Goal: Task Accomplishment & Management: Manage account settings

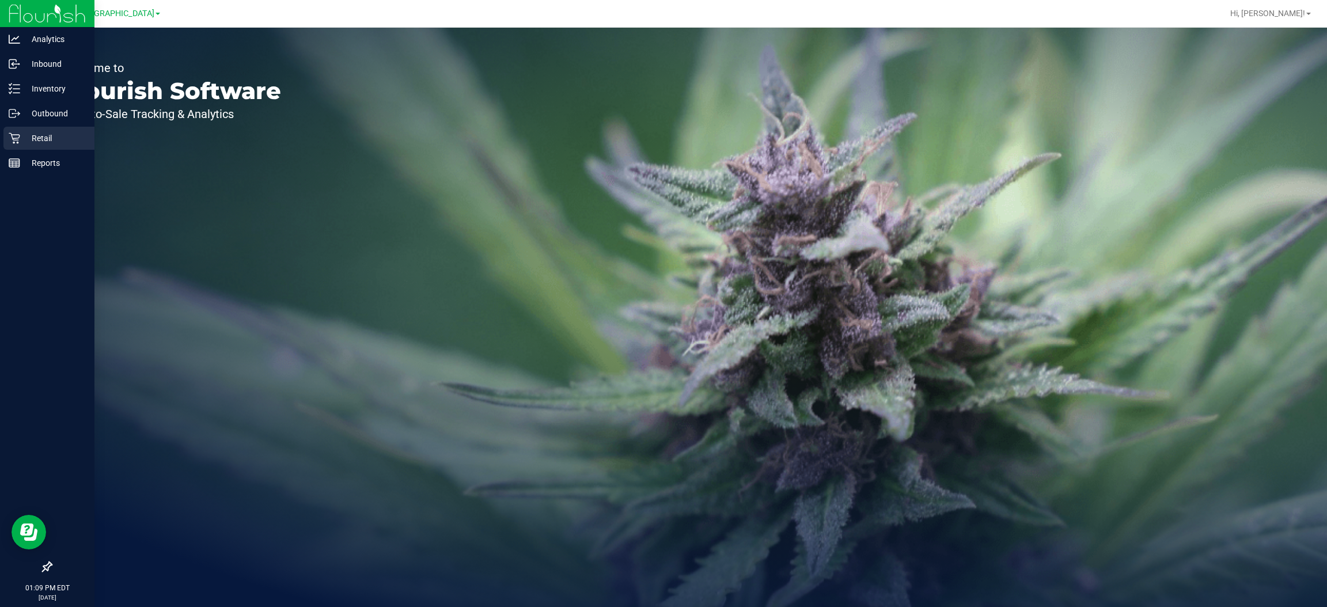
click at [37, 138] on p "Retail" at bounding box center [54, 138] width 69 height 14
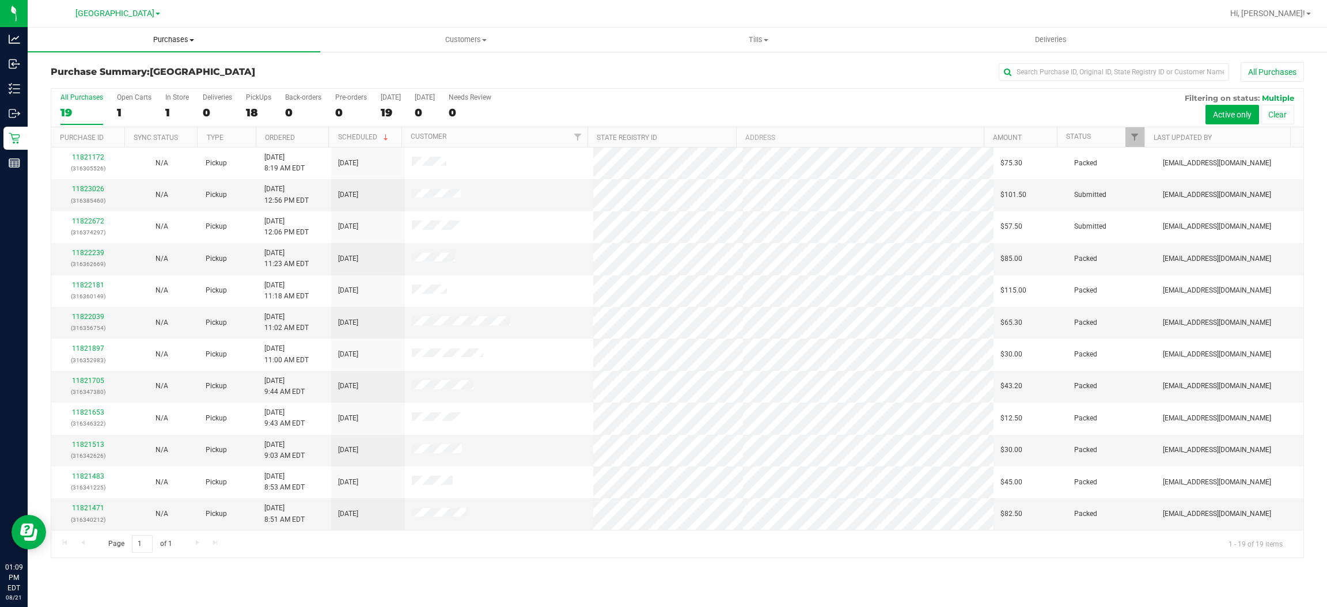
click at [172, 43] on span "Purchases" at bounding box center [174, 40] width 292 height 10
click at [64, 78] on span "Fulfillment" at bounding box center [63, 83] width 71 height 10
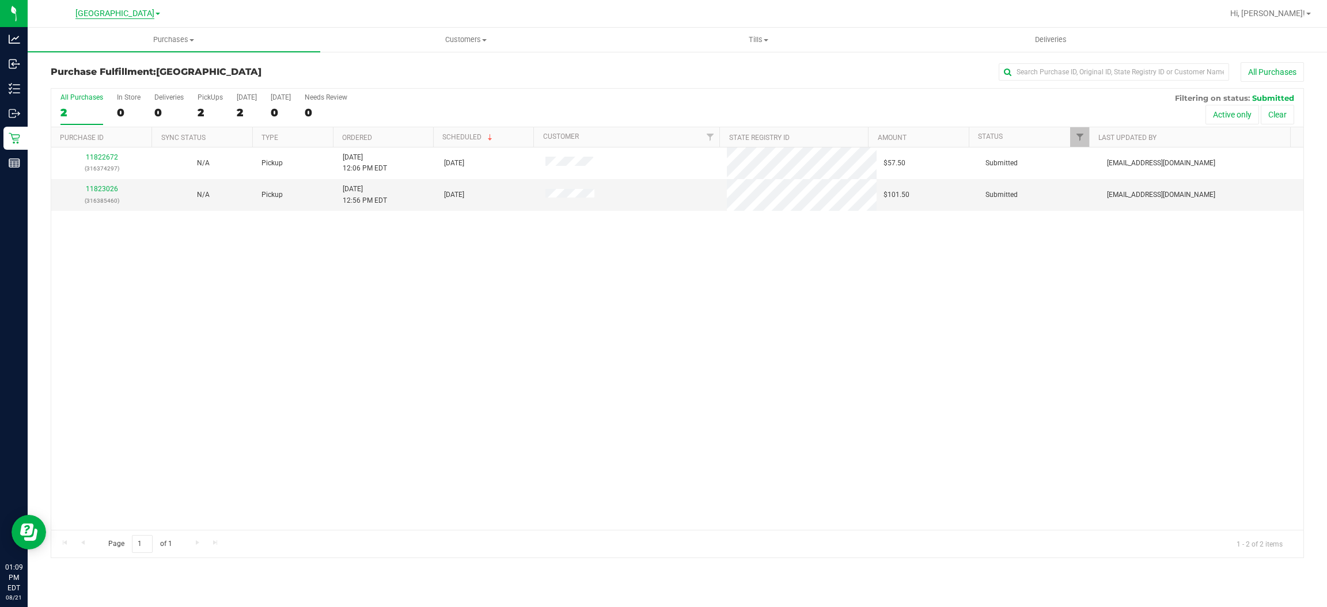
click at [107, 10] on span "[GEOGRAPHIC_DATA]" at bounding box center [114, 14] width 79 height 10
click at [81, 56] on link "Port Orange WC" at bounding box center [117, 56] width 168 height 16
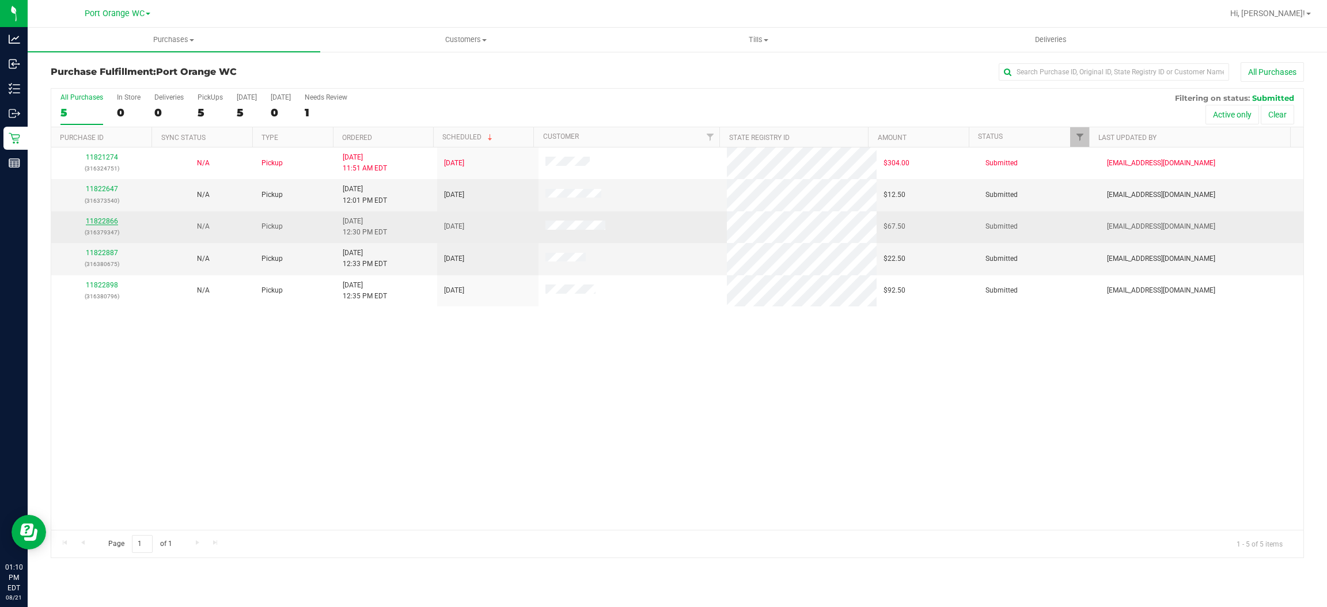
click at [108, 223] on link "11822866" at bounding box center [102, 221] width 32 height 8
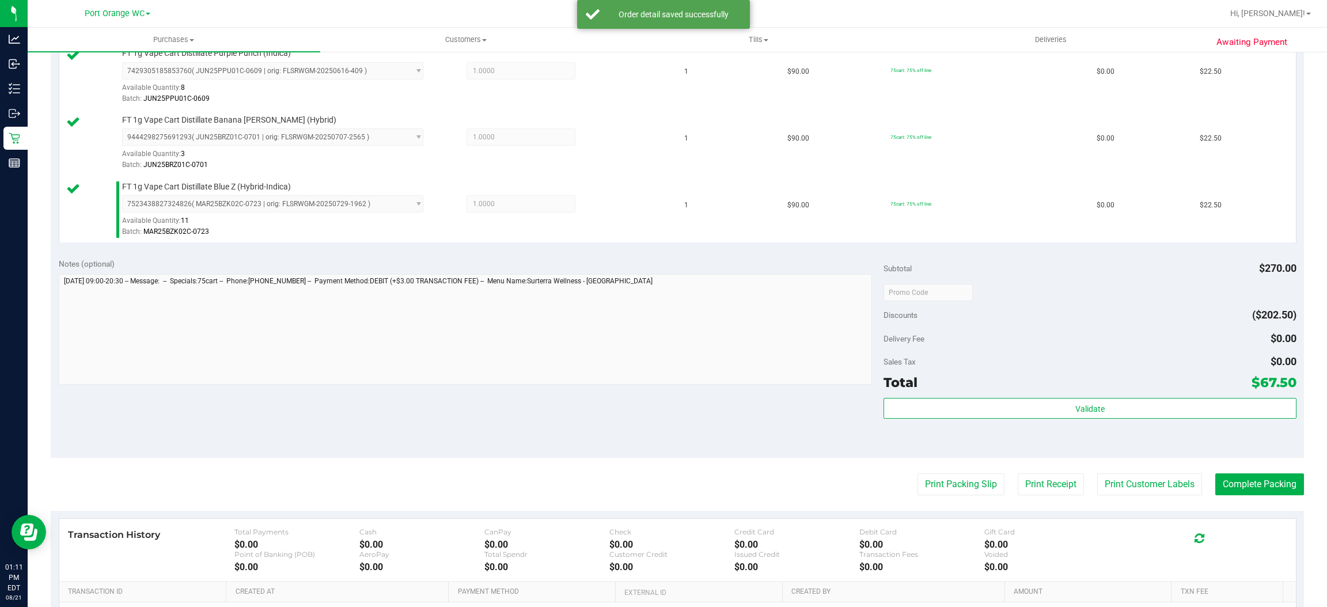
scroll to position [431, 0]
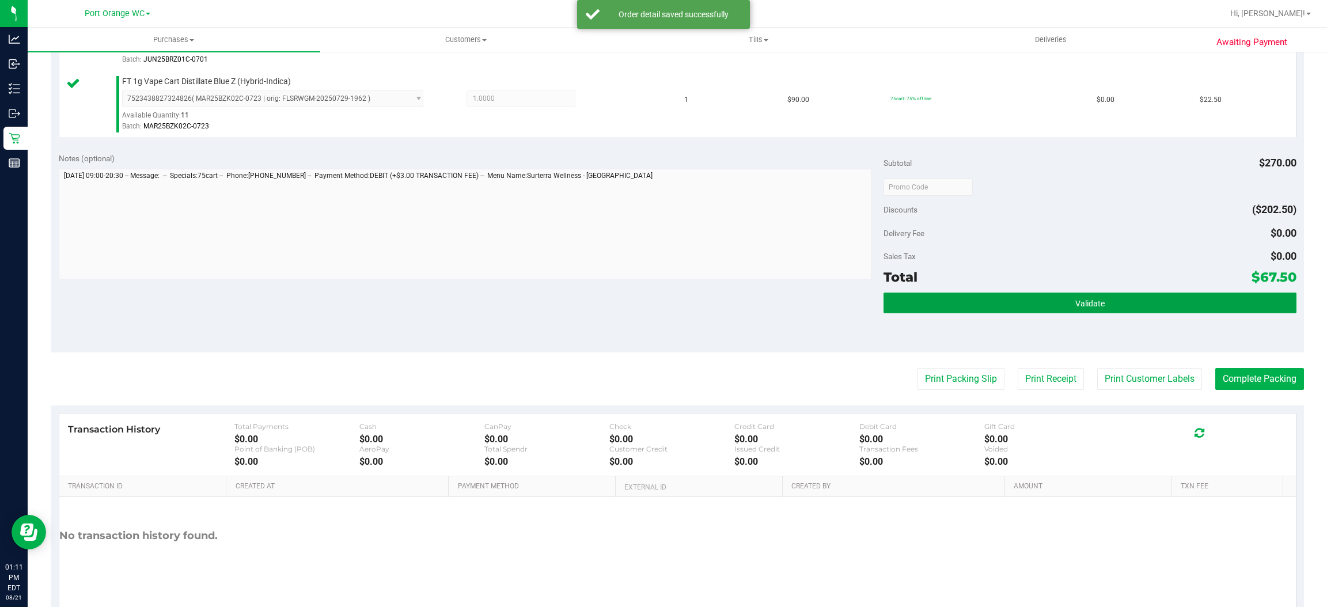
click at [1099, 314] on div "Validate" at bounding box center [1089, 303] width 412 height 22
click at [1075, 303] on span "Validate" at bounding box center [1089, 303] width 29 height 9
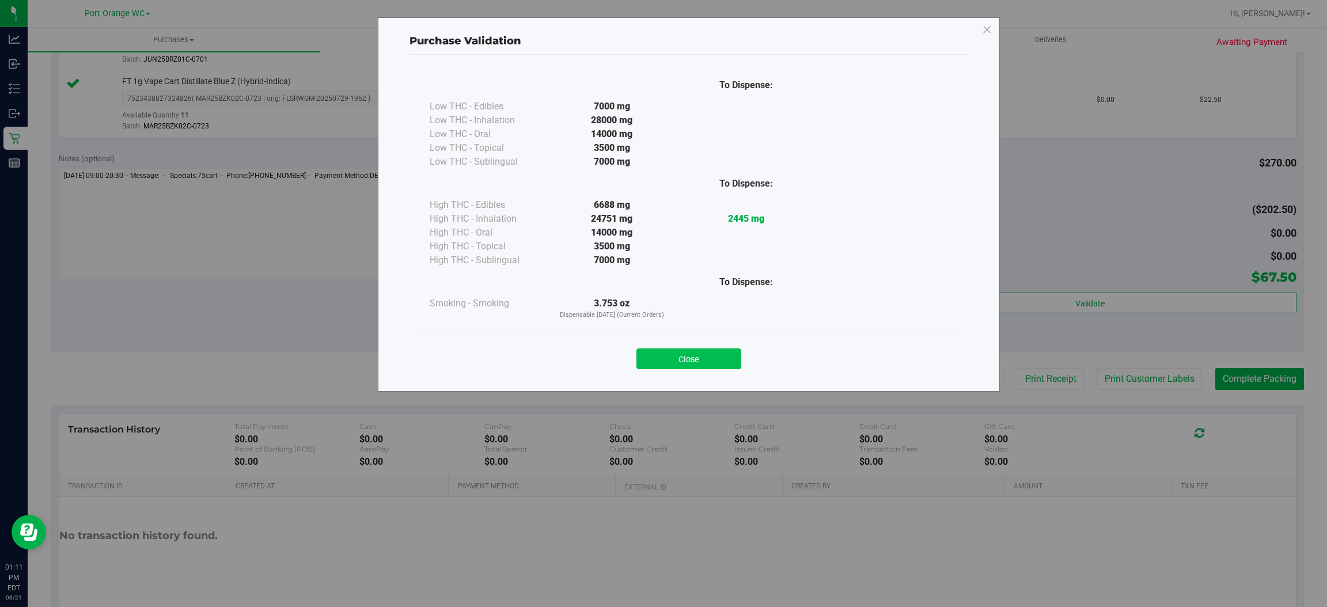
click at [688, 354] on button "Close" at bounding box center [688, 358] width 105 height 21
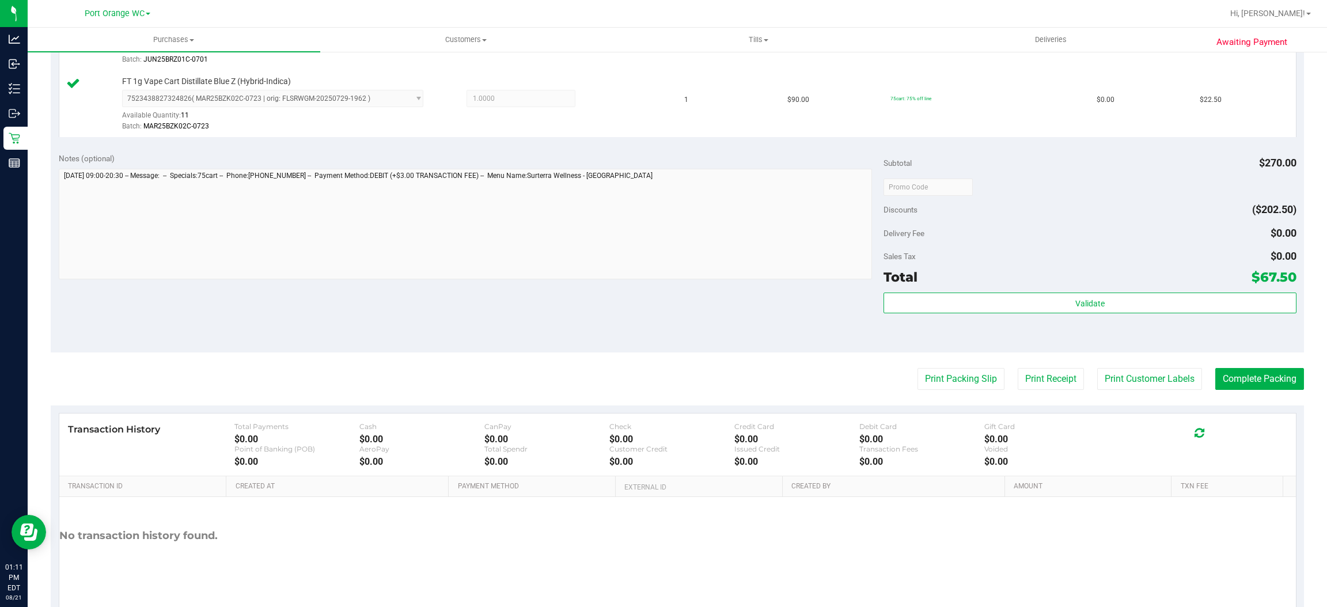
click at [1145, 362] on purchase-details "Back Edit Purchase Cancel Purchase View Profile # 11822866 BioTrack ID: - Submi…" at bounding box center [677, 126] width 1253 height 990
click at [1154, 389] on button "Print Customer Labels" at bounding box center [1149, 379] width 105 height 22
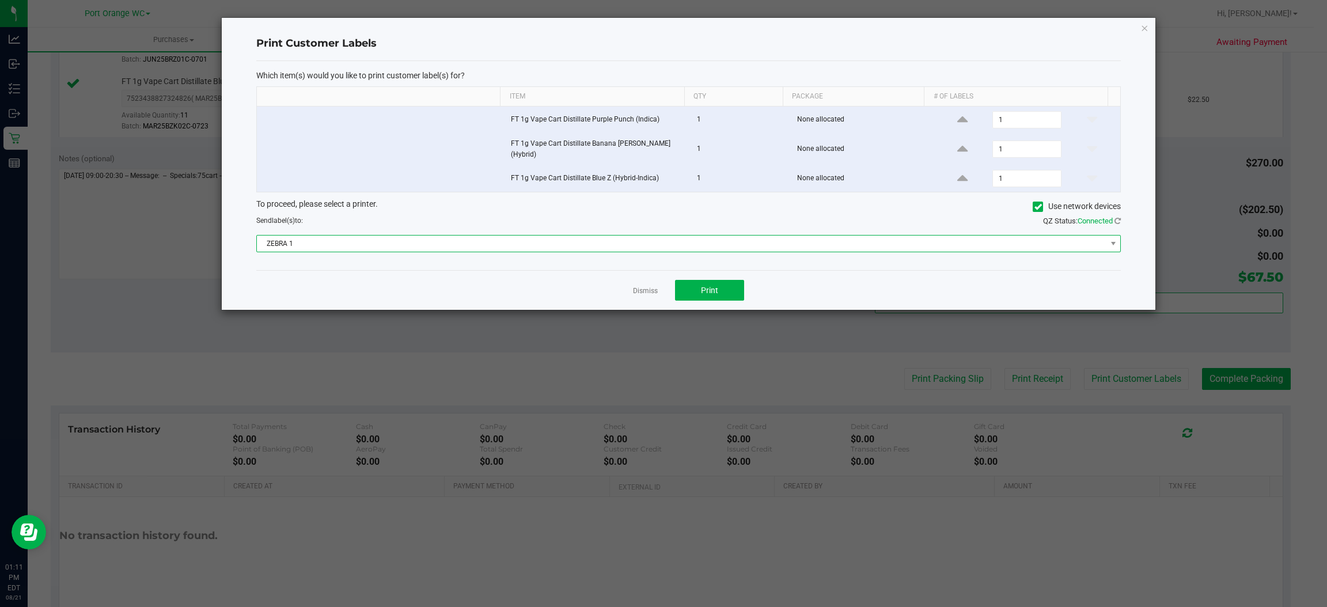
click at [706, 235] on span "ZEBRA 1" at bounding box center [681, 243] width 849 height 16
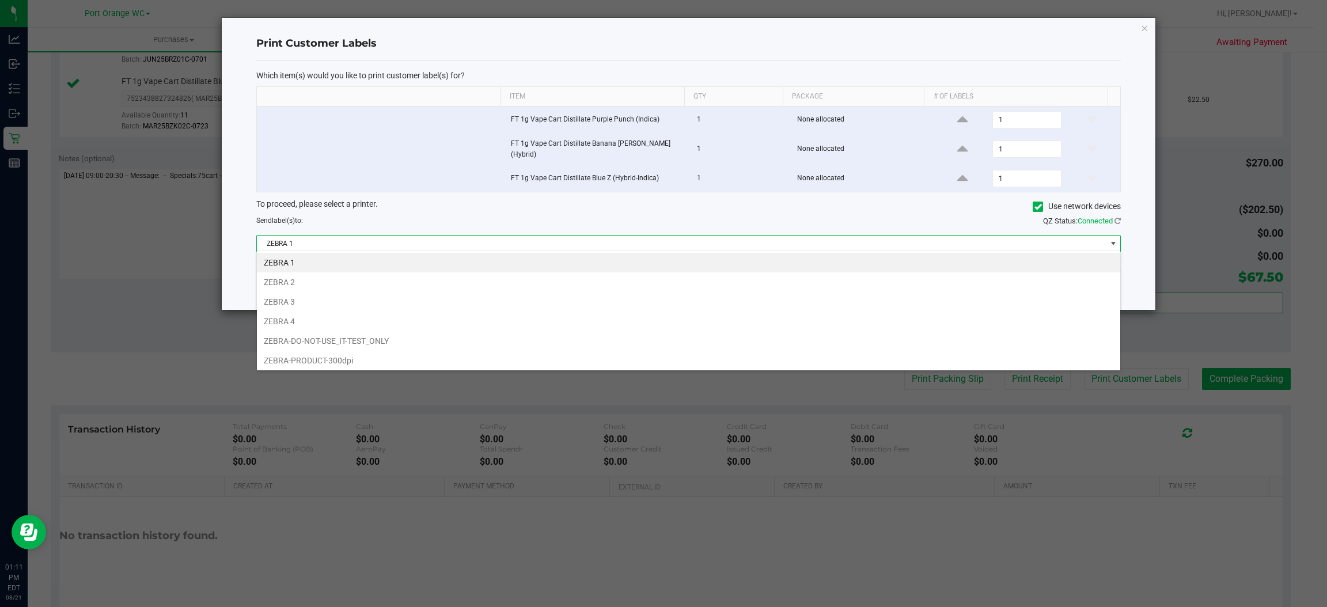
scroll to position [18, 864]
click at [278, 279] on li "ZEBRA 2" at bounding box center [688, 282] width 863 height 20
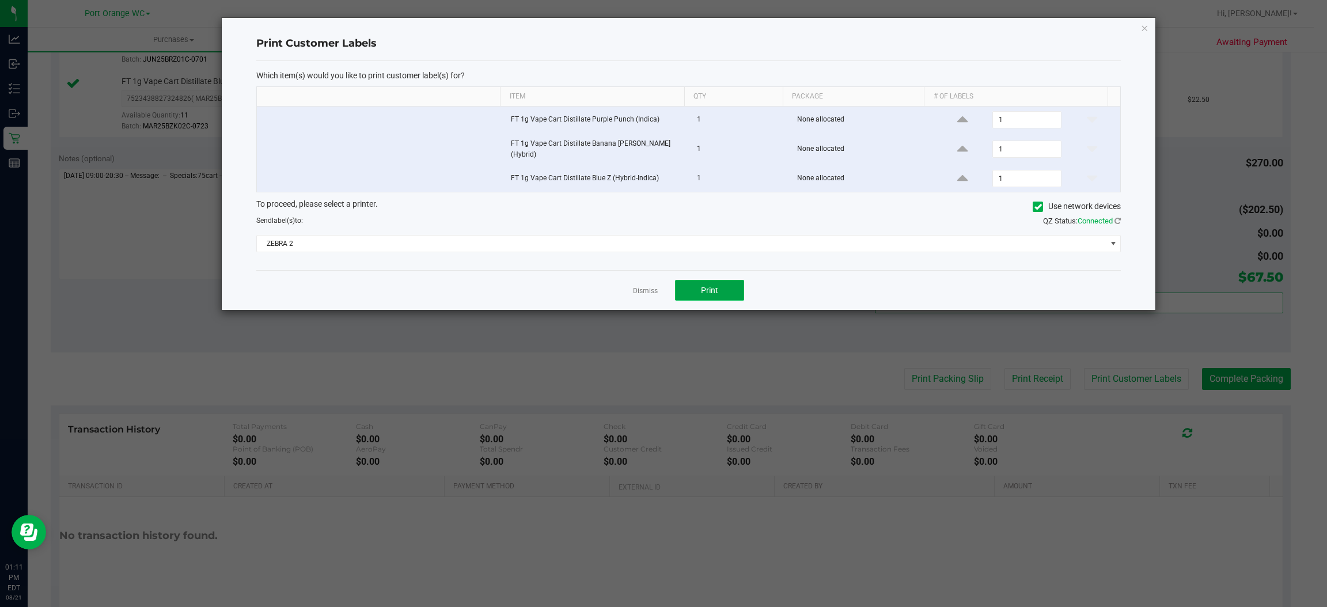
click at [712, 280] on button "Print" at bounding box center [709, 290] width 69 height 21
click at [1145, 26] on icon "button" at bounding box center [1145, 28] width 8 height 14
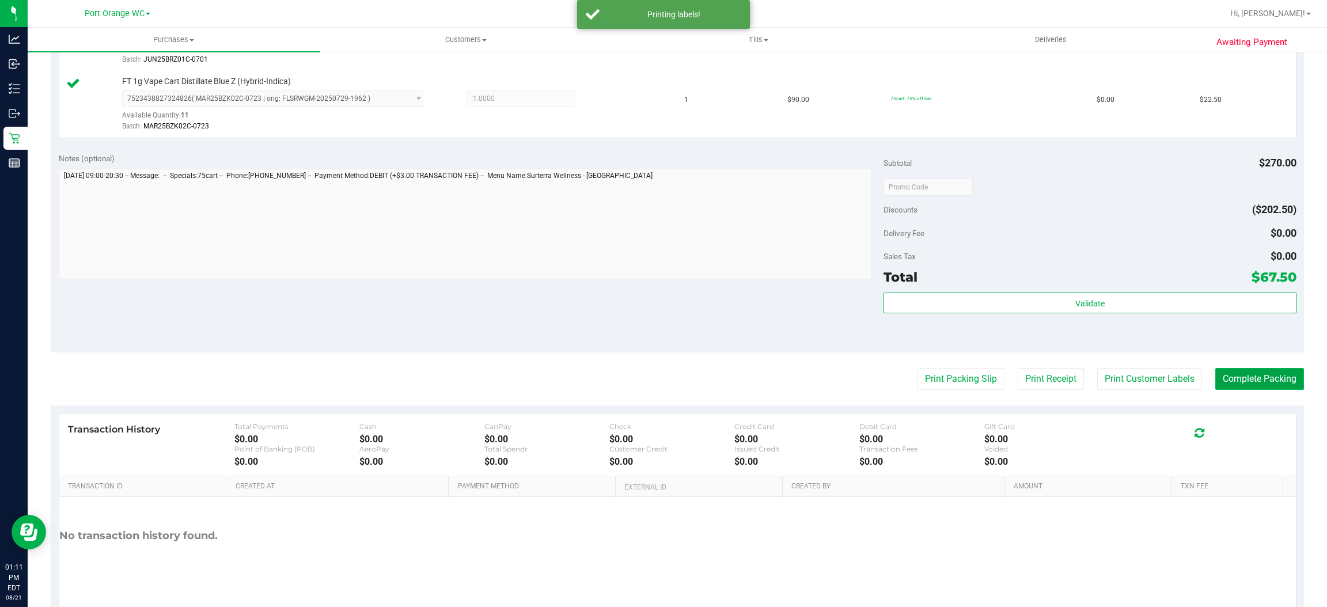
click at [1256, 375] on button "Complete Packing" at bounding box center [1259, 379] width 89 height 22
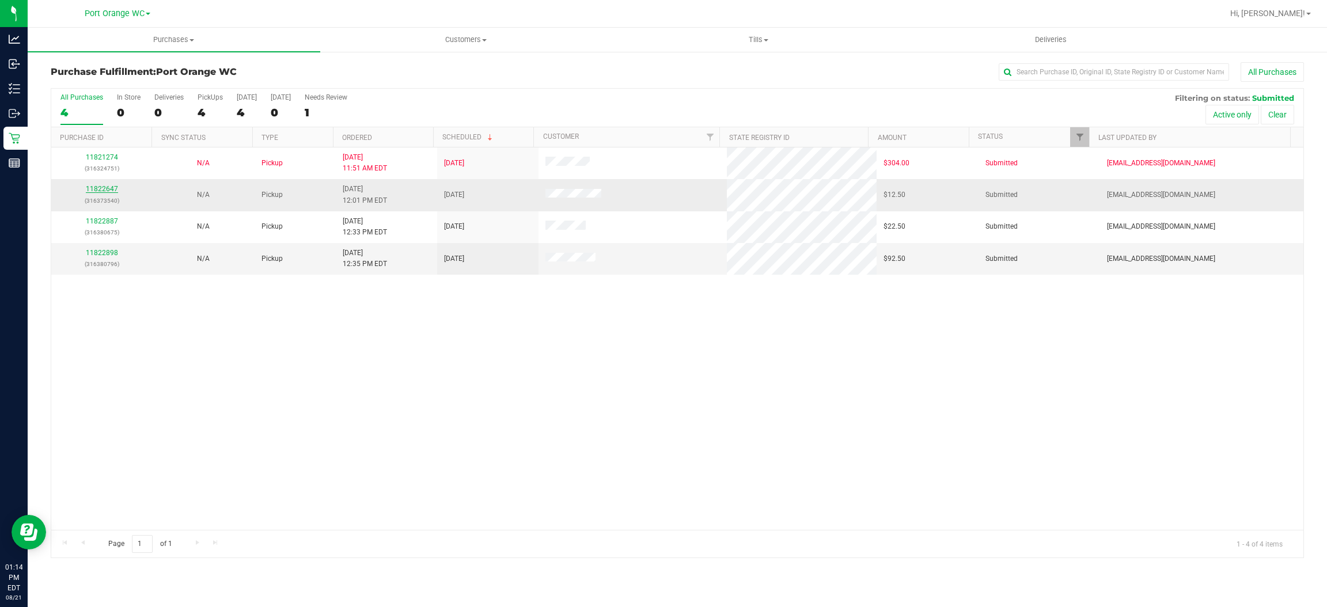
click at [107, 188] on link "11822647" at bounding box center [102, 189] width 32 height 8
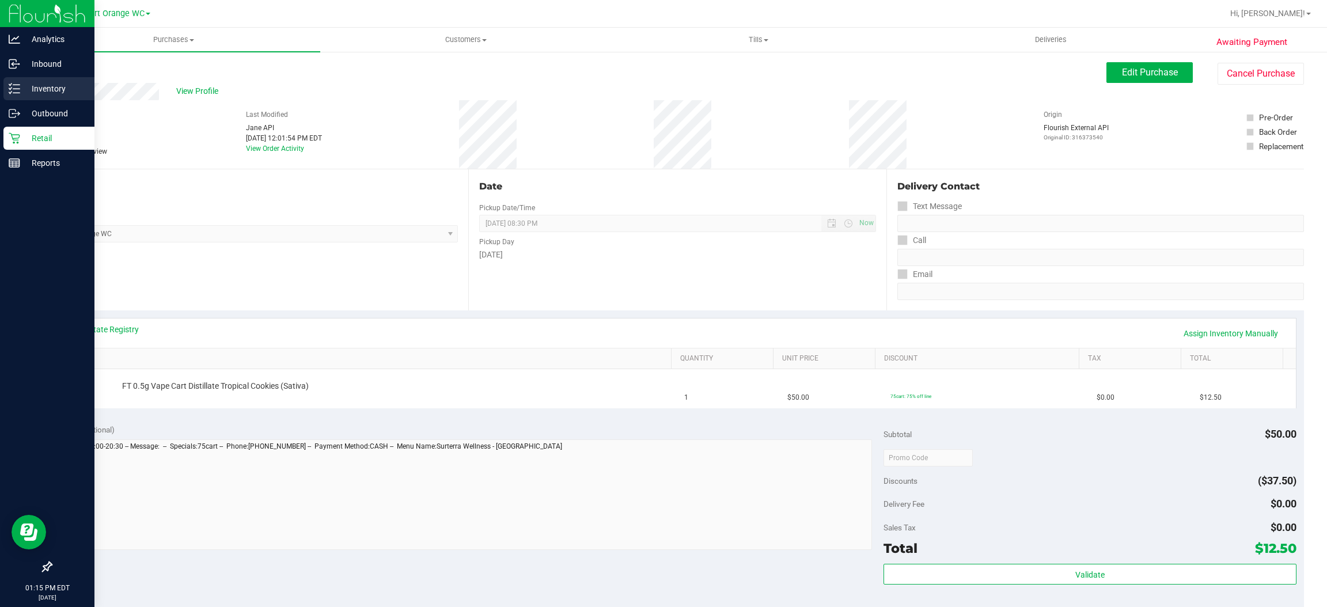
click at [51, 89] on p "Inventory" at bounding box center [54, 89] width 69 height 14
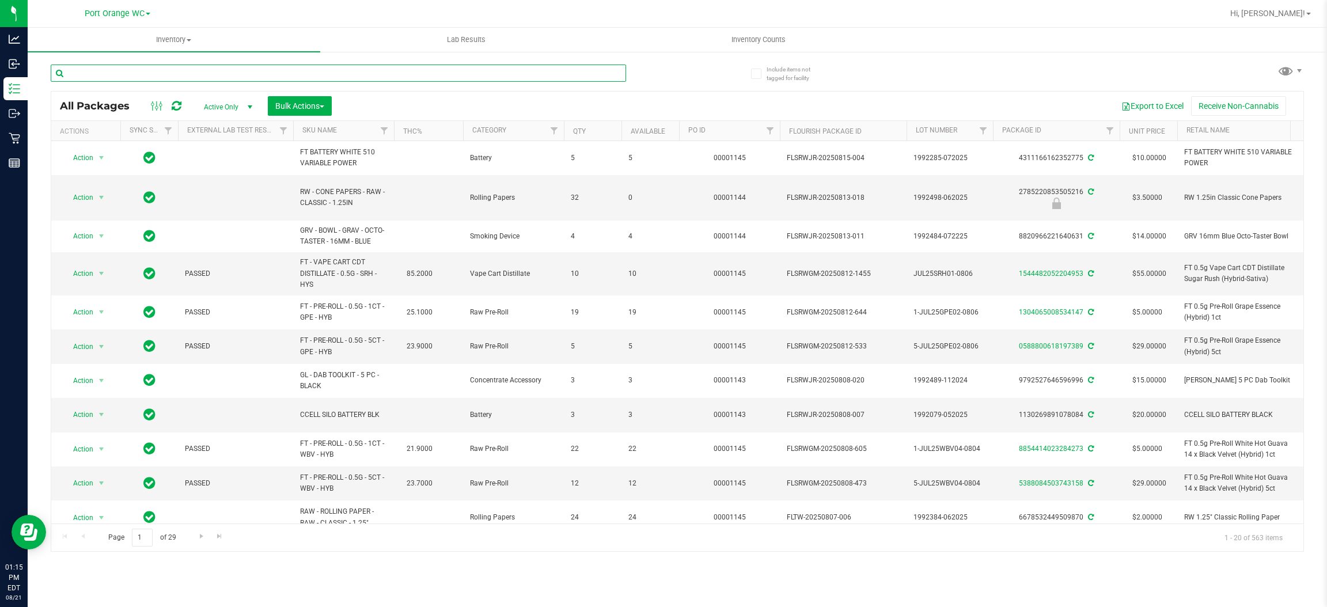
click at [189, 69] on input "text" at bounding box center [338, 72] width 575 height 17
type input "trk"
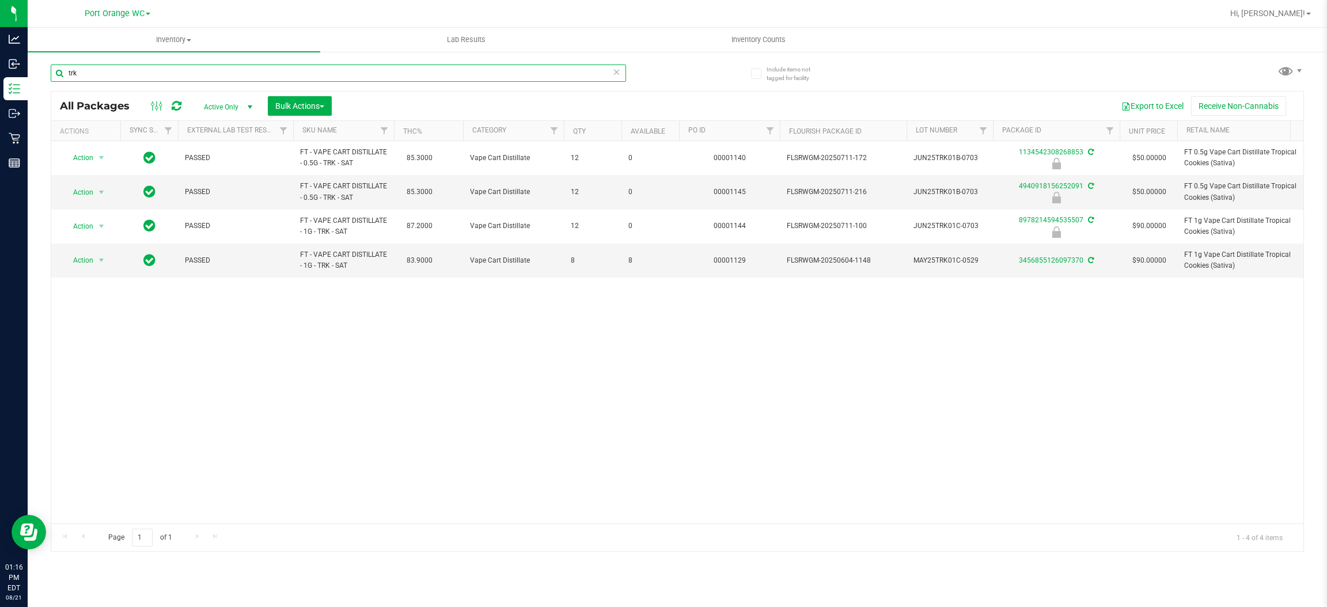
click at [109, 74] on input "trk" at bounding box center [338, 72] width 575 height 17
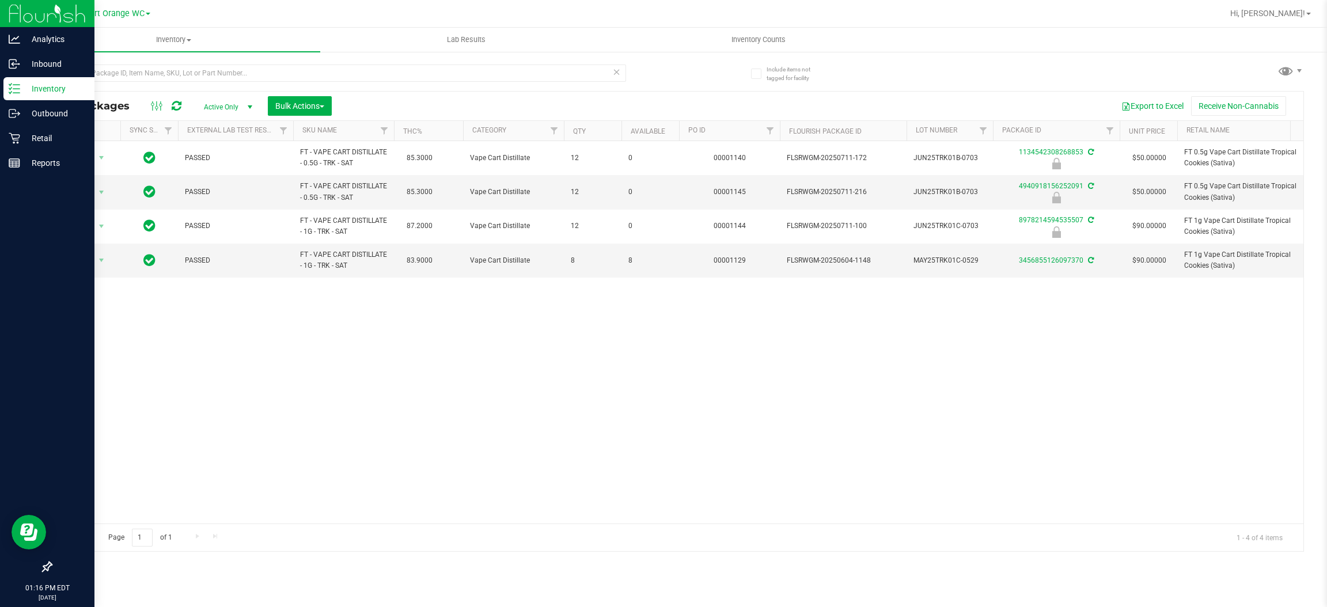
click at [46, 89] on p "Inventory" at bounding box center [54, 89] width 69 height 14
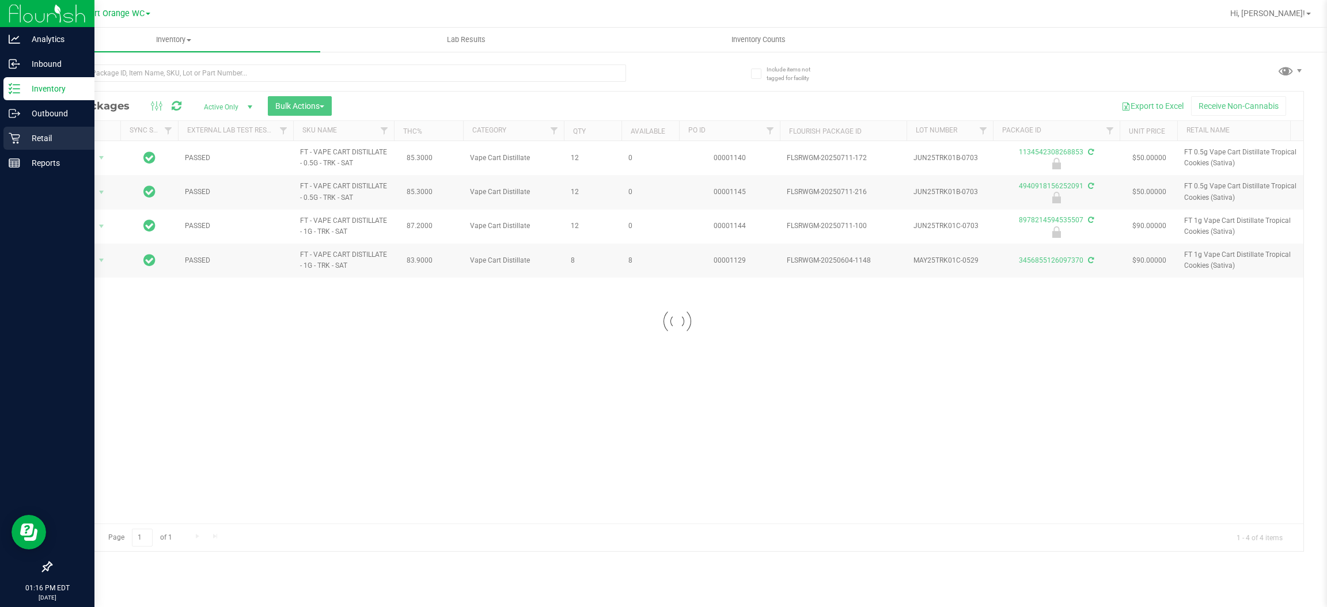
click at [43, 137] on p "Retail" at bounding box center [54, 138] width 69 height 14
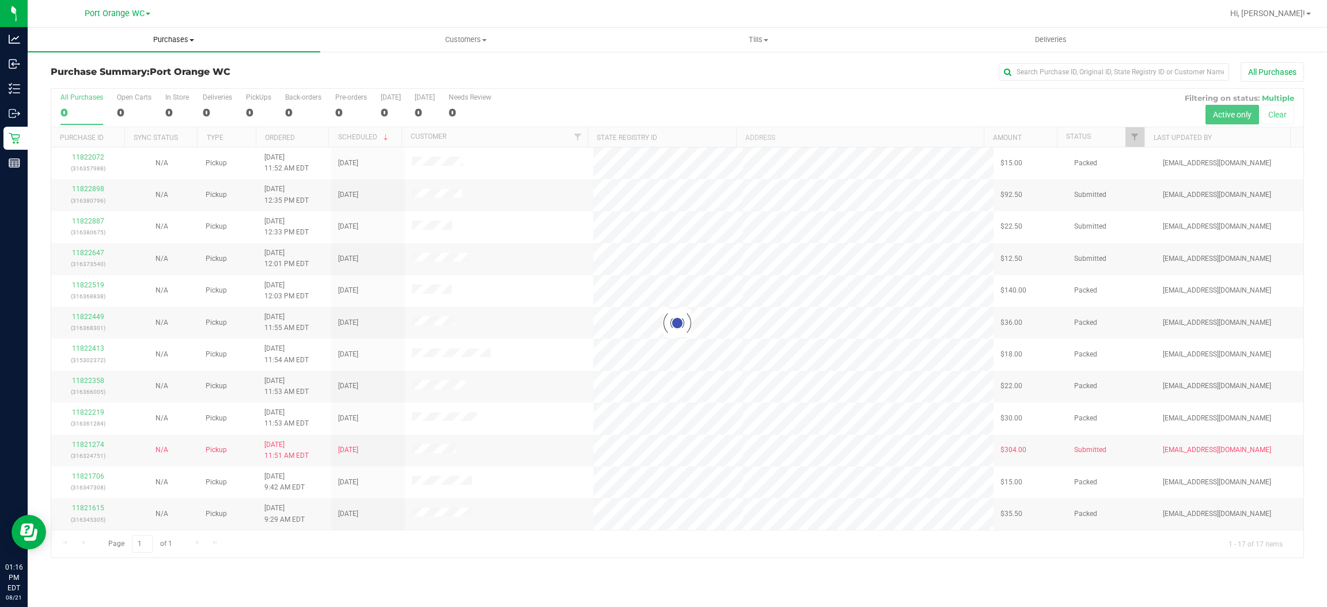
click at [173, 43] on span "Purchases" at bounding box center [174, 40] width 292 height 10
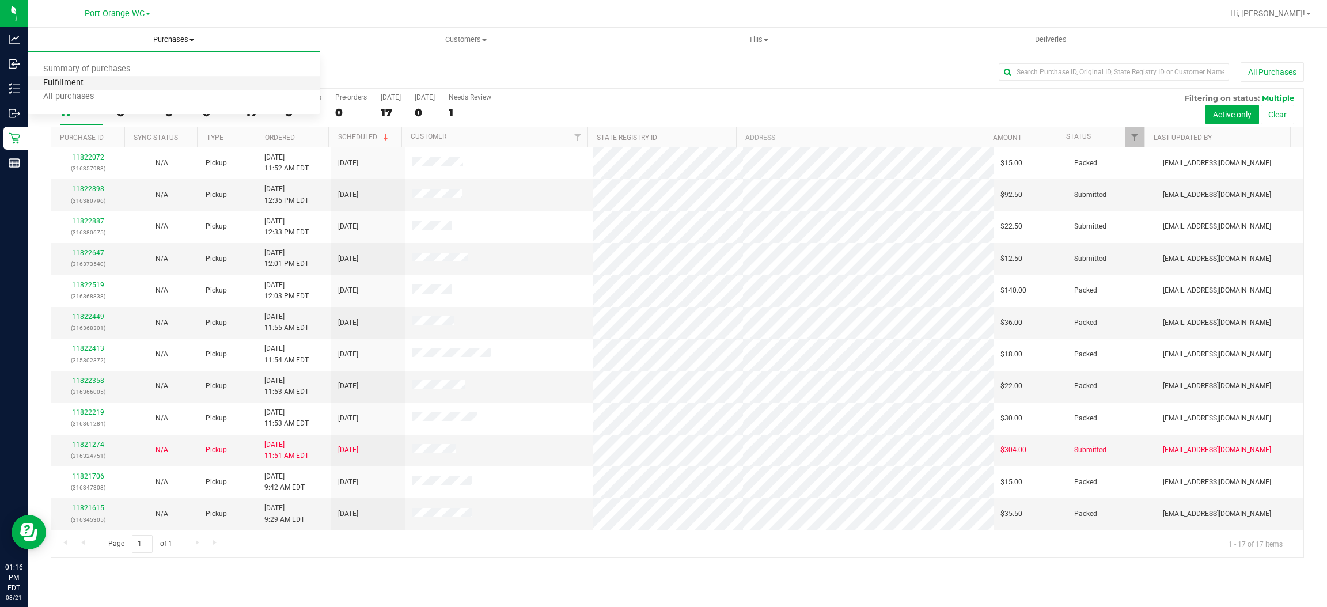
click at [64, 86] on span "Fulfillment" at bounding box center [63, 83] width 71 height 10
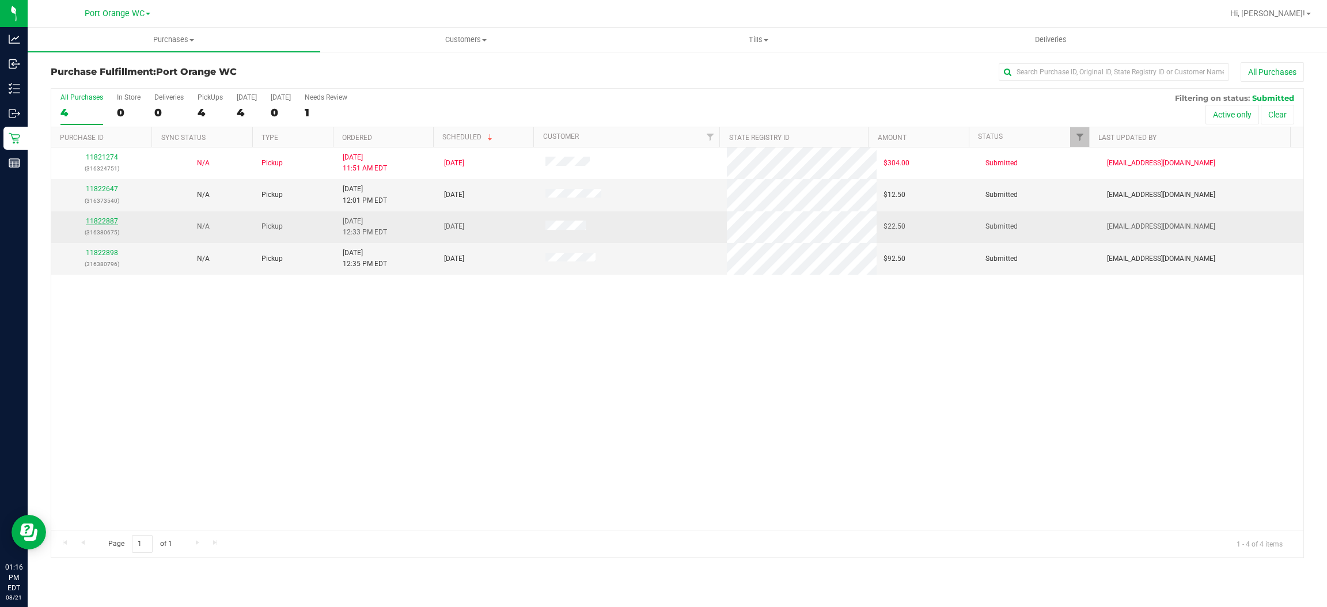
click at [103, 224] on link "11822887" at bounding box center [102, 221] width 32 height 8
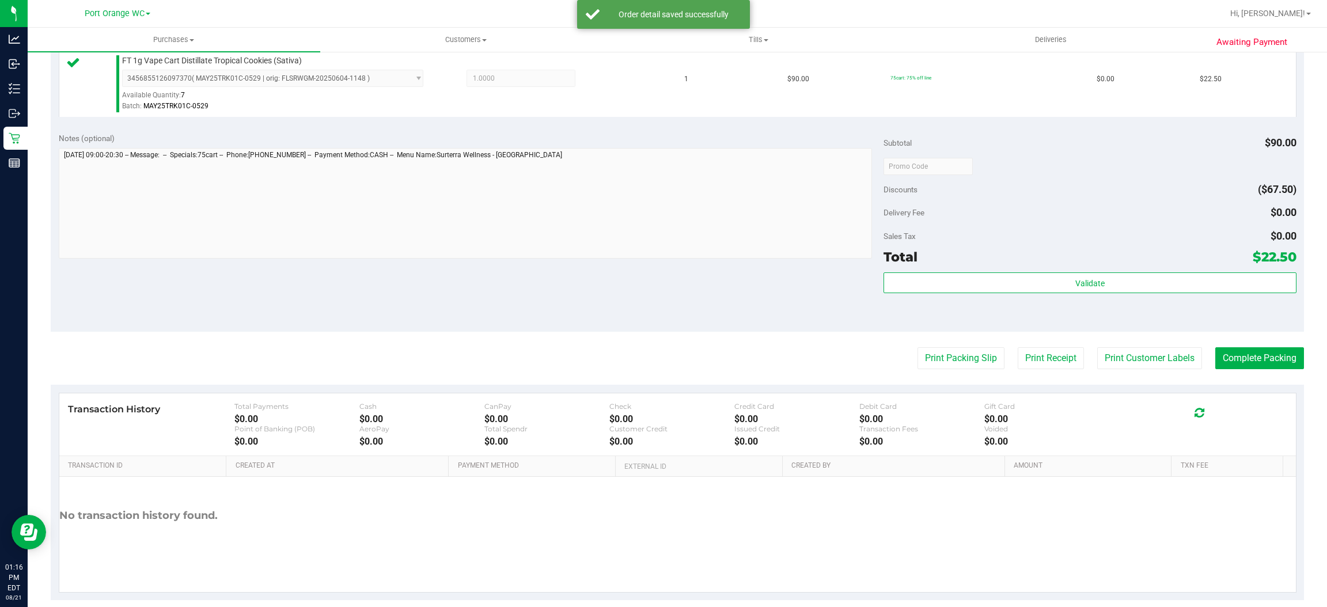
scroll to position [336, 0]
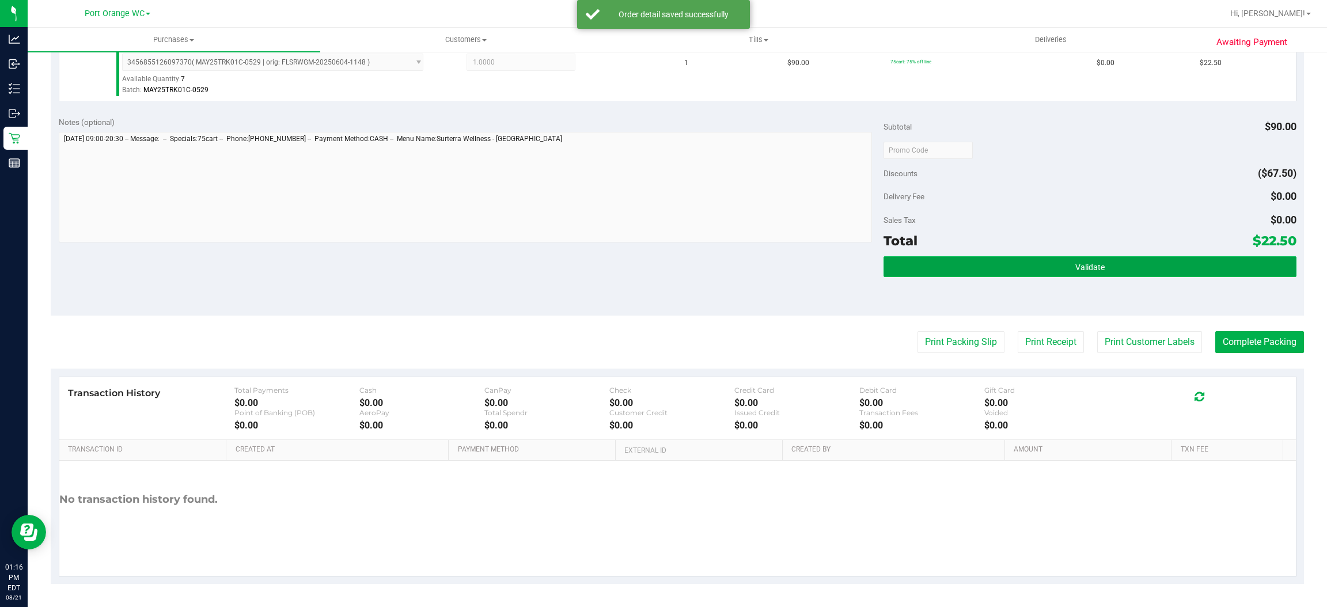
click at [1096, 273] on button "Validate" at bounding box center [1089, 266] width 412 height 21
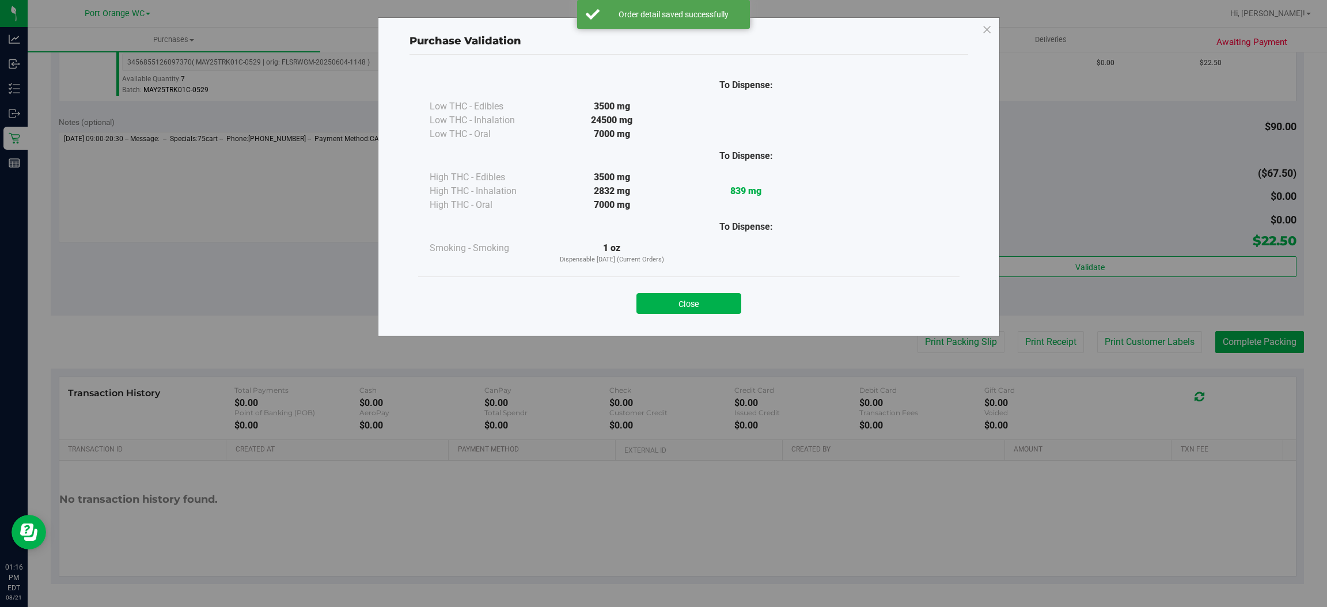
click at [679, 307] on button "Close" at bounding box center [688, 303] width 105 height 21
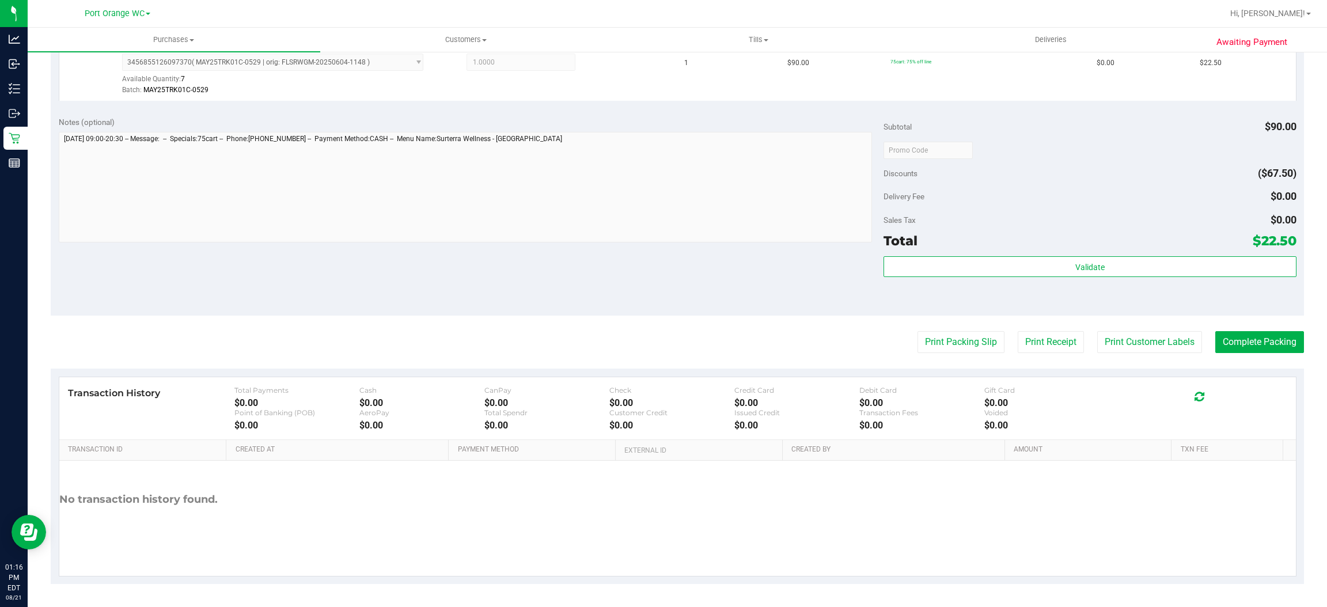
click at [1123, 354] on purchase-details "Back Edit Purchase Cancel Purchase View Profile # 11822887 BioTrack ID: - Submi…" at bounding box center [677, 156] width 1253 height 856
click at [1117, 342] on button "Print Customer Labels" at bounding box center [1149, 342] width 105 height 22
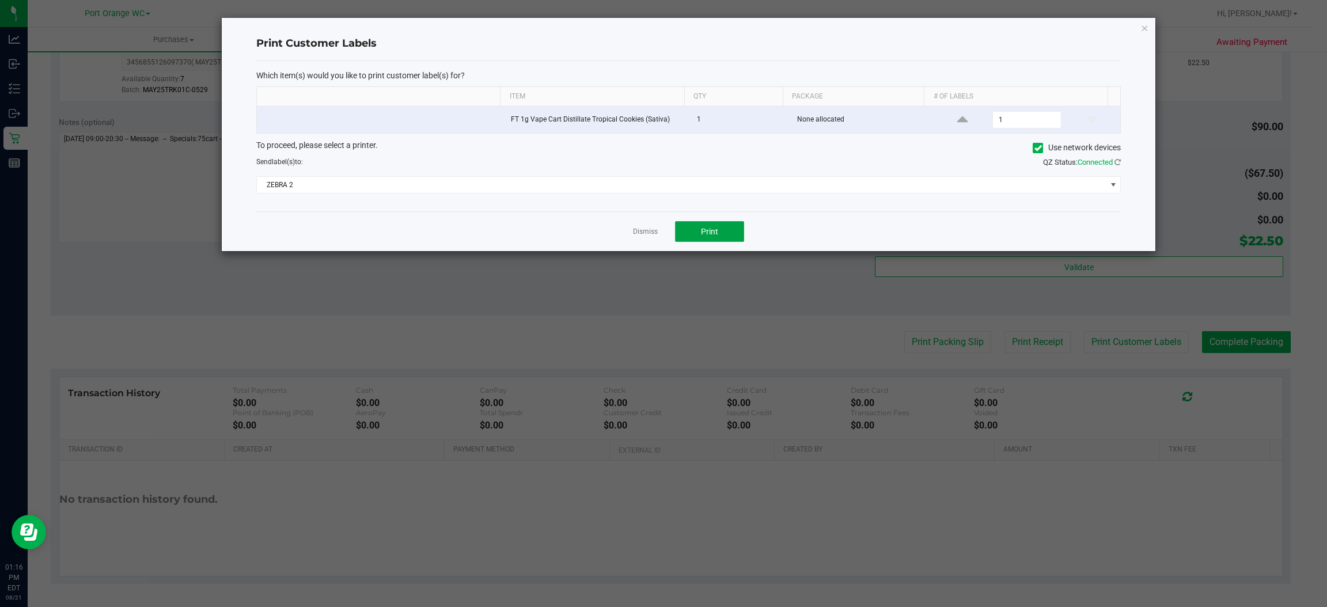
click at [717, 231] on span "Print" at bounding box center [709, 231] width 17 height 9
click at [640, 233] on link "Dismiss" at bounding box center [645, 232] width 25 height 10
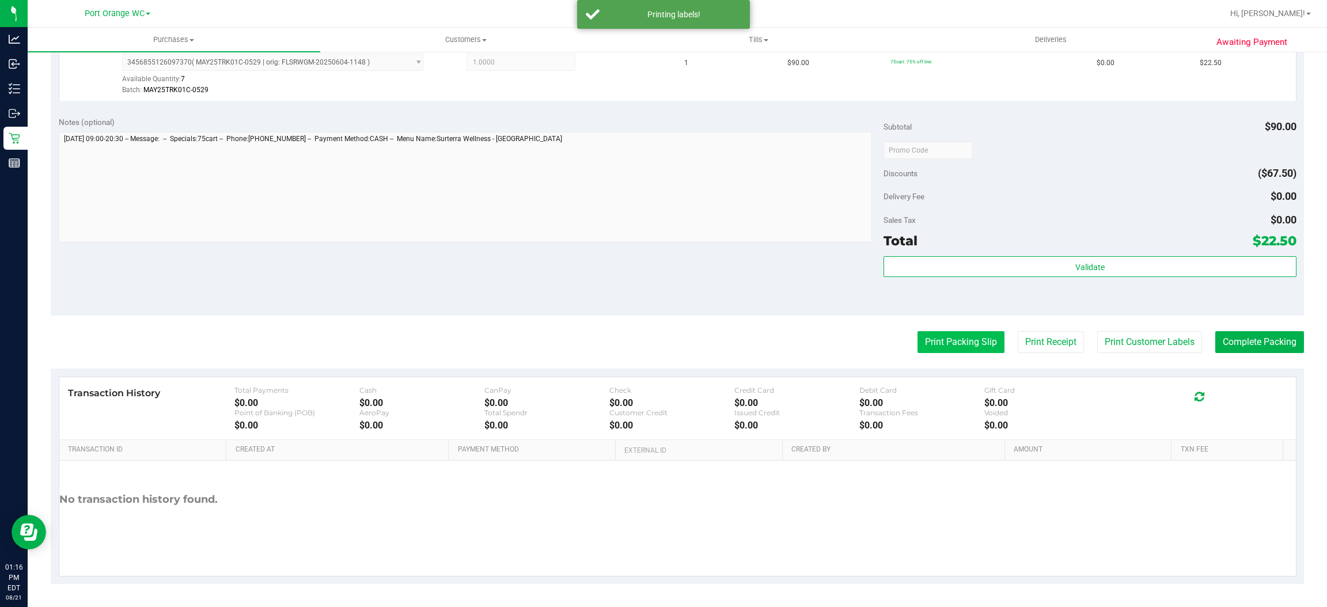
click at [934, 348] on button "Print Packing Slip" at bounding box center [960, 342] width 87 height 22
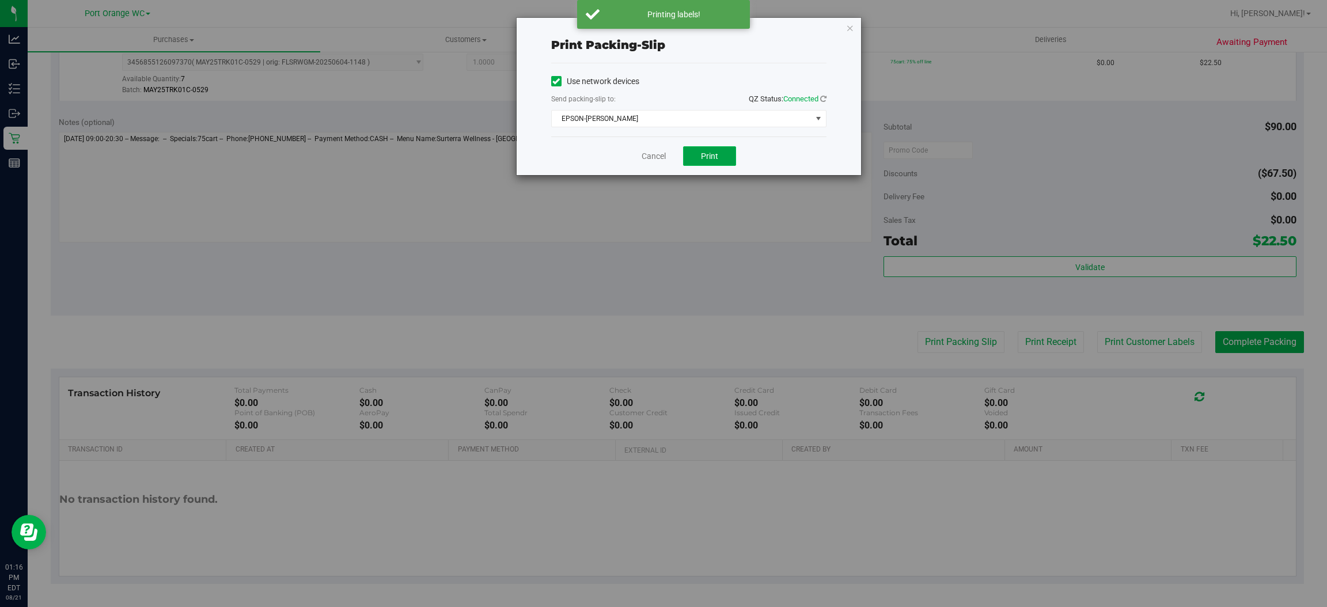
click at [720, 149] on button "Print" at bounding box center [709, 156] width 53 height 20
click at [728, 113] on span "EPSON-[PERSON_NAME]" at bounding box center [682, 119] width 260 height 16
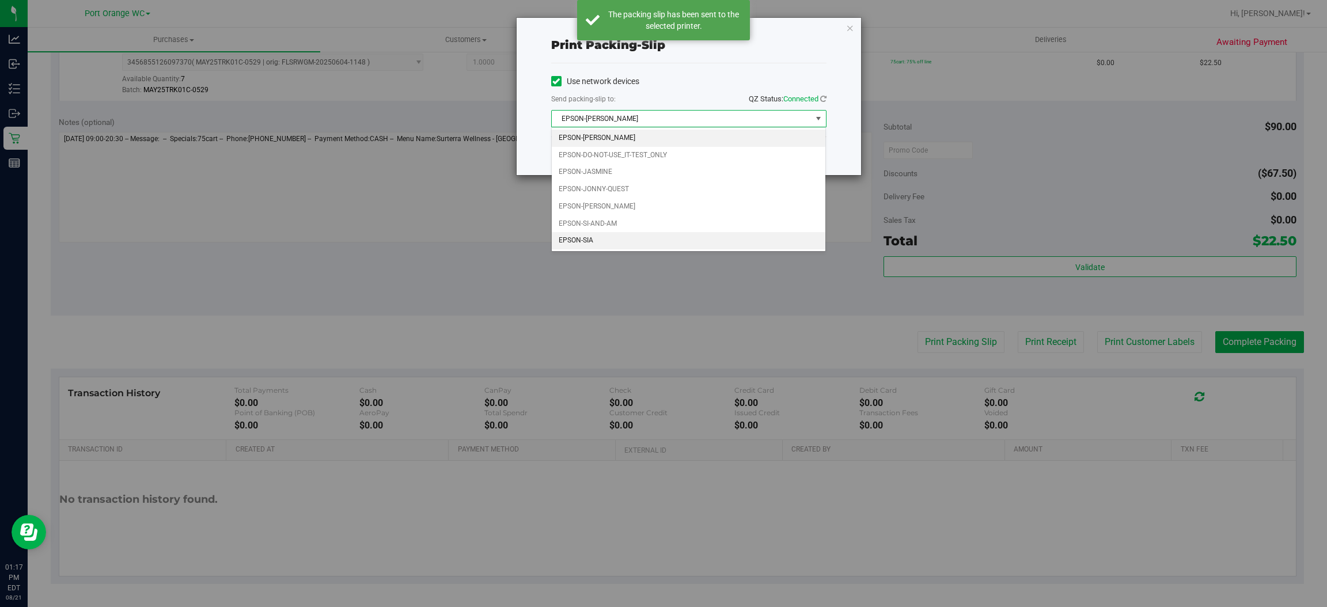
click at [597, 241] on li "EPSON-SIA" at bounding box center [689, 240] width 274 height 17
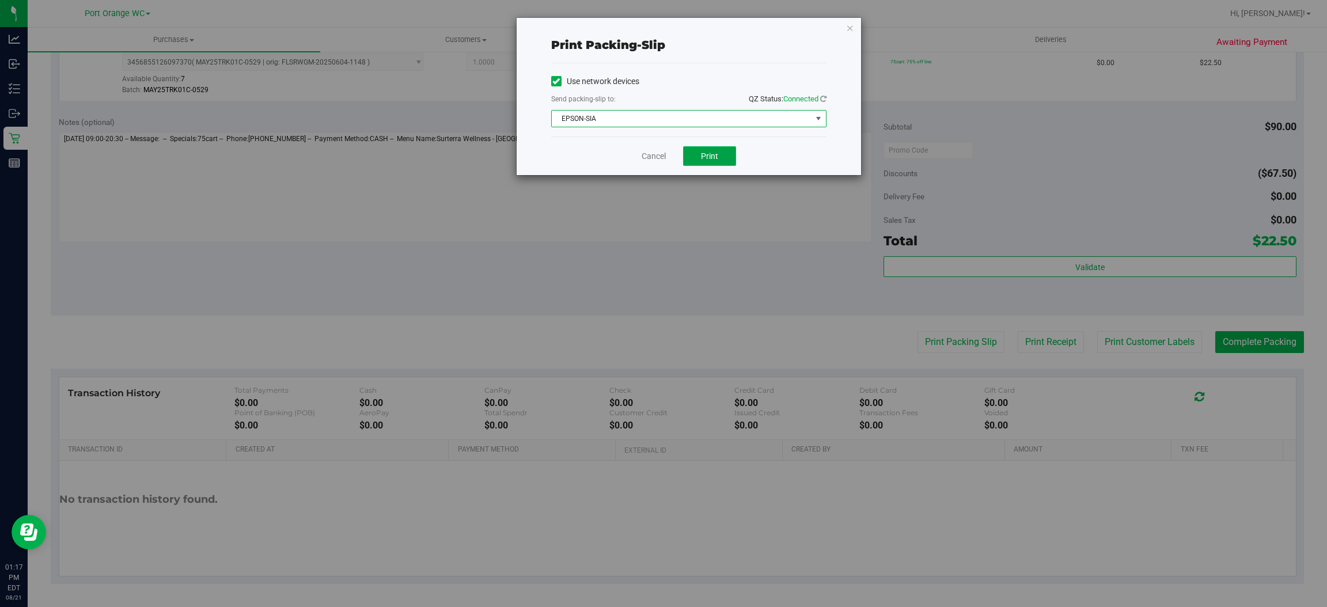
click at [724, 149] on button "Print" at bounding box center [709, 156] width 53 height 20
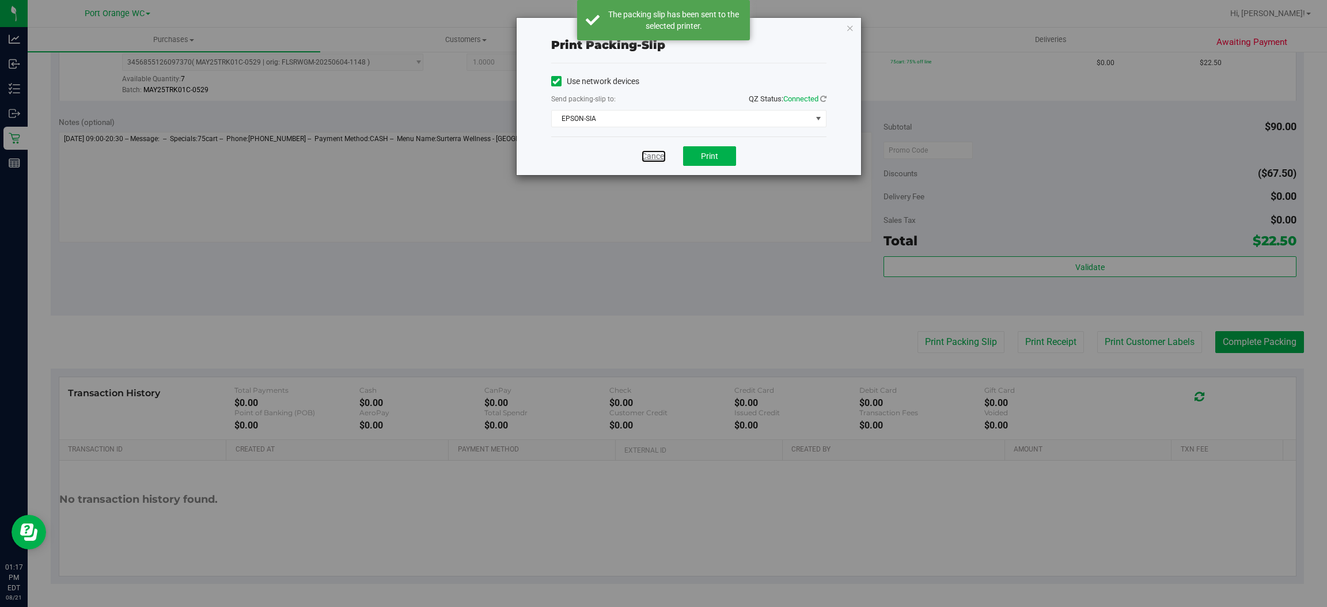
click at [650, 155] on link "Cancel" at bounding box center [653, 156] width 24 height 12
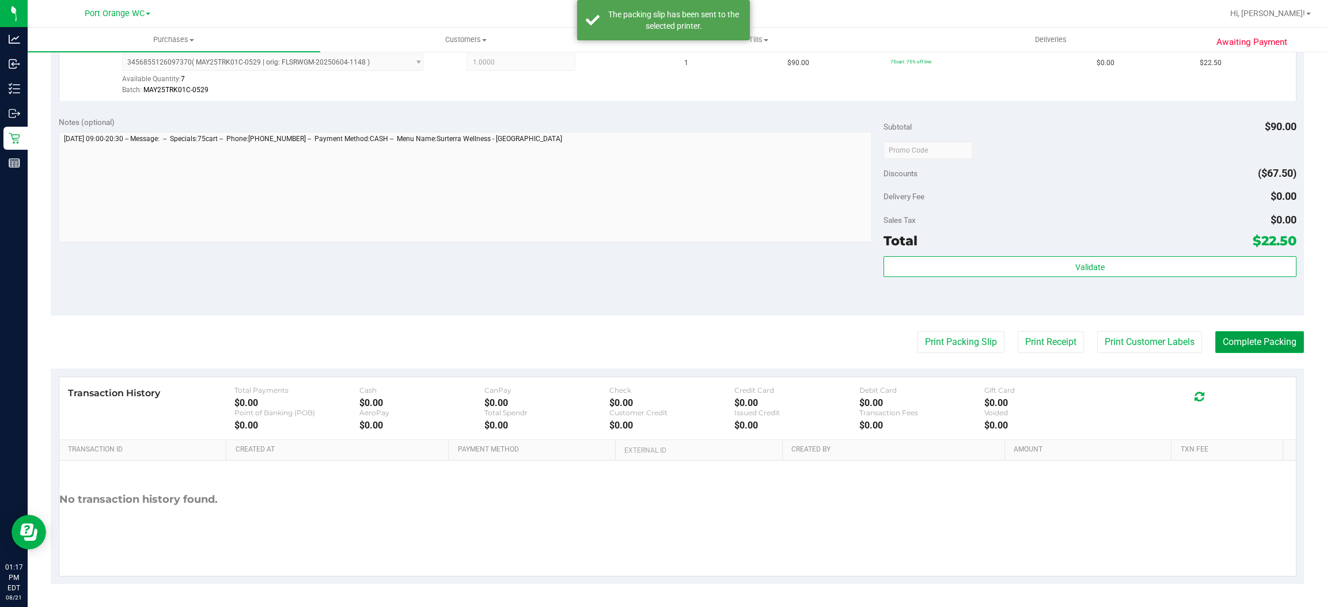
click at [1246, 335] on button "Complete Packing" at bounding box center [1259, 342] width 89 height 22
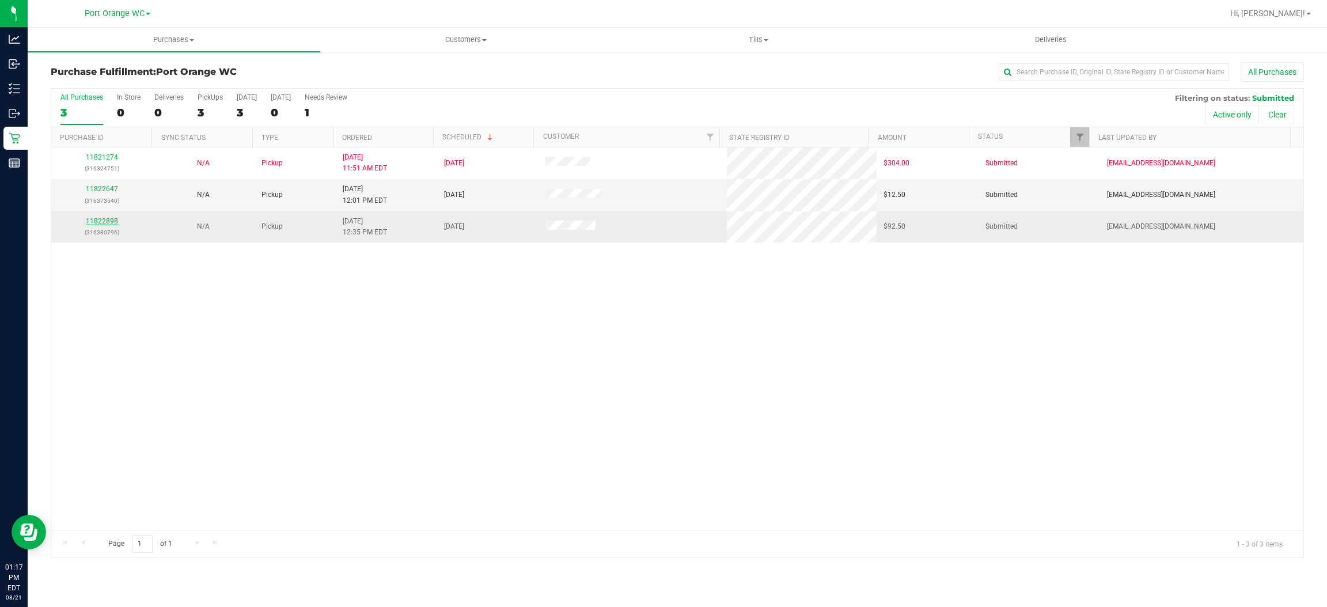
click at [103, 219] on link "11822898" at bounding box center [102, 221] width 32 height 8
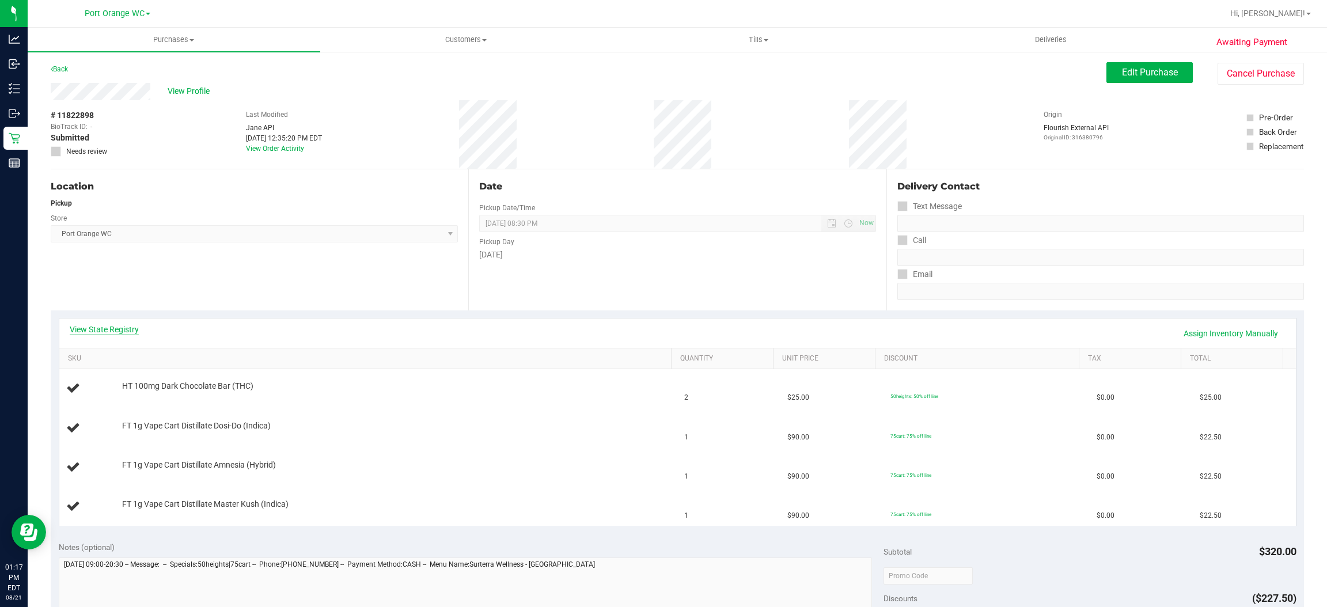
click at [109, 328] on link "View State Registry" at bounding box center [104, 330] width 69 height 12
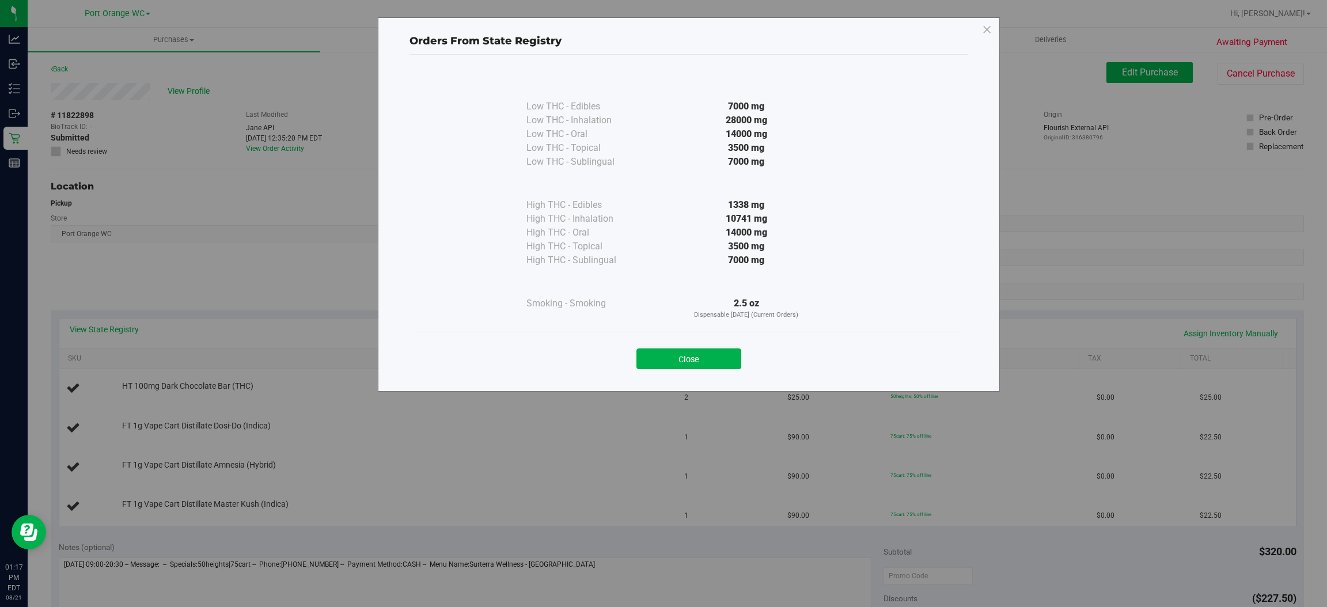
click at [711, 345] on div "Close" at bounding box center [689, 355] width 524 height 29
click at [705, 351] on button "Close" at bounding box center [688, 358] width 105 height 21
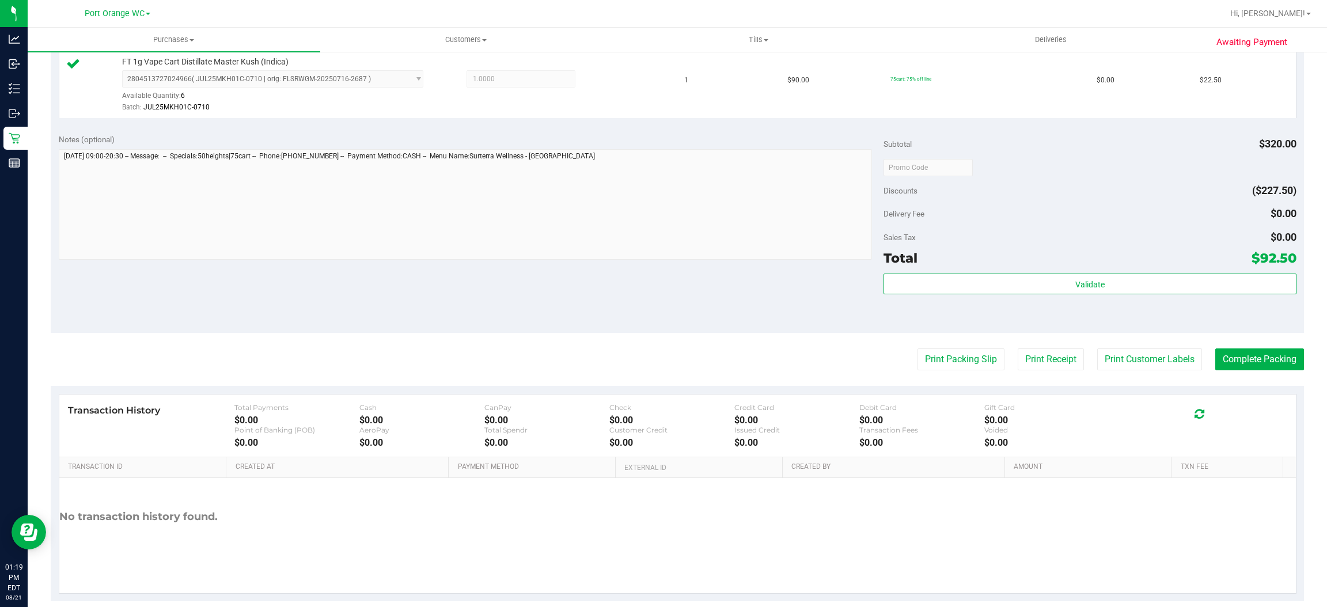
scroll to position [518, 0]
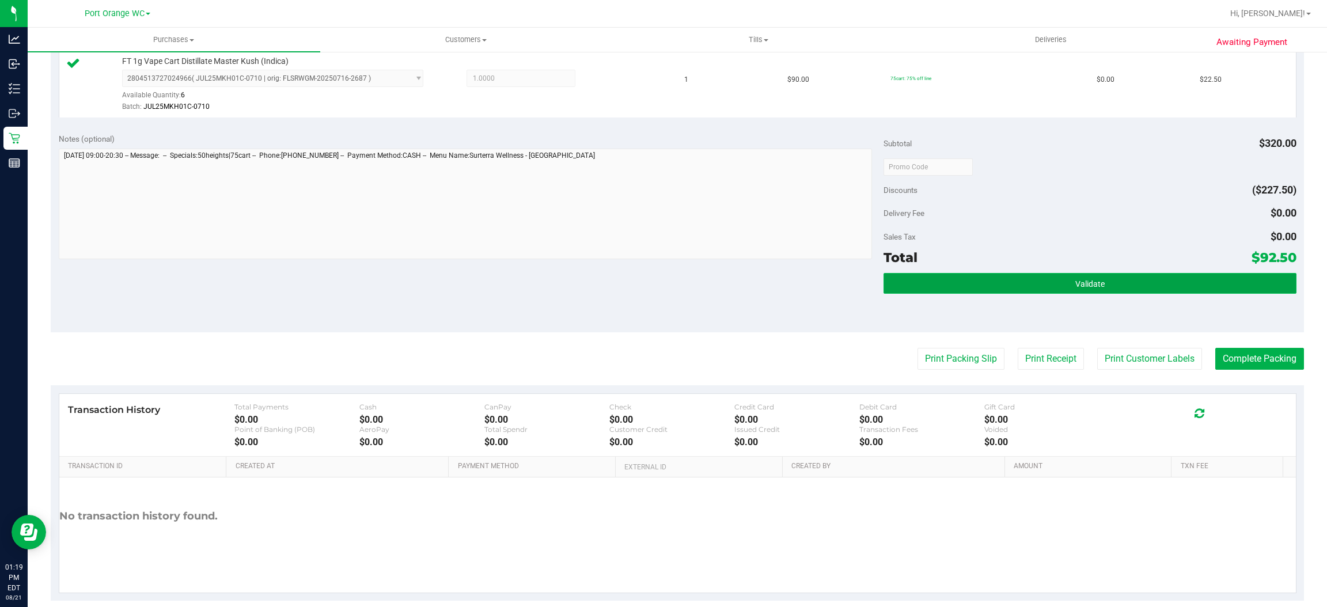
click at [1074, 275] on button "Validate" at bounding box center [1089, 283] width 412 height 21
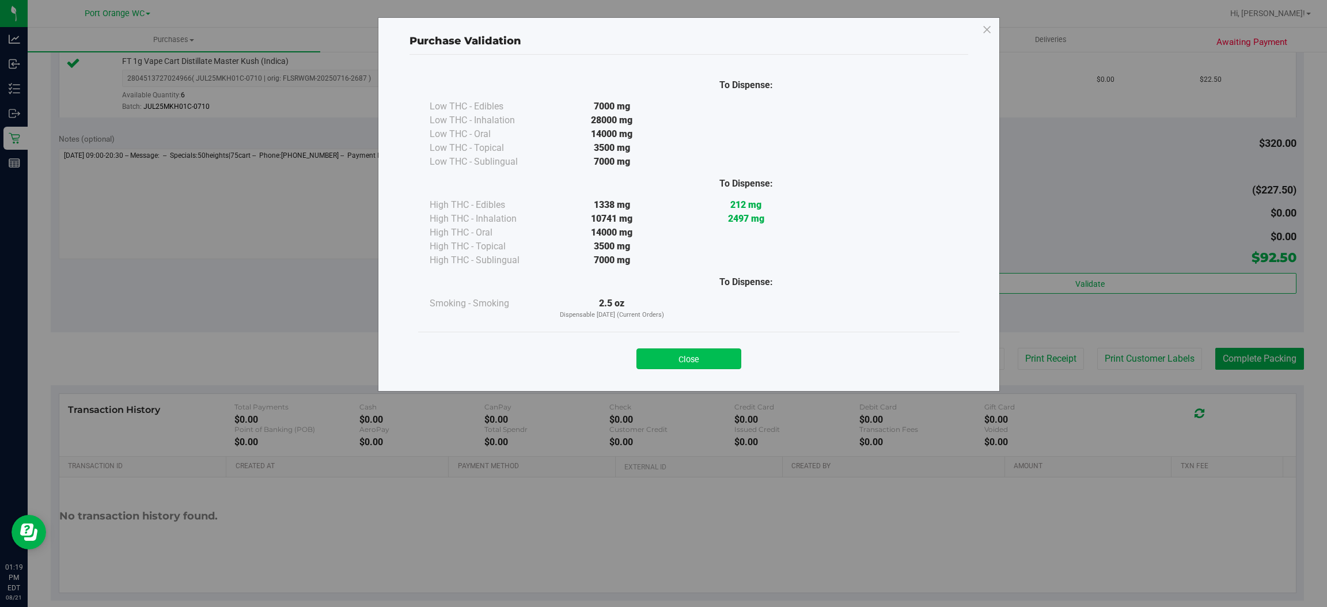
click at [688, 364] on button "Close" at bounding box center [688, 358] width 105 height 21
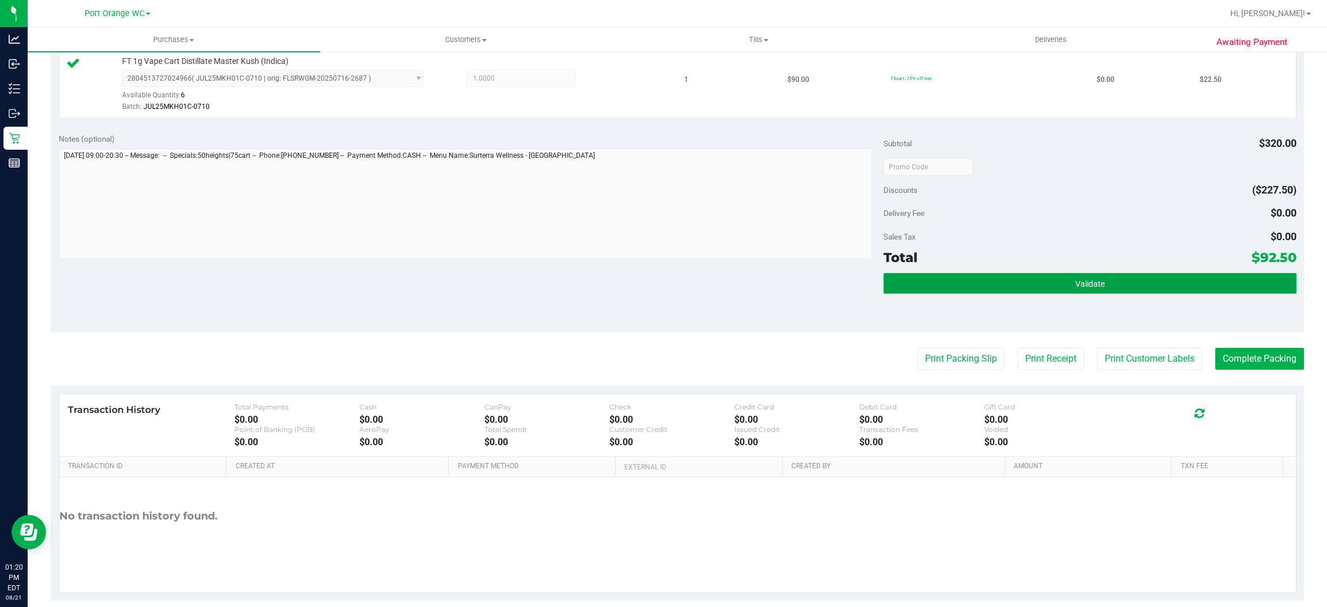
click at [1065, 278] on button "Validate" at bounding box center [1089, 283] width 412 height 21
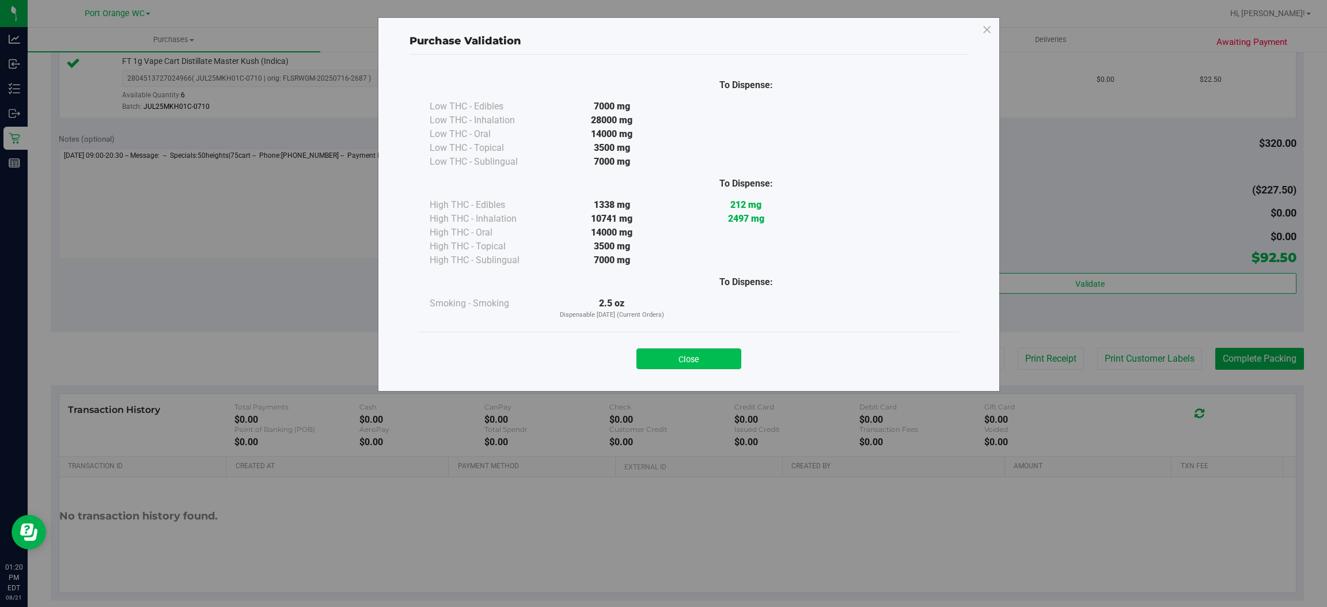
click at [688, 352] on button "Close" at bounding box center [688, 358] width 105 height 21
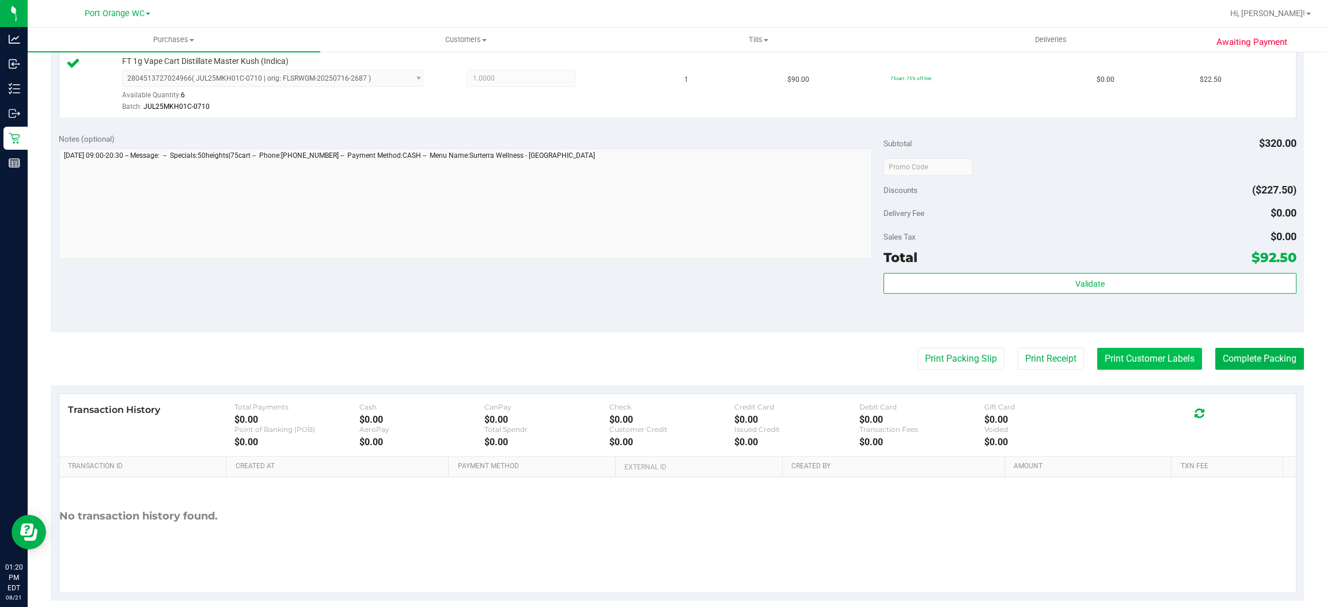
click at [1132, 354] on button "Print Customer Labels" at bounding box center [1149, 359] width 105 height 22
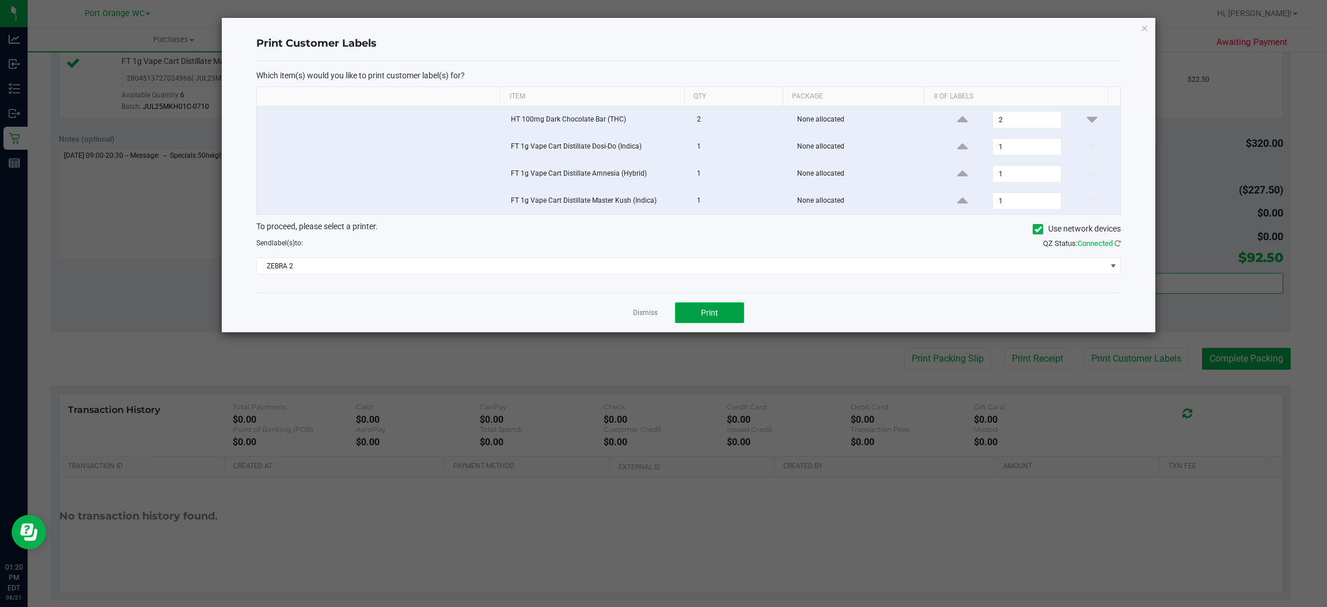
click at [701, 316] on span "Print" at bounding box center [709, 312] width 17 height 9
click at [651, 317] on link "Dismiss" at bounding box center [645, 313] width 25 height 10
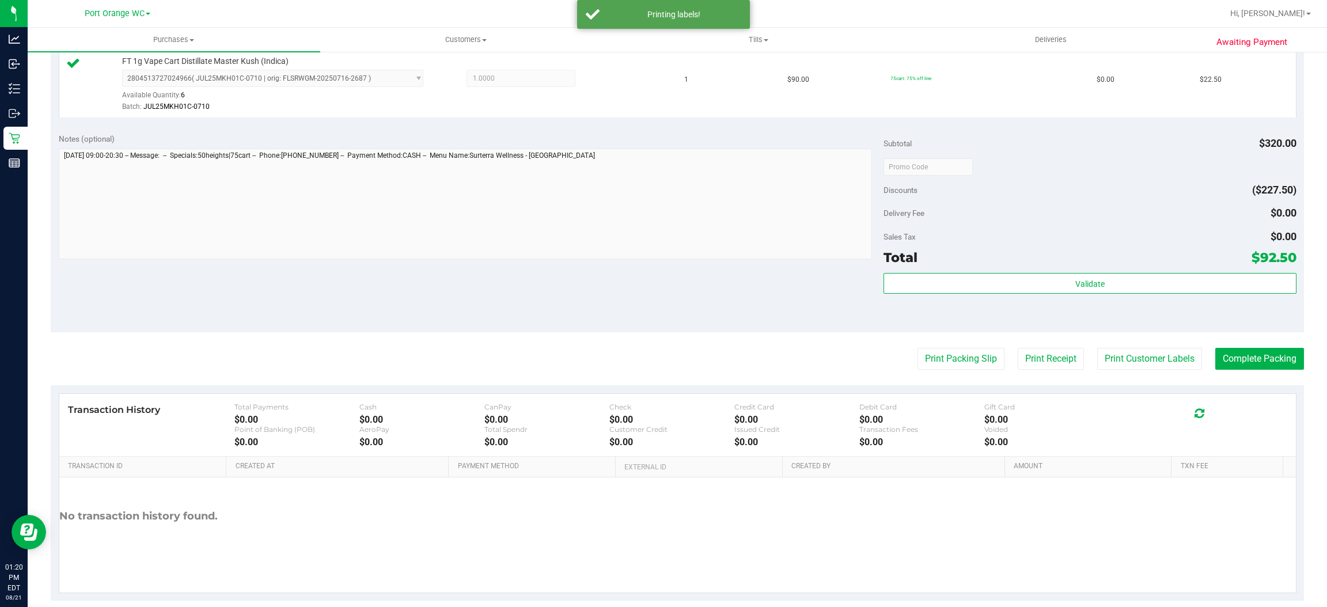
click at [915, 347] on purchase-details "Back Edit Purchase Cancel Purchase View Profile # 11822898 BioTrack ID: - Submi…" at bounding box center [677, 73] width 1253 height 1056
click at [922, 362] on button "Print Packing Slip" at bounding box center [960, 359] width 87 height 22
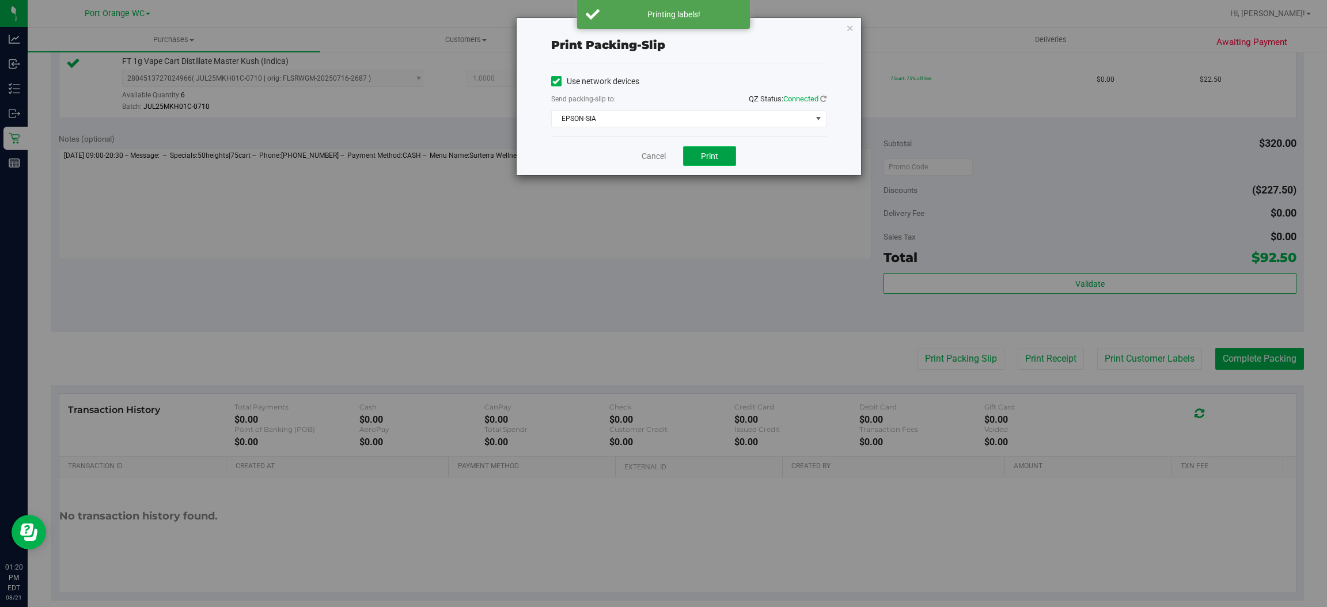
click at [709, 154] on span "Print" at bounding box center [709, 155] width 17 height 9
click at [648, 157] on link "Cancel" at bounding box center [653, 156] width 24 height 12
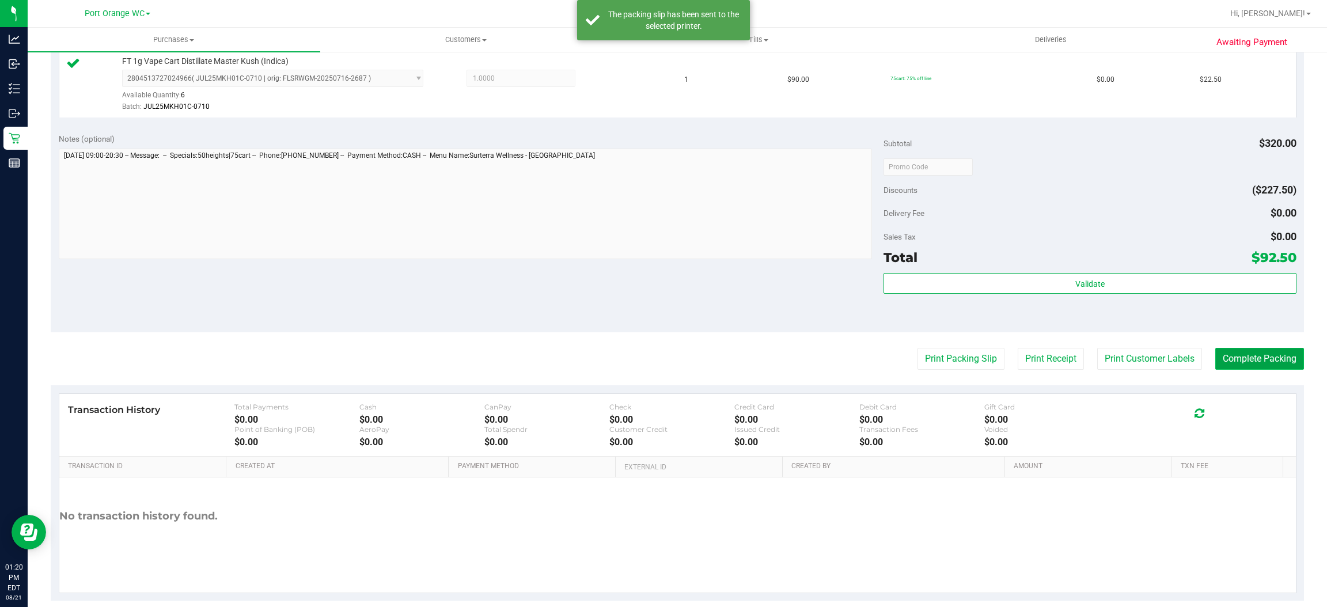
click at [1275, 355] on button "Complete Packing" at bounding box center [1259, 359] width 89 height 22
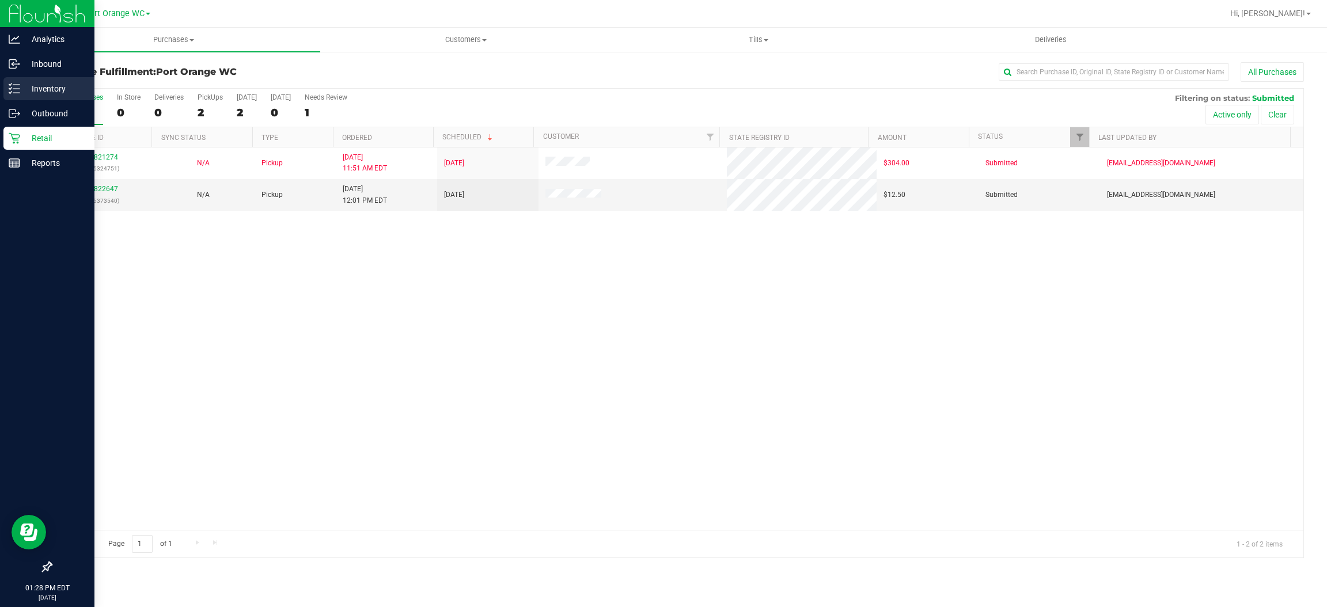
click at [51, 88] on p "Inventory" at bounding box center [54, 89] width 69 height 14
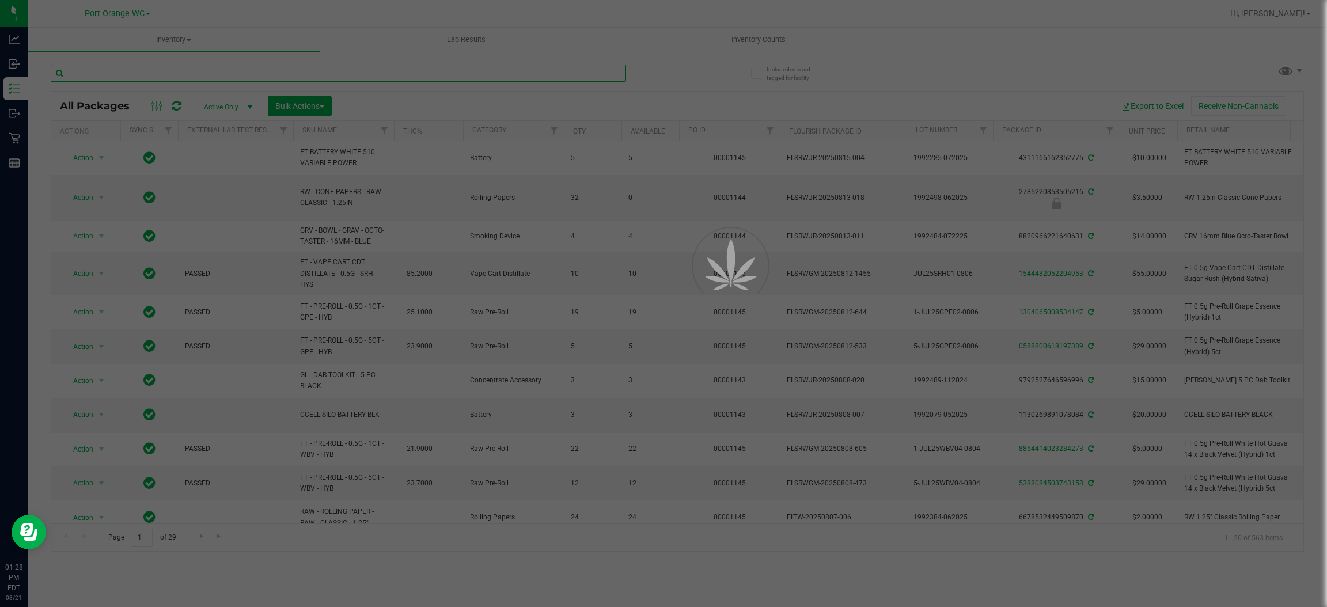
click at [258, 71] on input "text" at bounding box center [338, 72] width 575 height 17
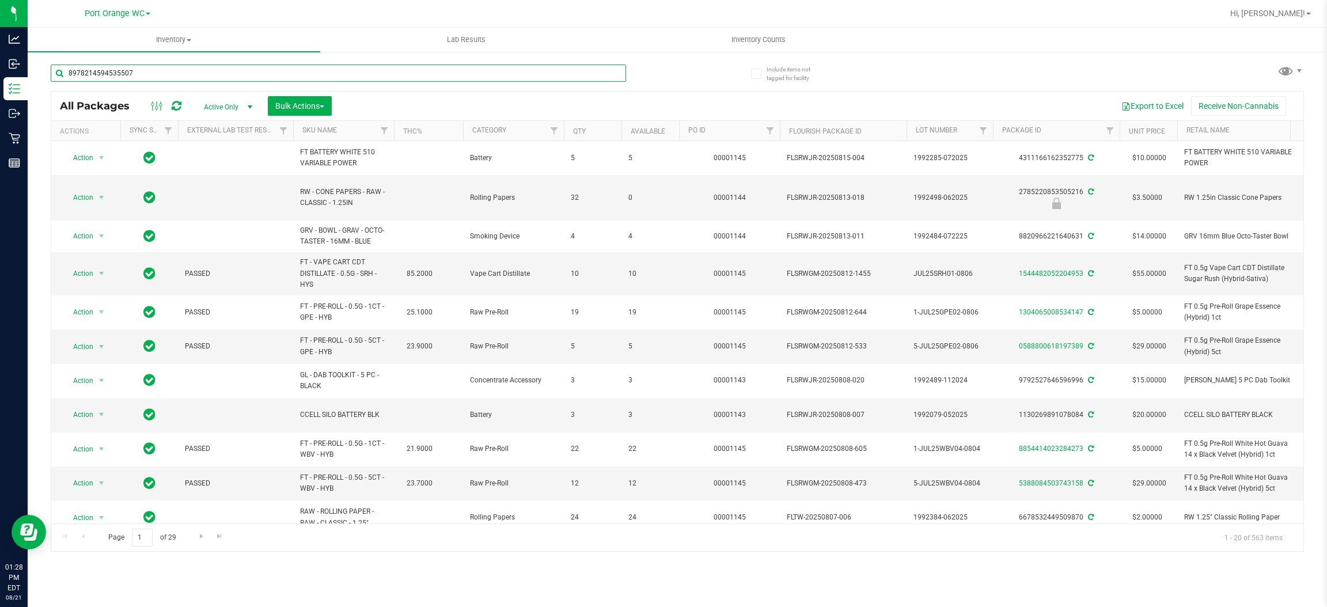
type input "8978214594535507"
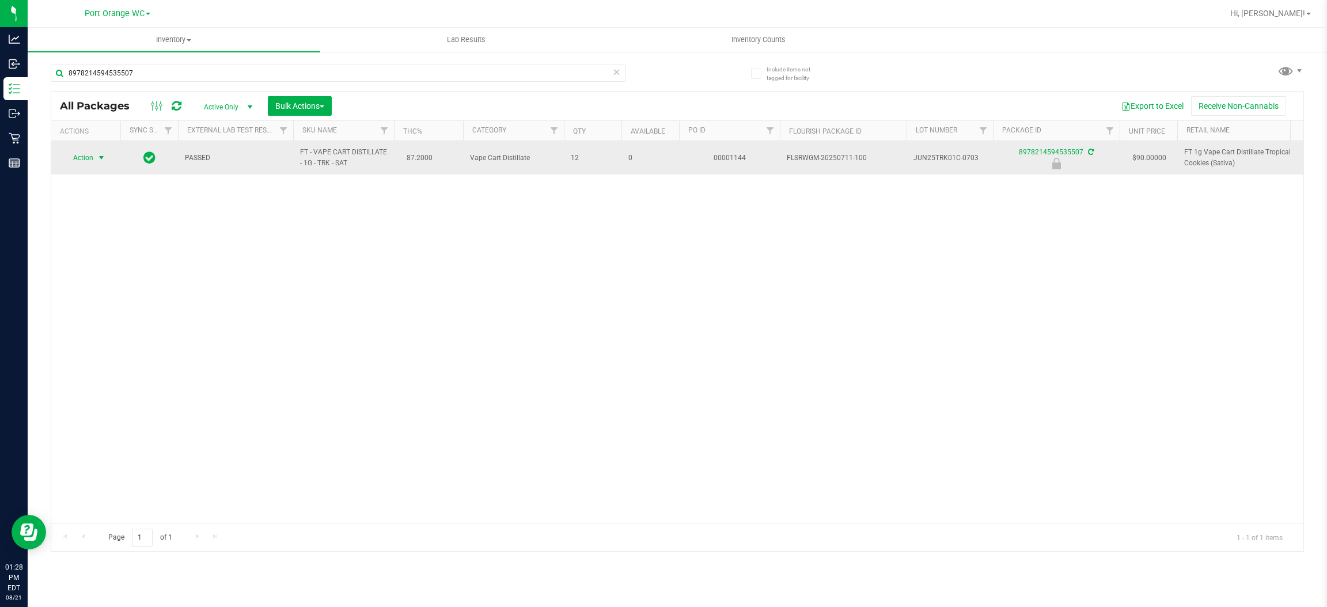
click at [92, 151] on span "Action" at bounding box center [78, 158] width 31 height 16
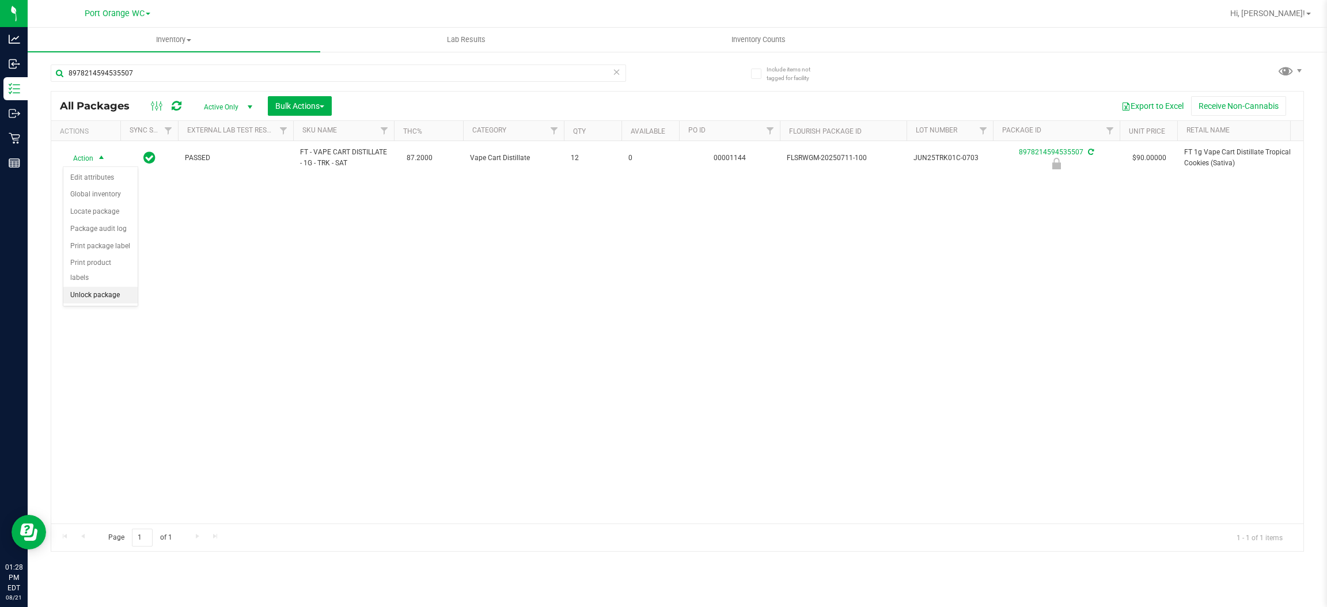
click at [112, 287] on li "Unlock package" at bounding box center [100, 295] width 74 height 17
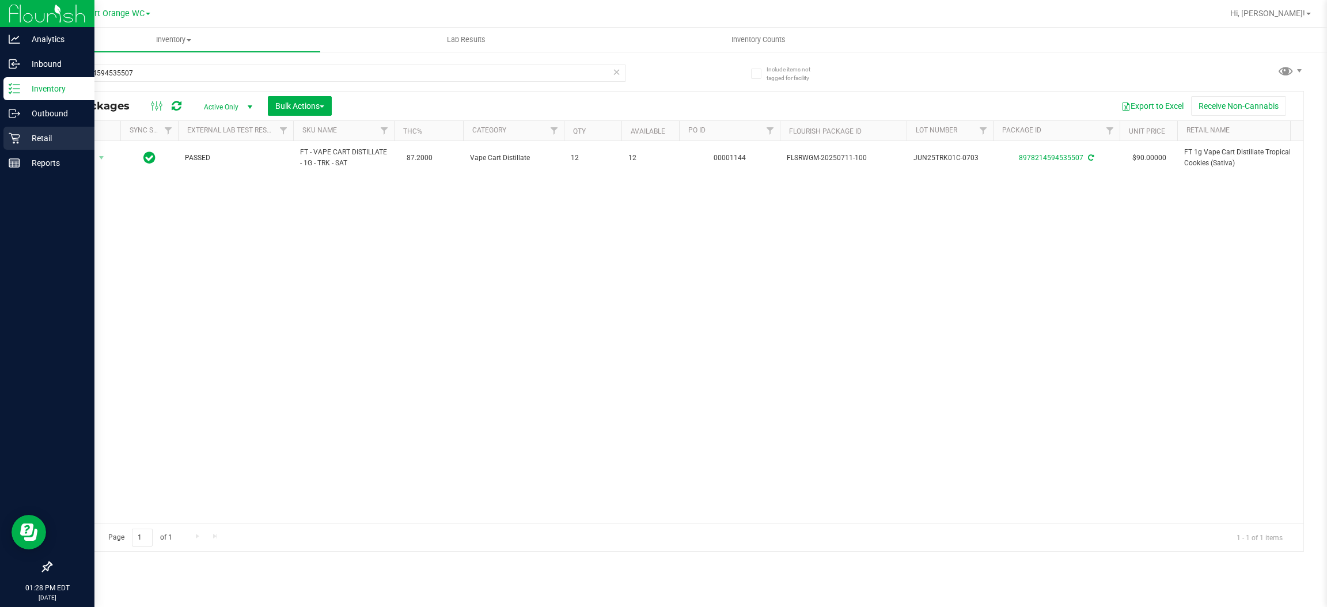
click at [43, 136] on p "Retail" at bounding box center [54, 138] width 69 height 14
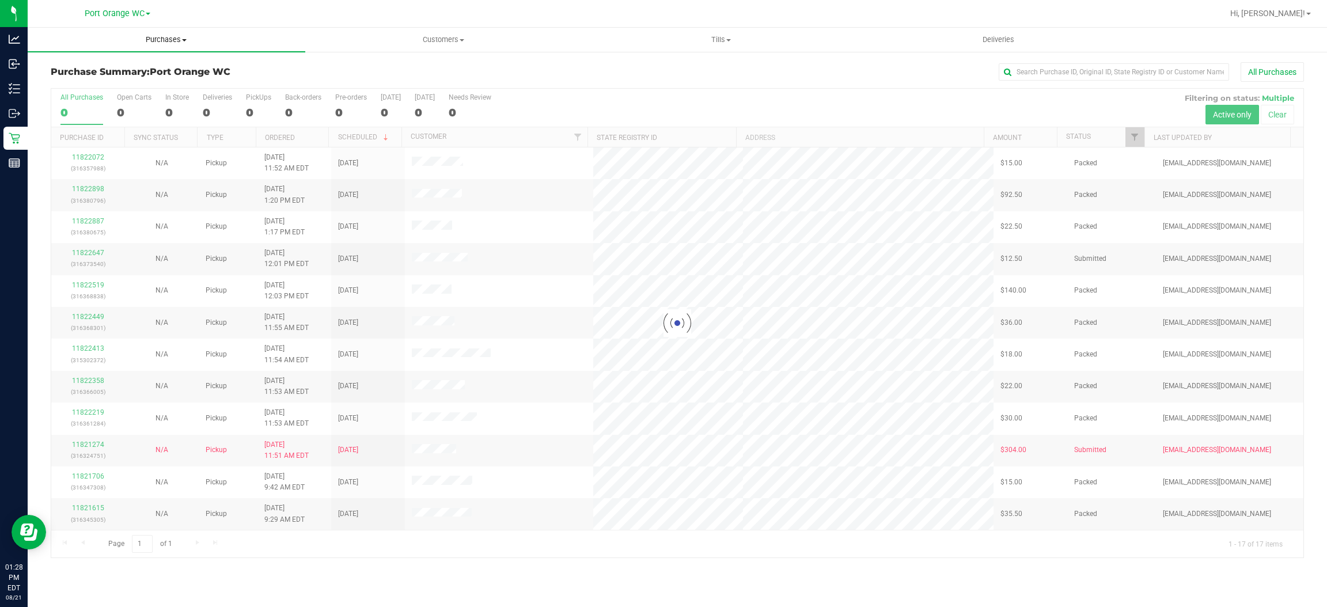
click at [166, 36] on span "Purchases" at bounding box center [167, 40] width 278 height 10
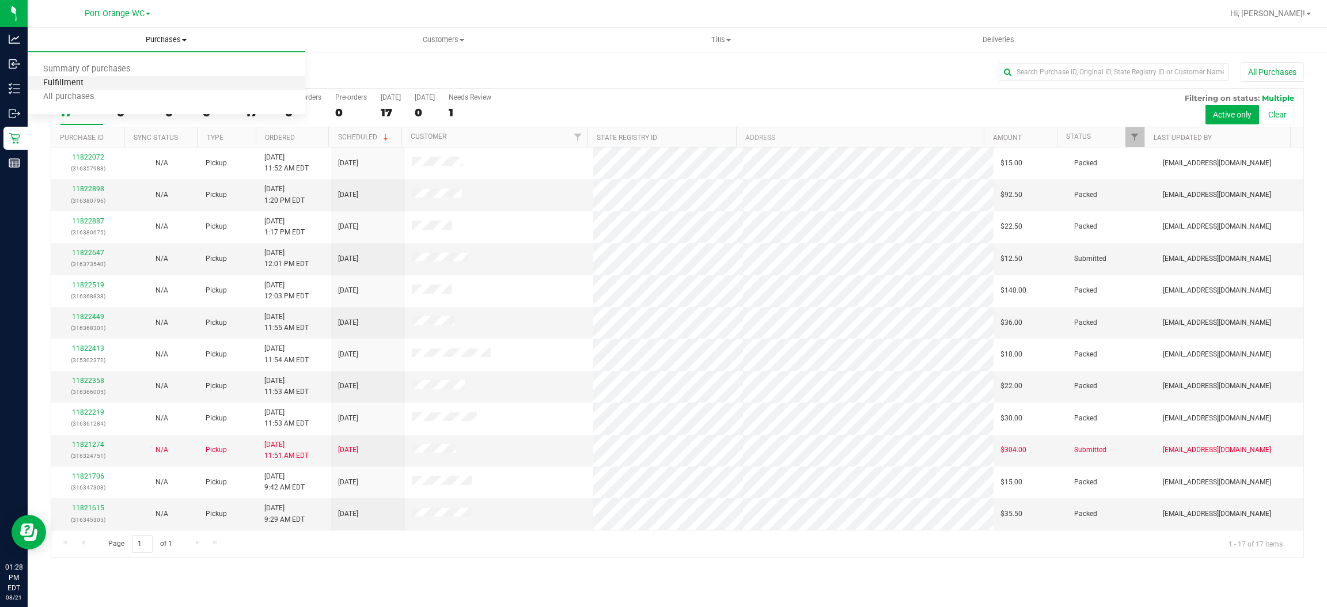
click at [67, 83] on span "Fulfillment" at bounding box center [63, 83] width 71 height 10
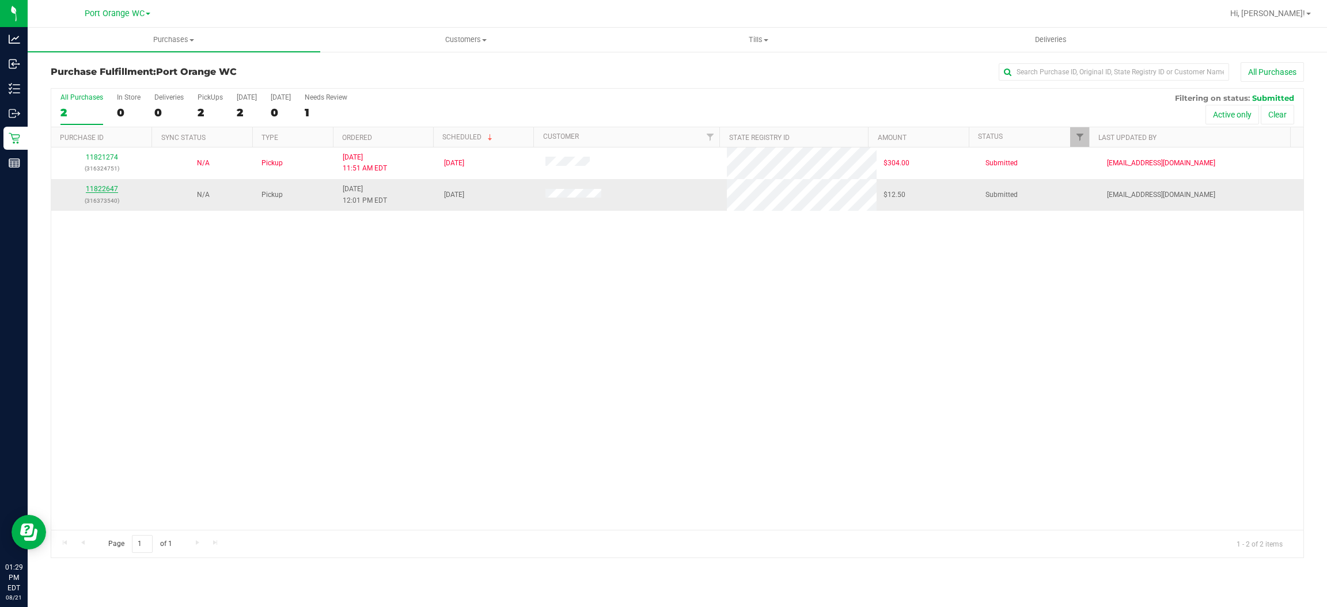
click at [112, 193] on link "11822647" at bounding box center [102, 189] width 32 height 8
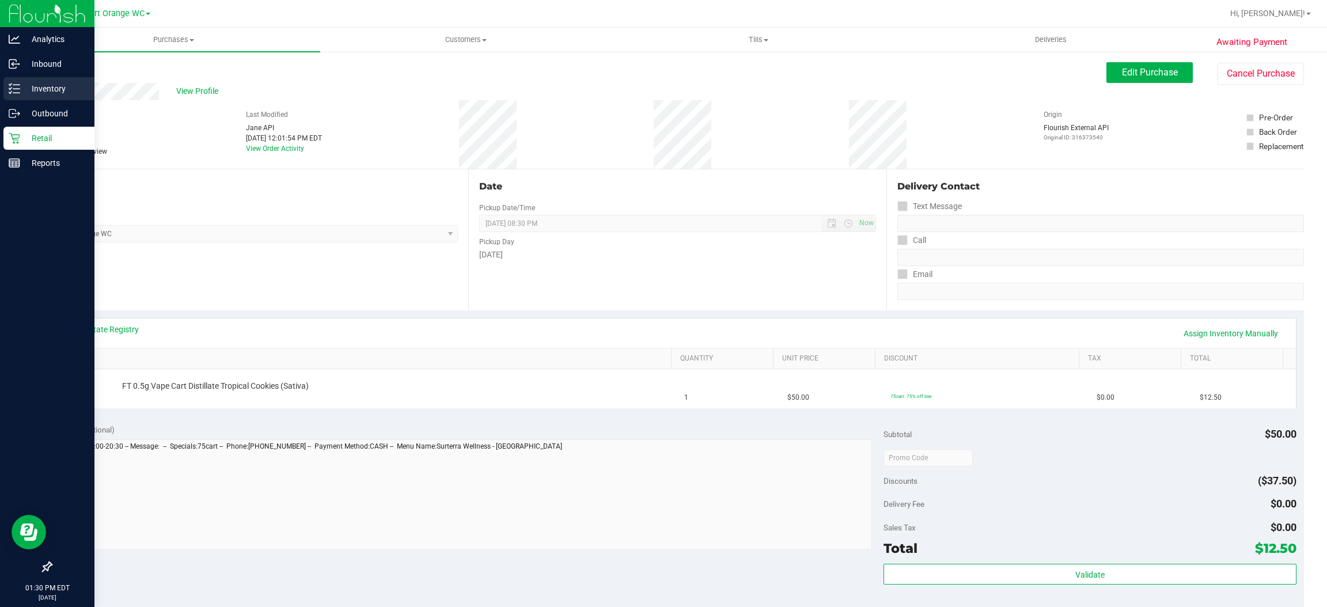
click at [49, 91] on p "Inventory" at bounding box center [54, 89] width 69 height 14
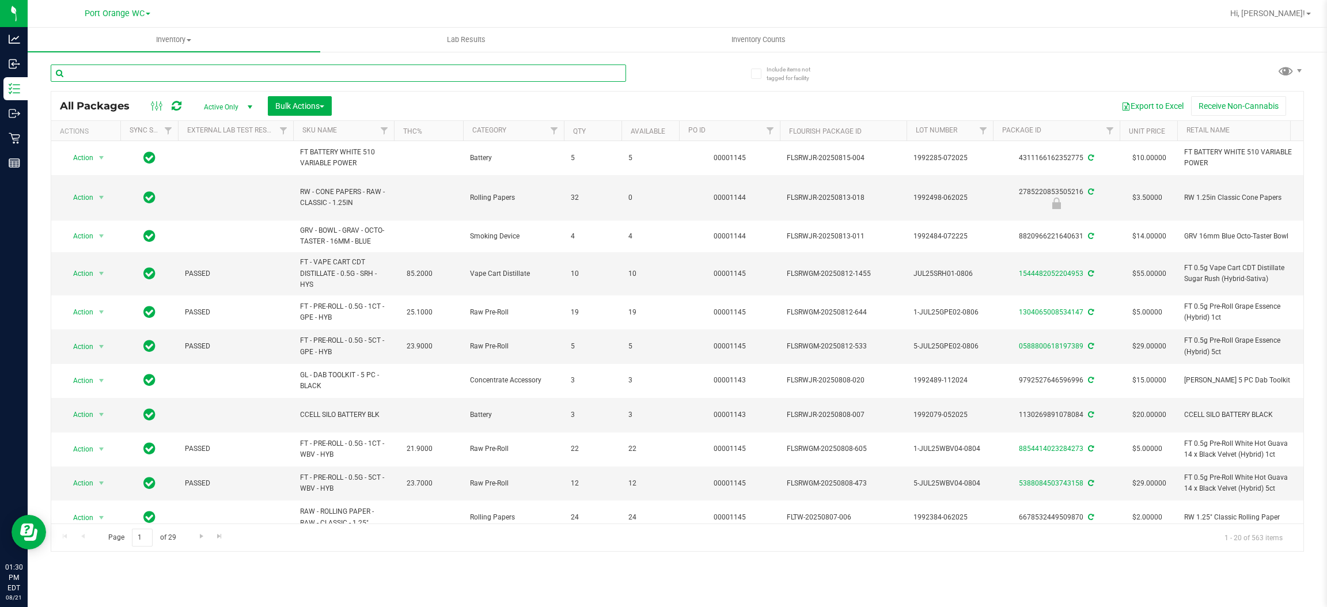
click at [244, 74] on input "text" at bounding box center [338, 72] width 575 height 17
type input "8978214594535507"
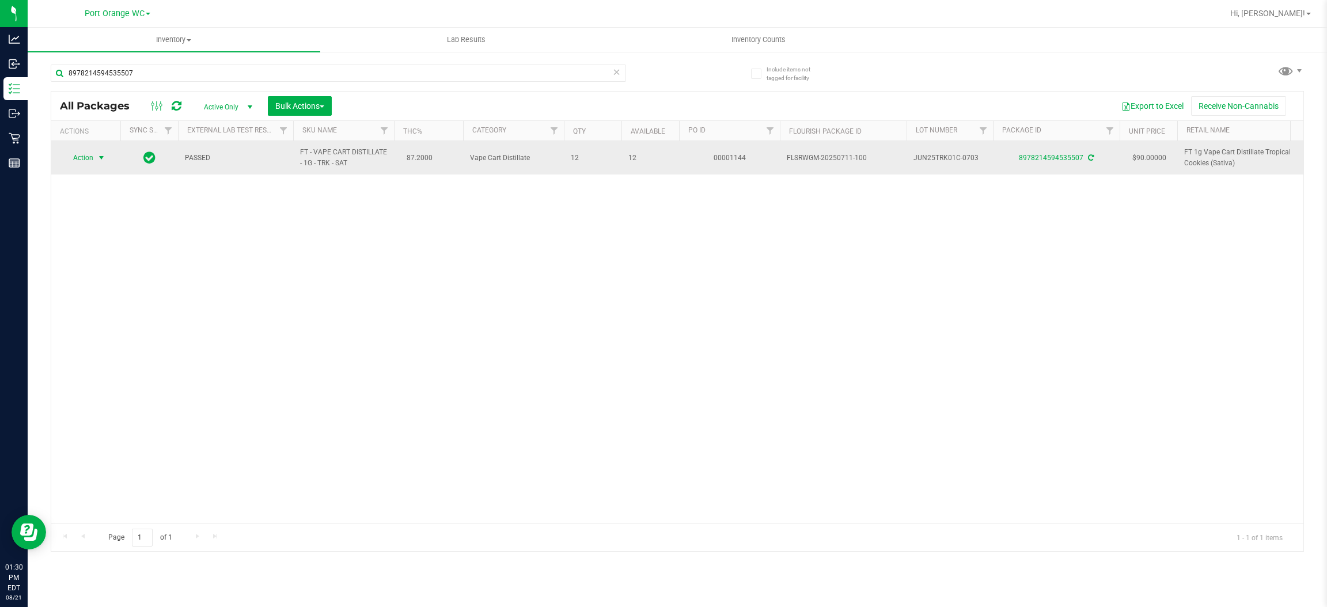
click at [88, 151] on span "Action" at bounding box center [78, 158] width 31 height 16
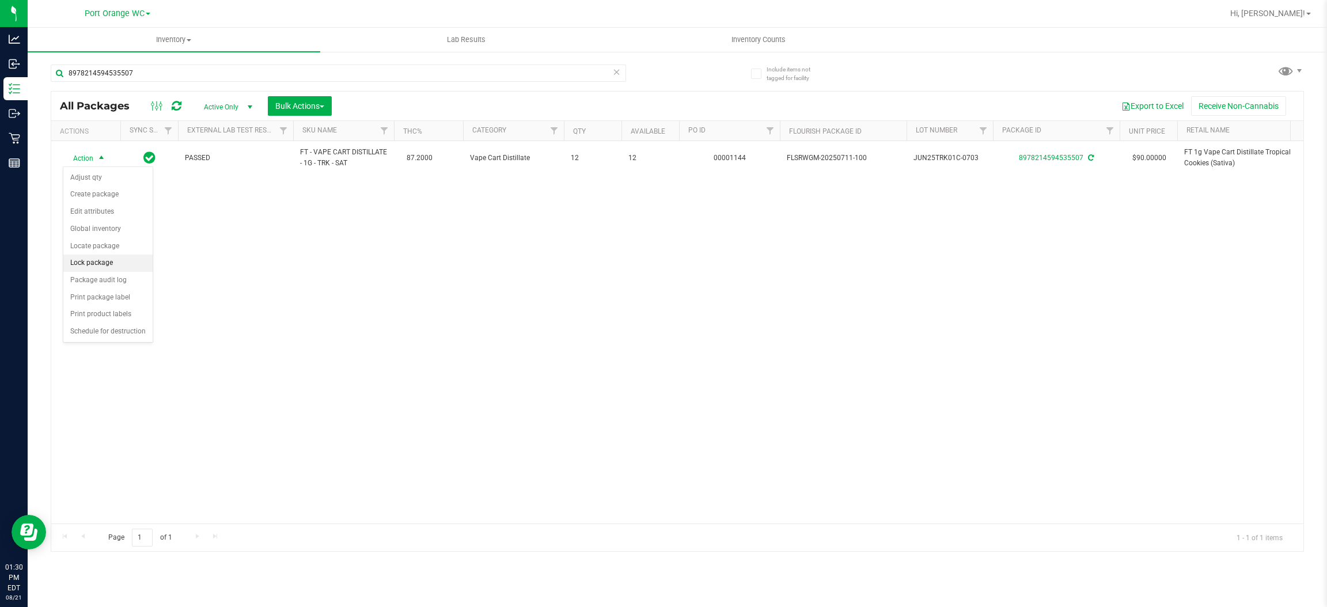
click at [105, 267] on li "Lock package" at bounding box center [107, 262] width 89 height 17
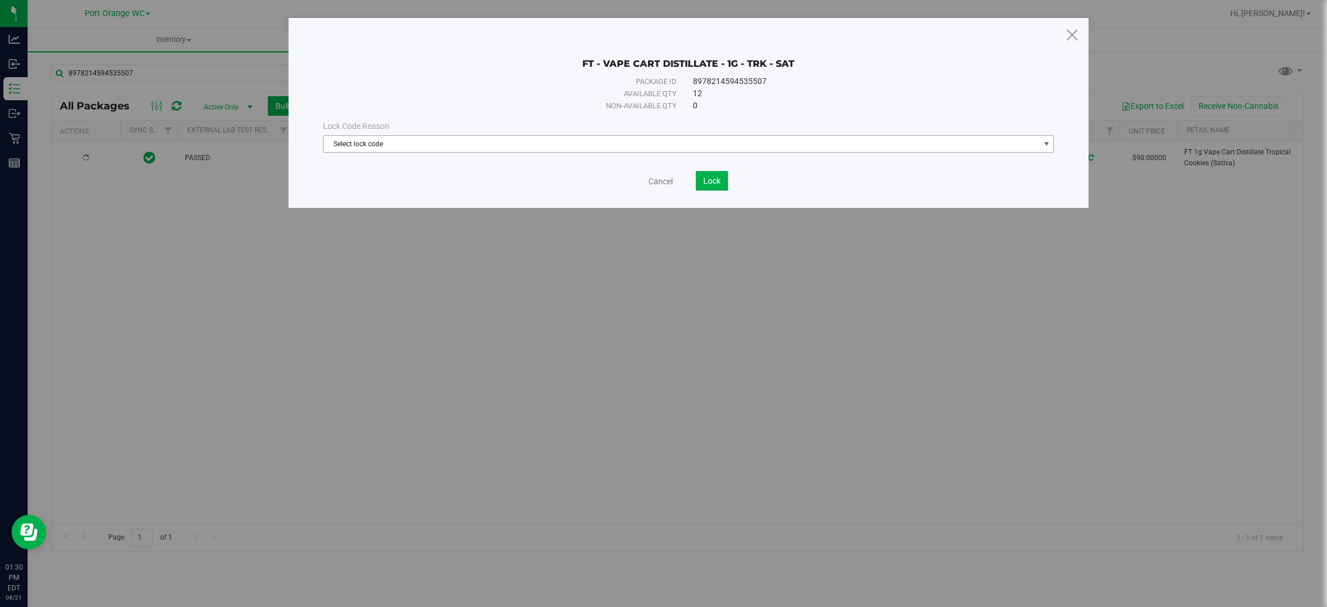
click at [629, 143] on span "Select lock code" at bounding box center [681, 144] width 715 height 16
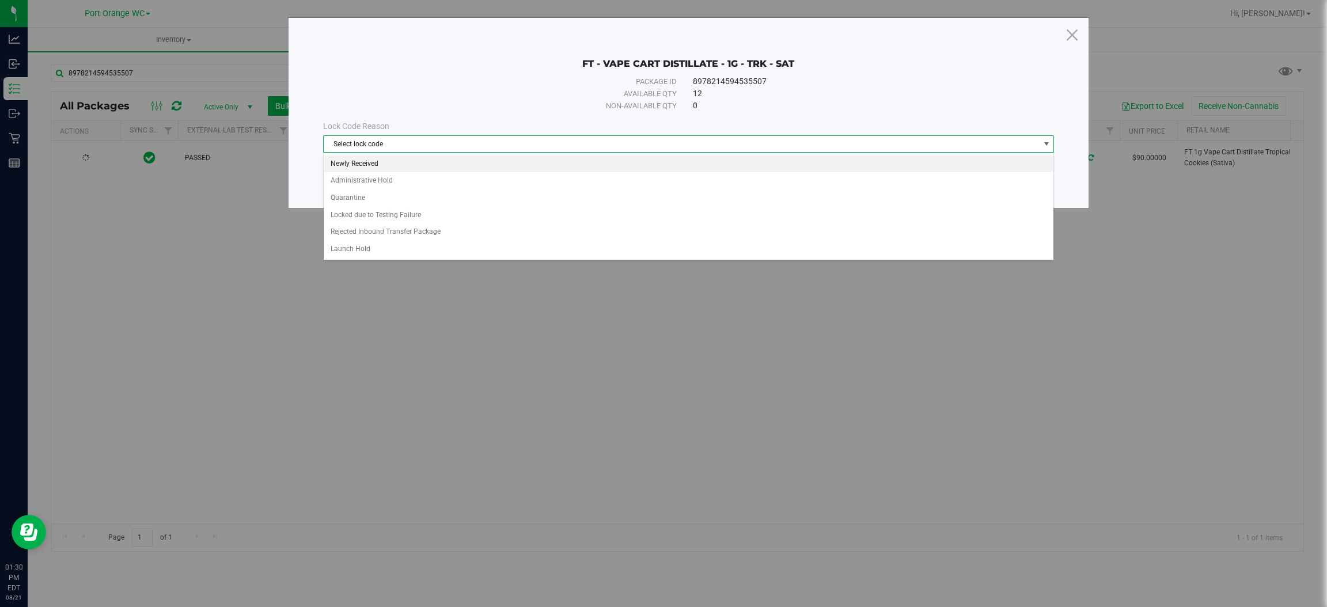
click at [354, 161] on li "Newly Received" at bounding box center [689, 163] width 730 height 17
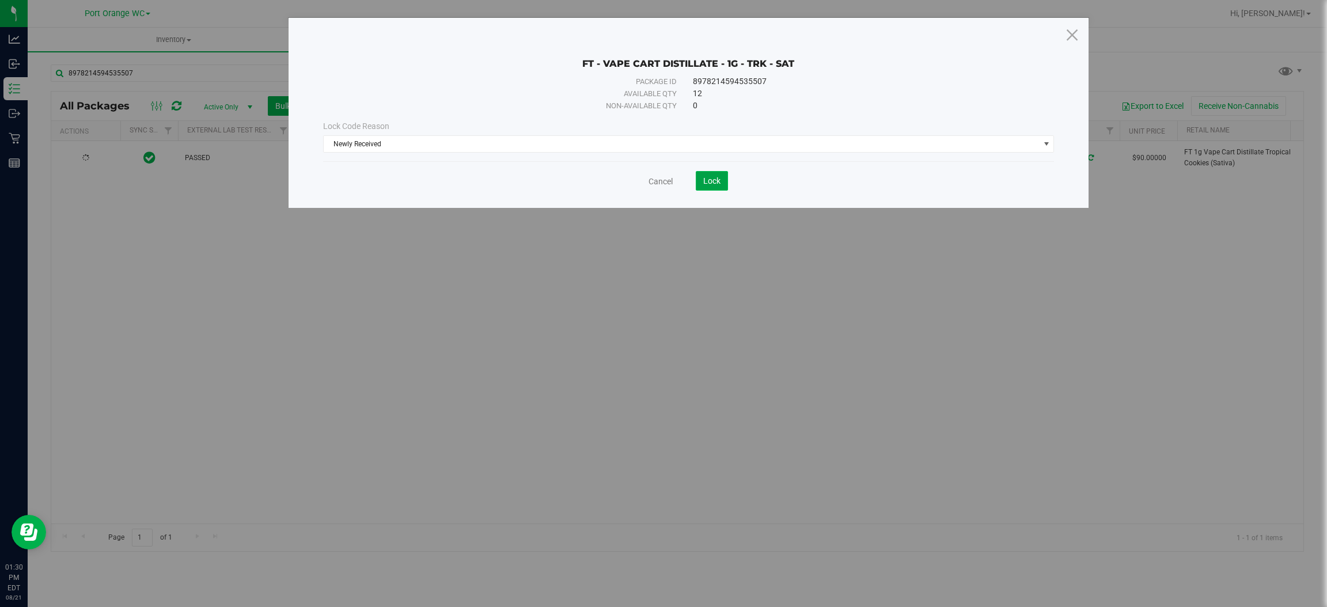
click at [717, 172] on button "Lock" at bounding box center [712, 181] width 32 height 20
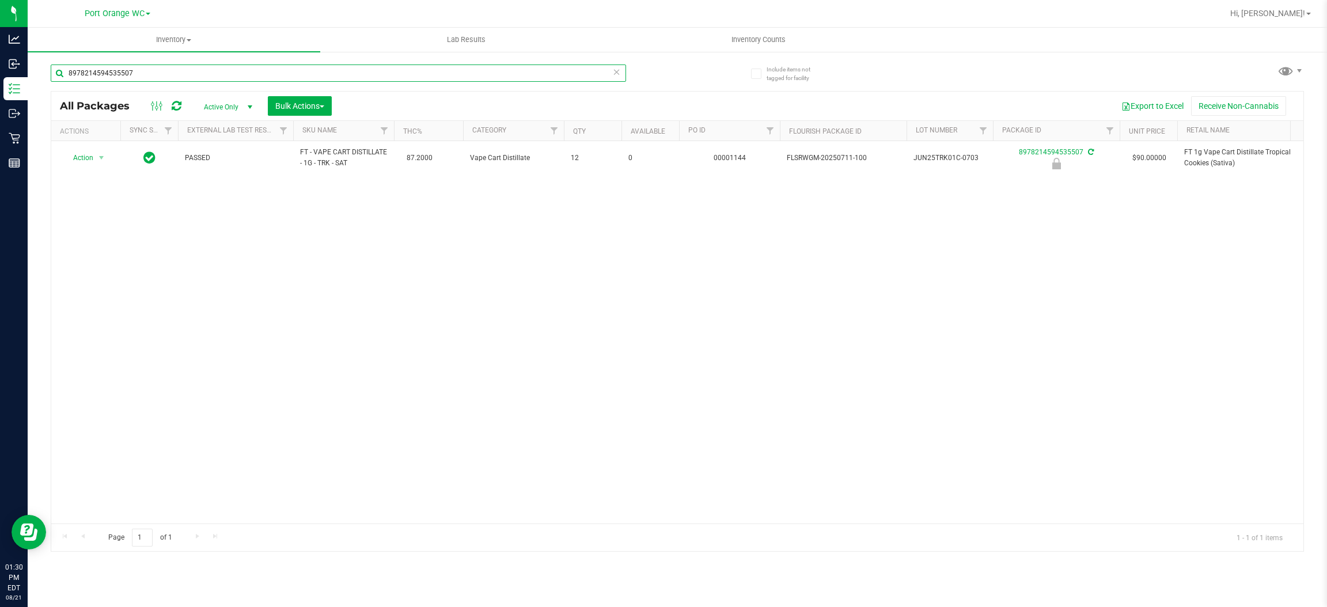
click at [148, 75] on input "8978214594535507" at bounding box center [338, 72] width 575 height 17
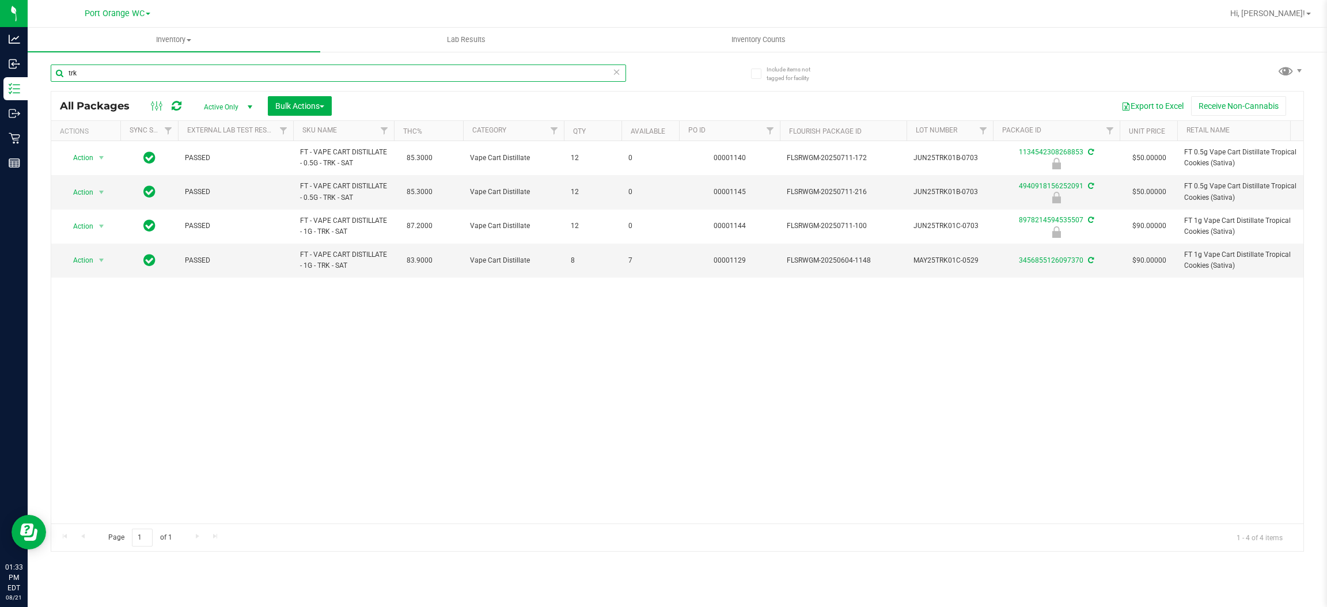
click at [233, 69] on input "trk" at bounding box center [338, 72] width 575 height 17
type input "4940918156252091"
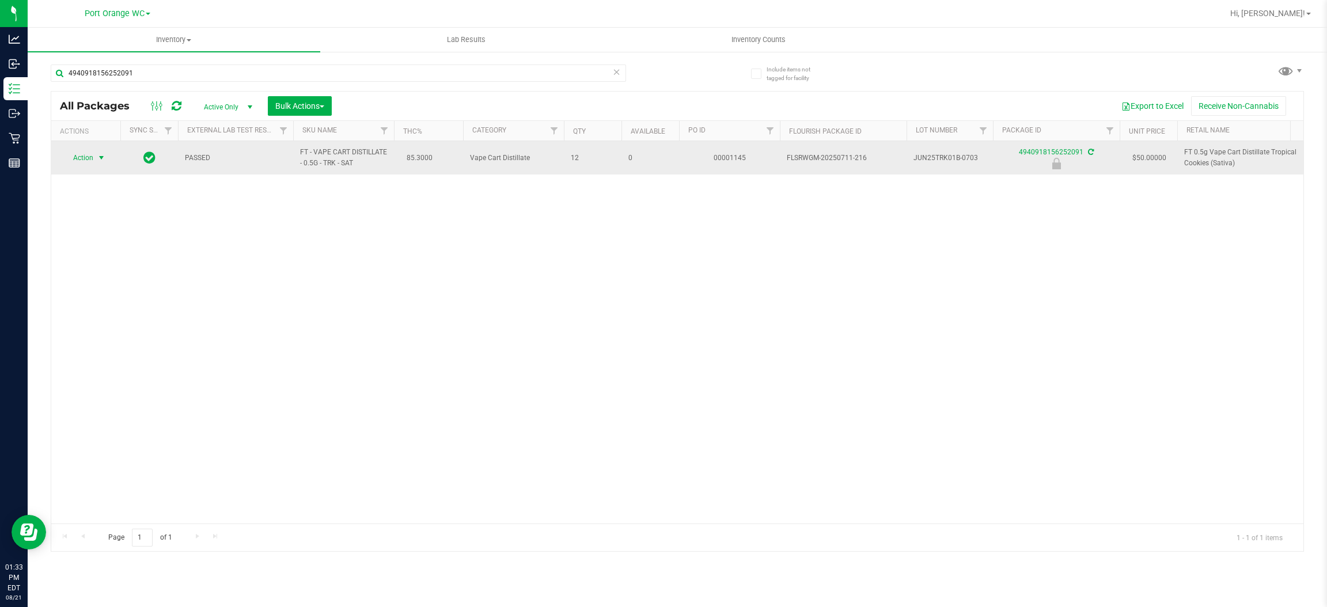
click at [91, 161] on span "Action" at bounding box center [78, 158] width 31 height 16
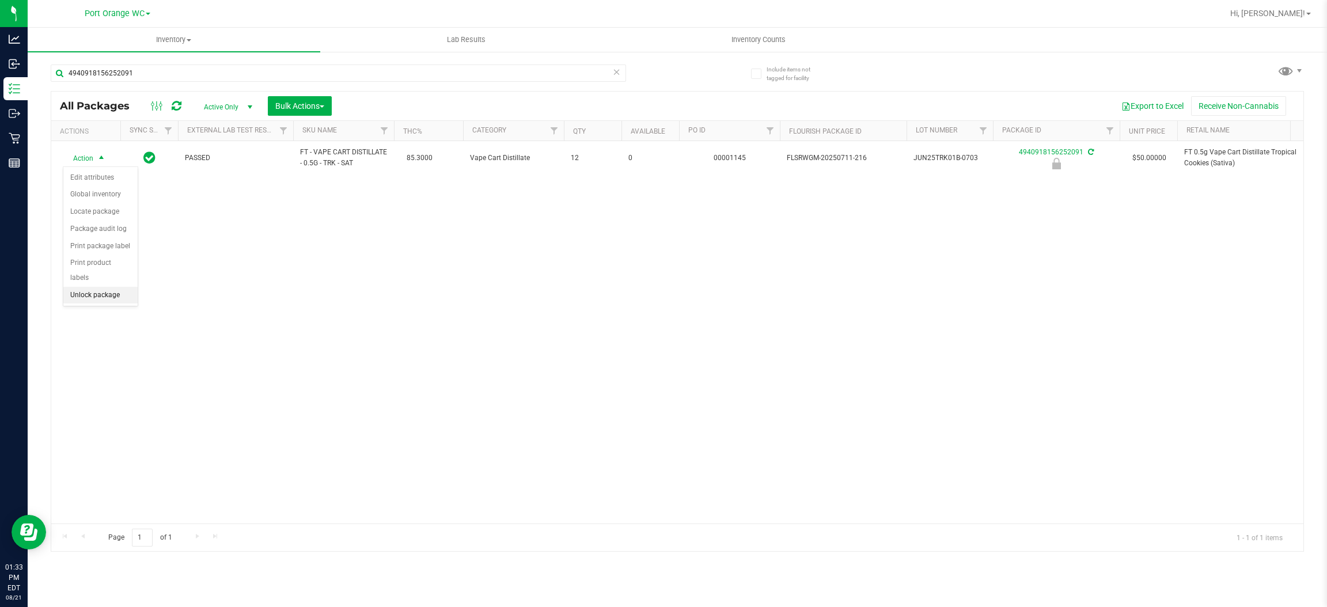
click at [104, 287] on li "Unlock package" at bounding box center [100, 295] width 74 height 17
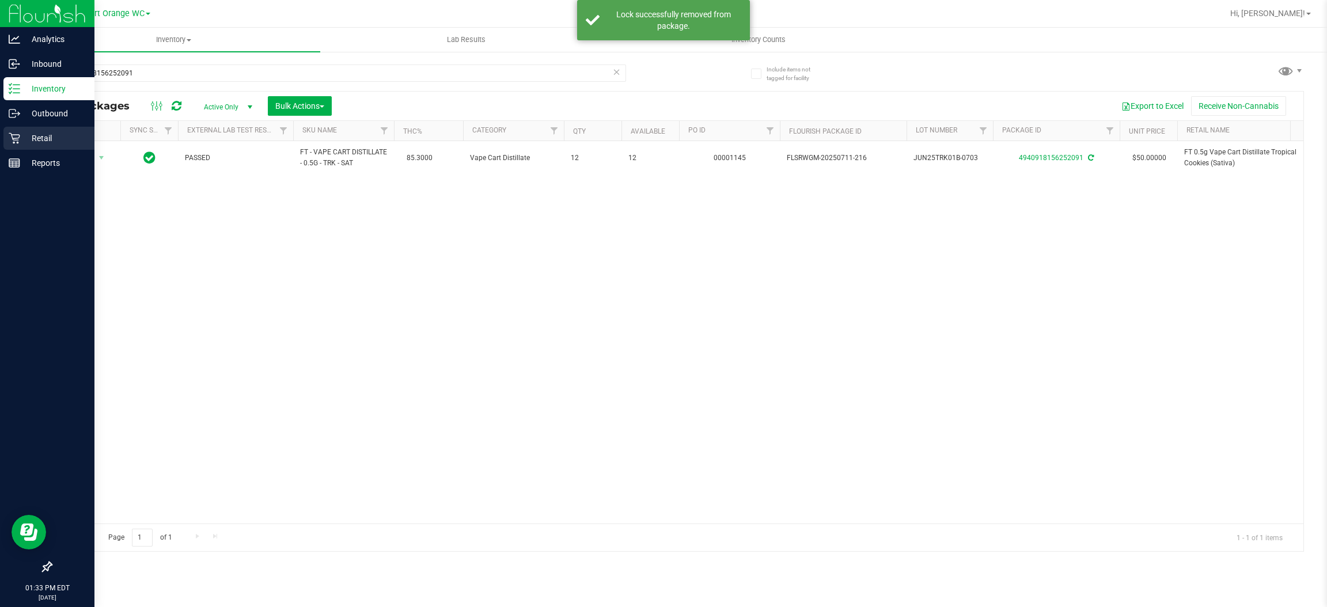
click at [49, 134] on p "Retail" at bounding box center [54, 138] width 69 height 14
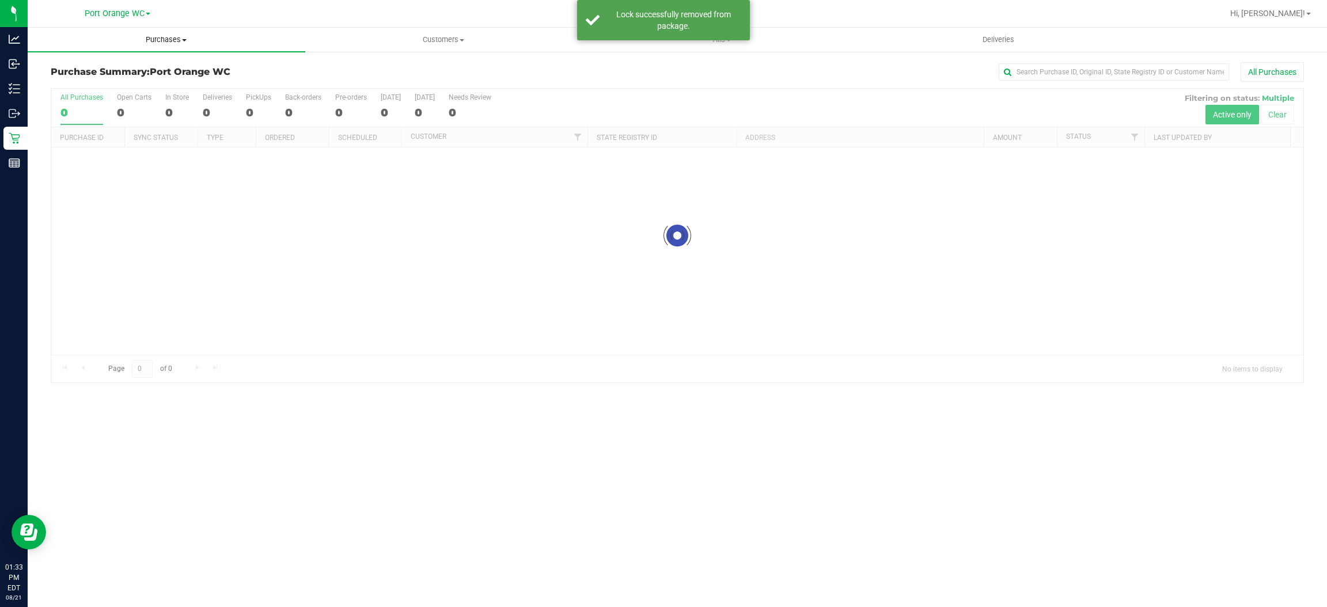
click at [165, 37] on span "Purchases" at bounding box center [167, 40] width 278 height 10
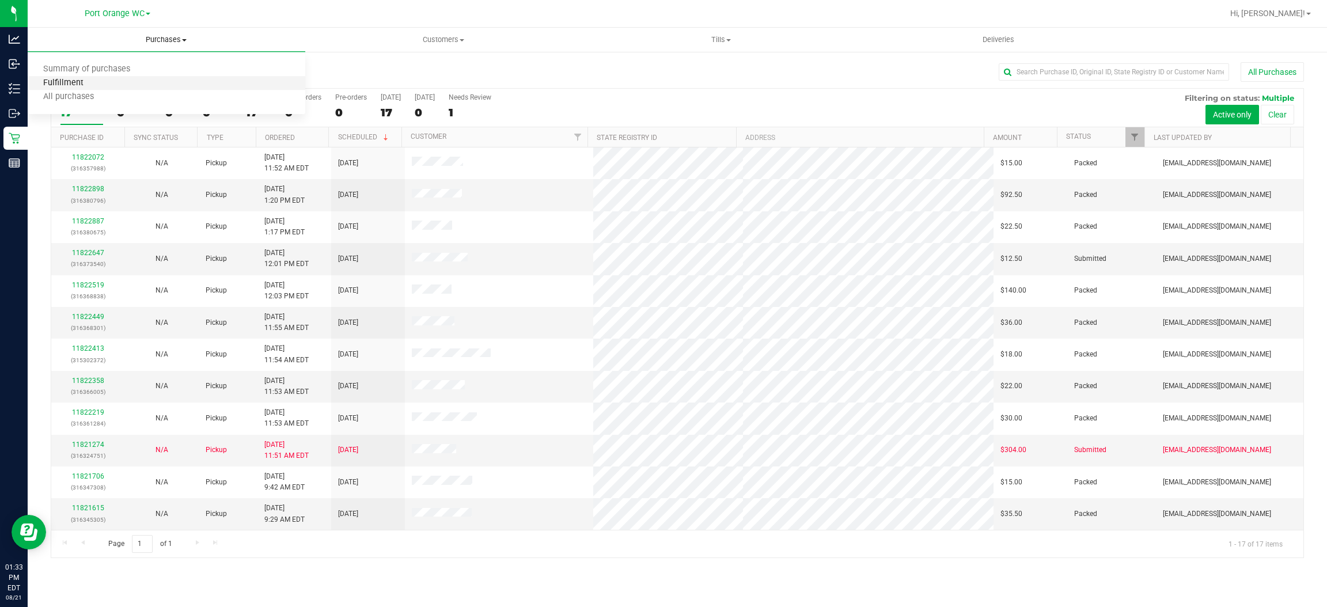
click at [75, 81] on span "Fulfillment" at bounding box center [63, 83] width 71 height 10
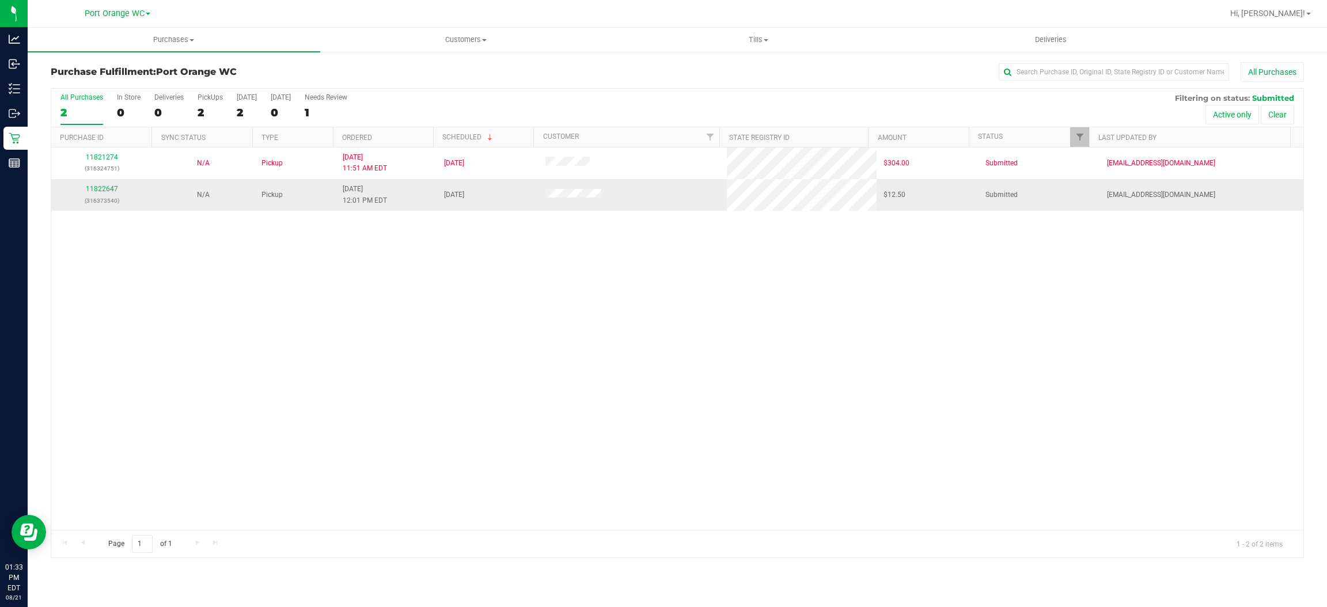
click at [107, 183] on td "11822647 (316373540)" at bounding box center [101, 194] width 101 height 31
click at [103, 189] on link "11822647" at bounding box center [102, 189] width 32 height 8
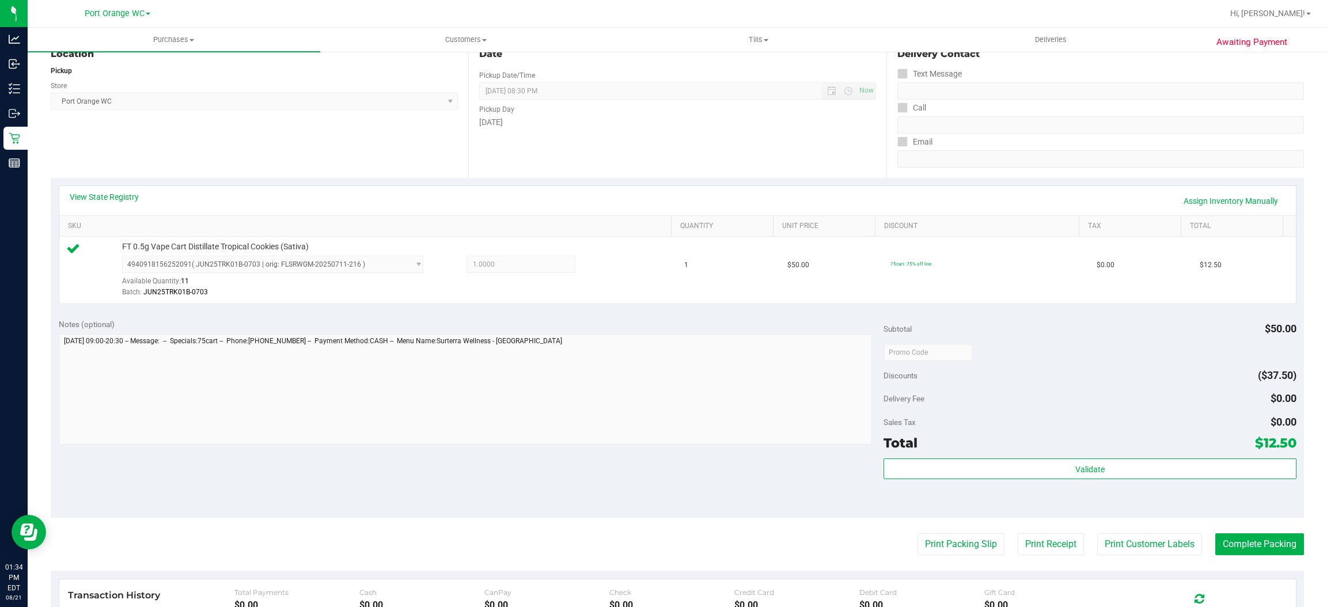
scroll to position [336, 0]
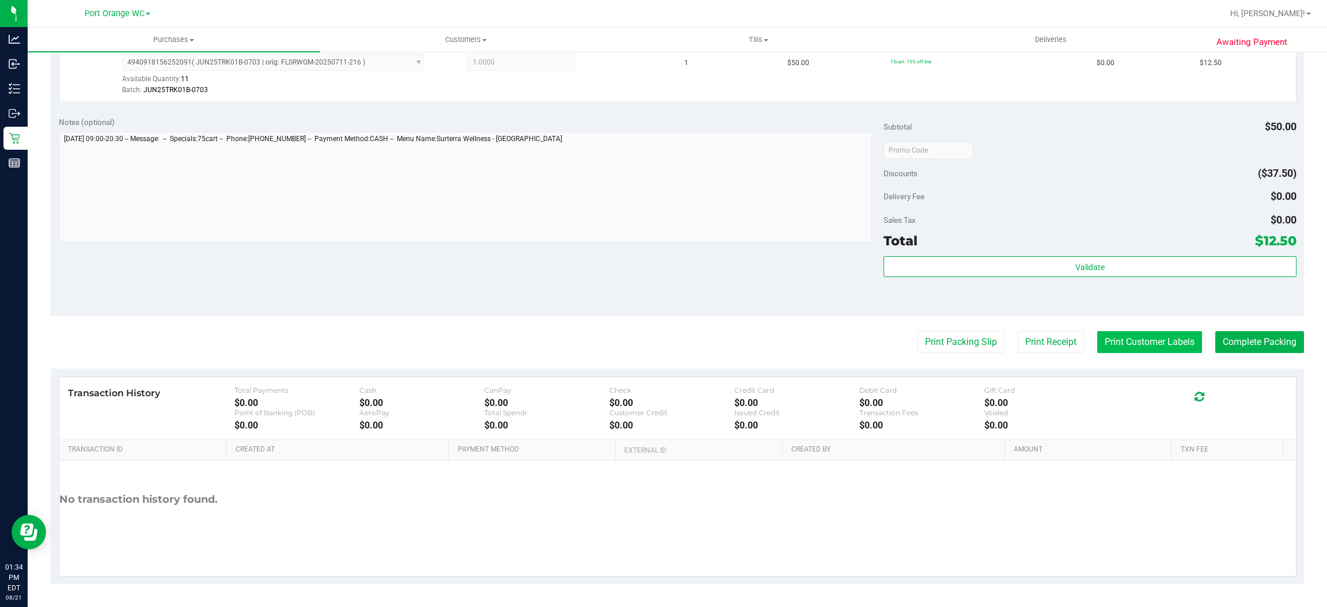
click at [1142, 338] on button "Print Customer Labels" at bounding box center [1149, 342] width 105 height 22
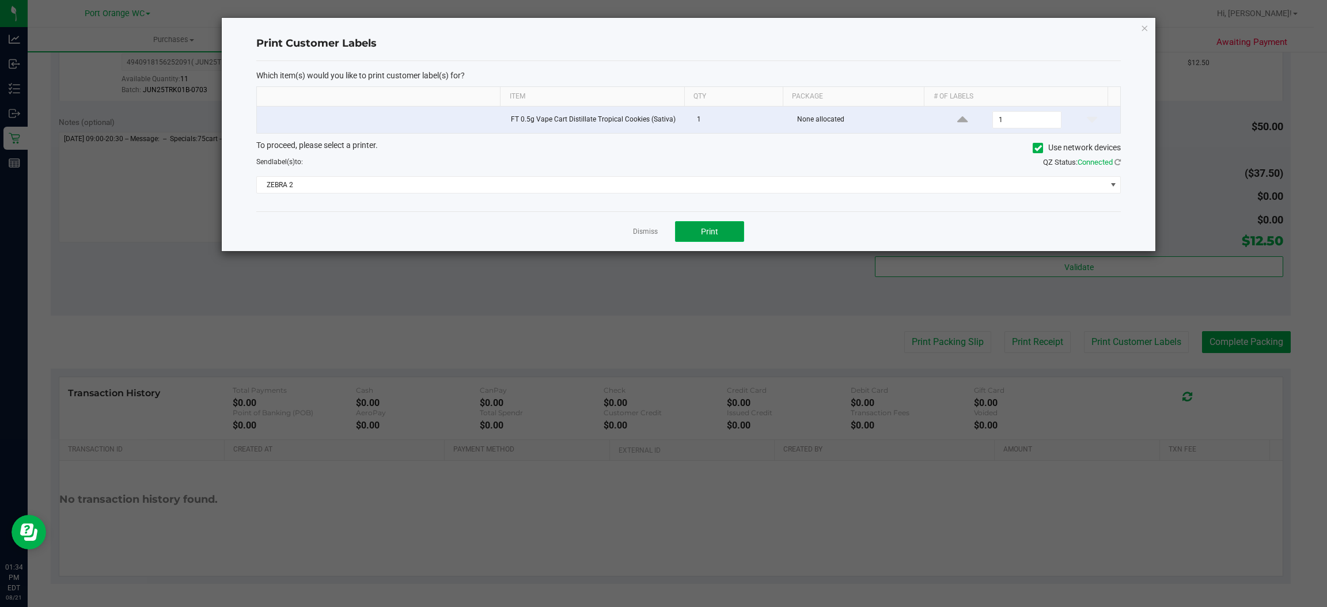
click at [701, 233] on span "Print" at bounding box center [709, 231] width 17 height 9
click at [647, 233] on link "Dismiss" at bounding box center [645, 232] width 25 height 10
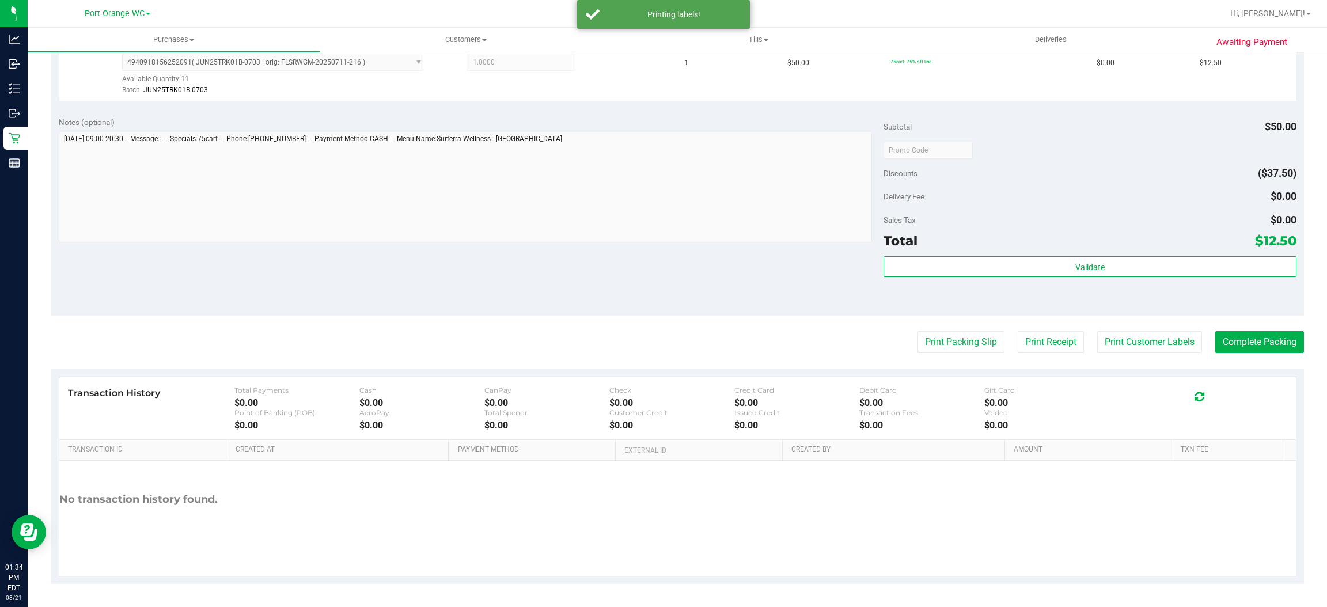
click at [1114, 233] on div "Total $12.50" at bounding box center [1089, 240] width 412 height 21
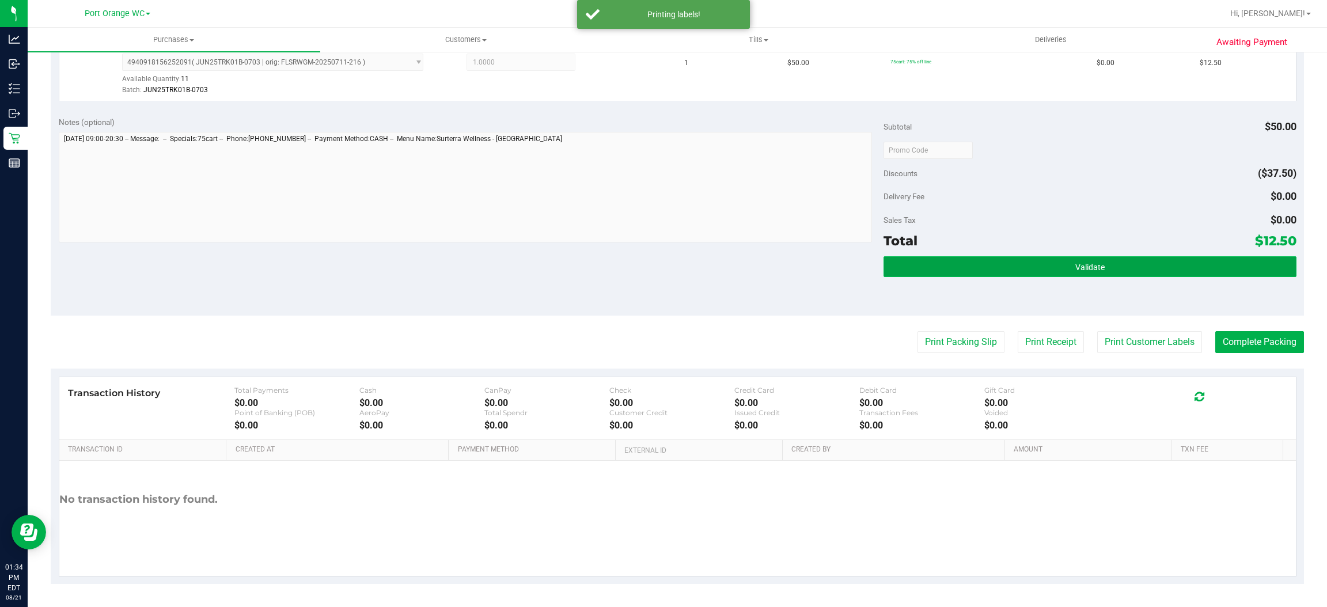
click at [1100, 261] on button "Validate" at bounding box center [1089, 266] width 412 height 21
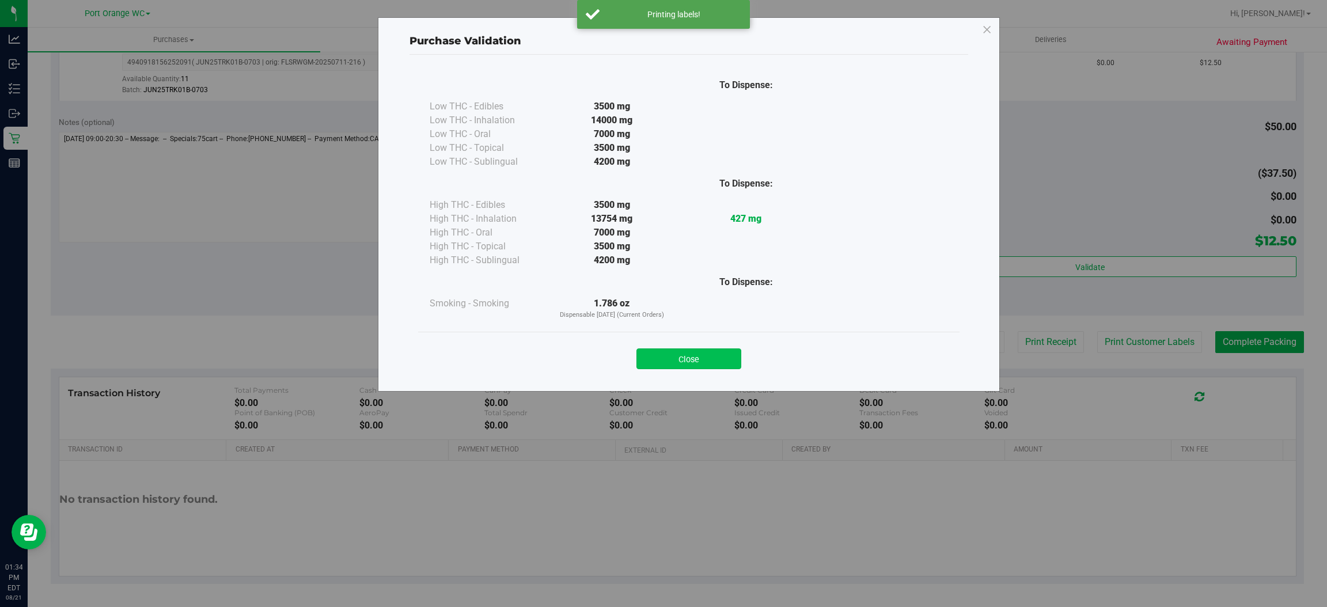
click at [696, 362] on button "Close" at bounding box center [688, 358] width 105 height 21
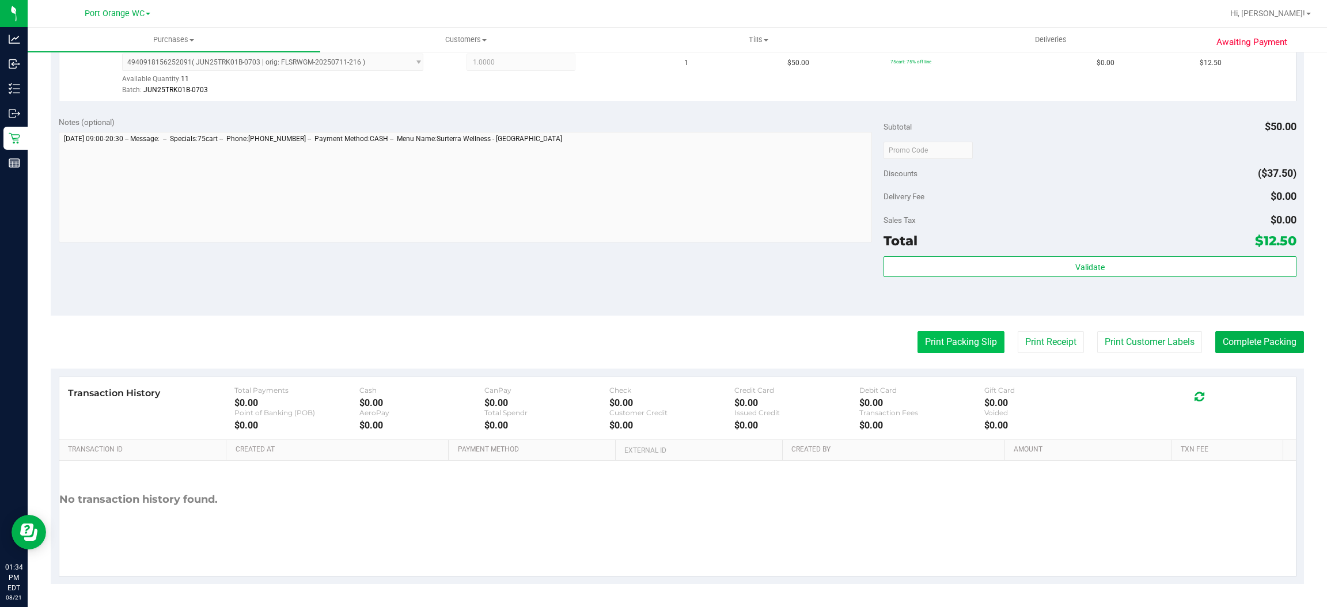
click at [948, 341] on button "Print Packing Slip" at bounding box center [960, 342] width 87 height 22
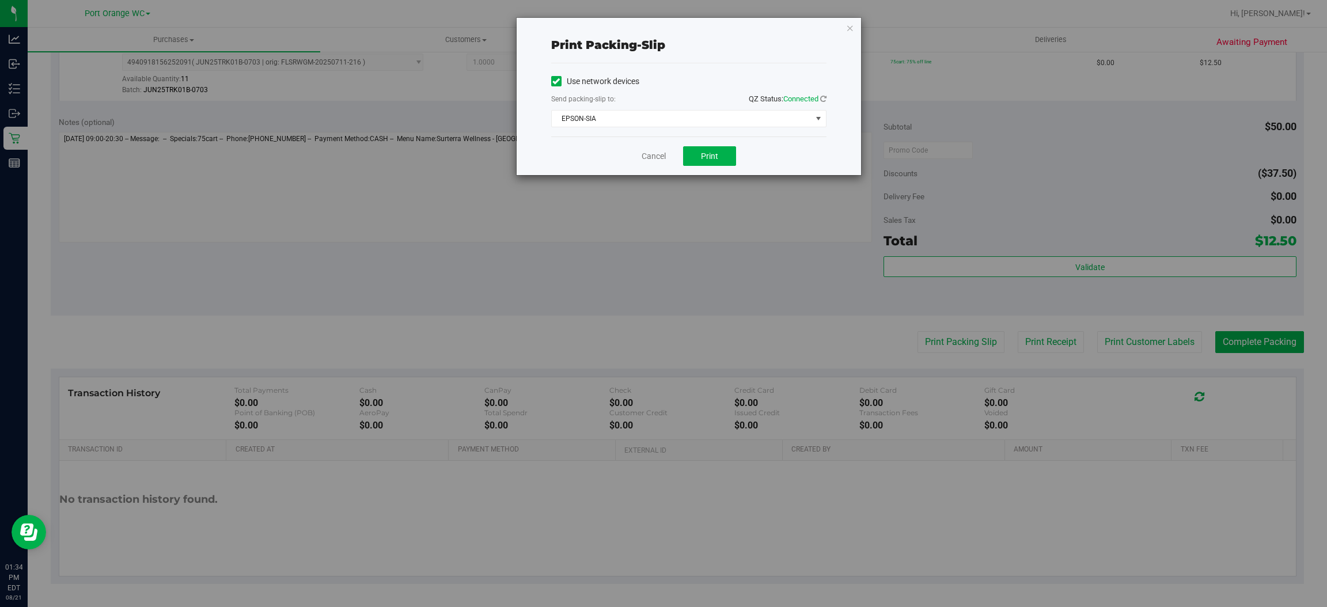
drag, startPoint x: 727, startPoint y: 140, endPoint x: 716, endPoint y: 158, distance: 20.9
click at [723, 148] on div "Cancel Print" at bounding box center [688, 155] width 275 height 39
click at [716, 158] on span "Print" at bounding box center [709, 155] width 17 height 9
click at [654, 157] on link "Cancel" at bounding box center [653, 156] width 24 height 12
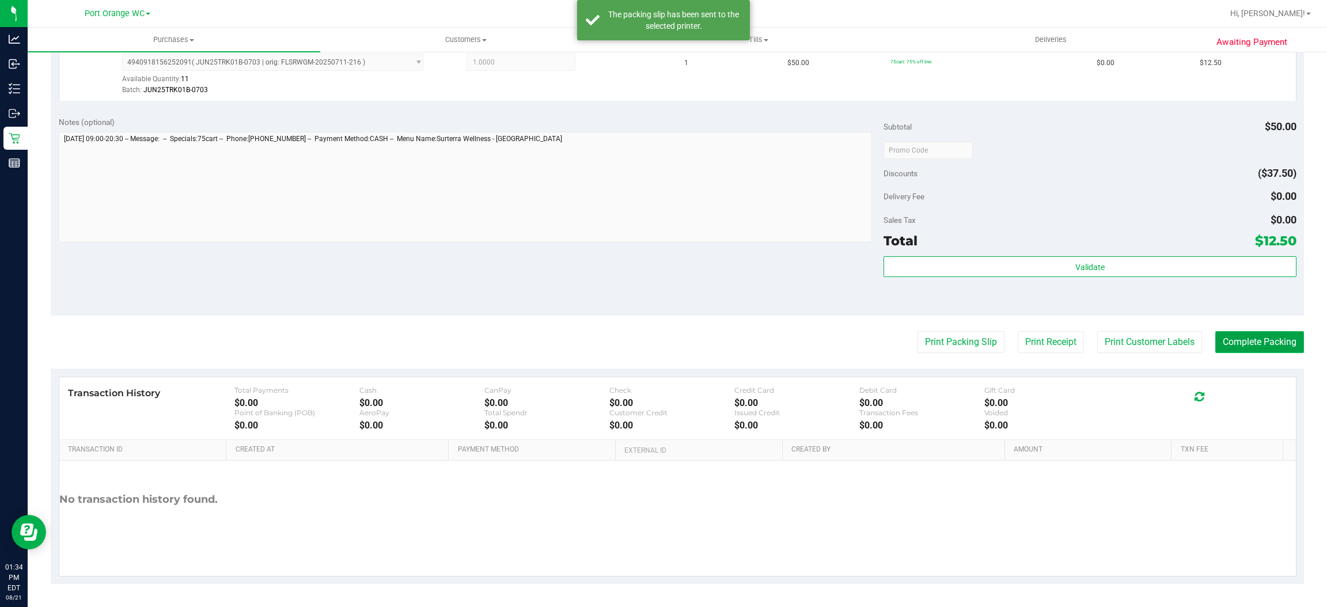
click at [1248, 338] on button "Complete Packing" at bounding box center [1259, 342] width 89 height 22
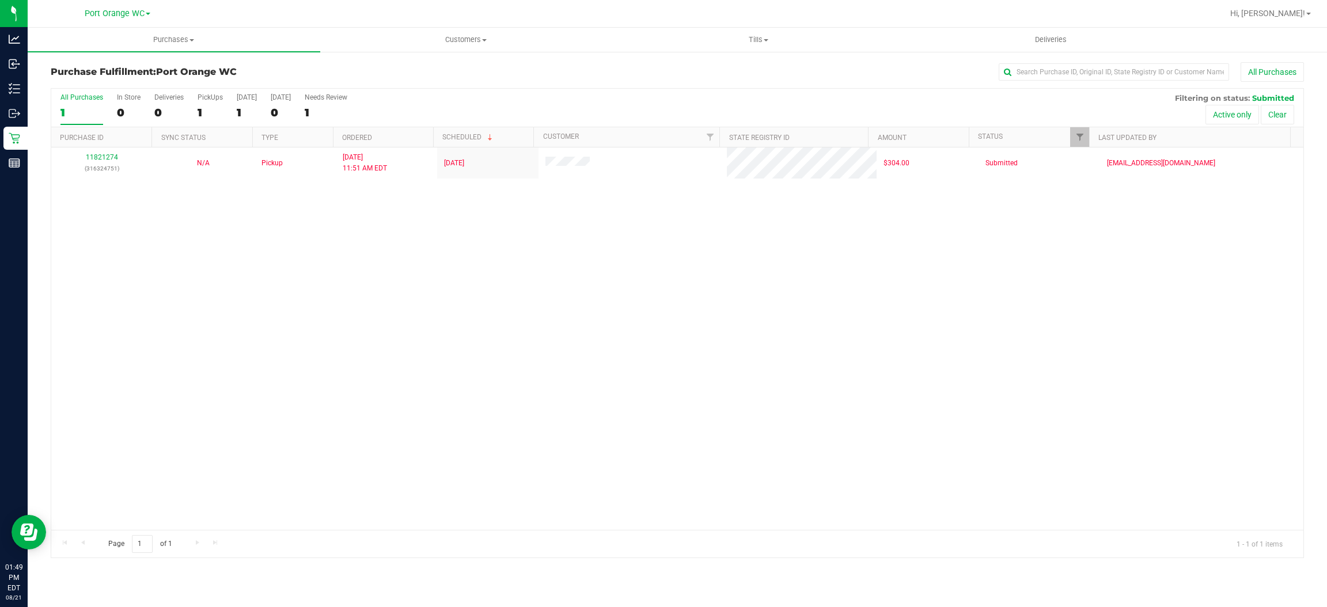
click at [863, 307] on div "11821274 (316324751) N/A Pickup [DATE] 11:51 AM EDT 8/21/2025 $304.00 Submitted…" at bounding box center [677, 338] width 1252 height 382
drag, startPoint x: 491, startPoint y: 364, endPoint x: 469, endPoint y: 387, distance: 31.8
click at [493, 364] on div "11821274 (316324751) N/A Pickup [DATE] 11:51 AM EDT 8/21/2025 $304.00 Submitted…" at bounding box center [677, 338] width 1252 height 382
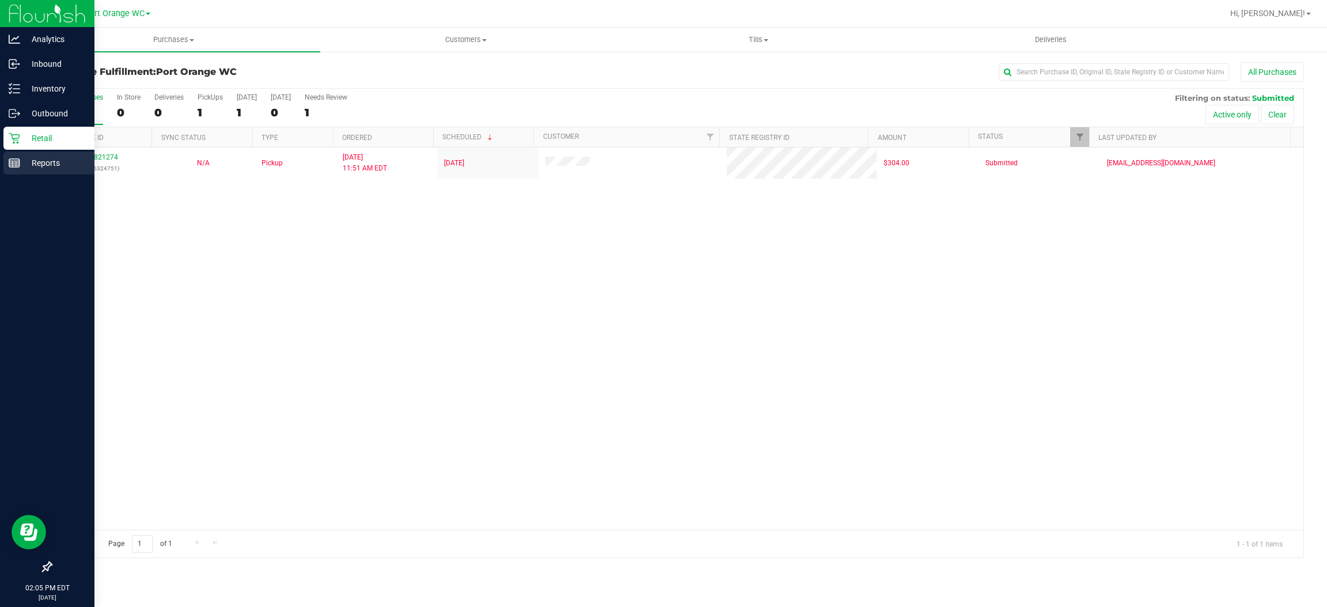
click at [44, 167] on p "Reports" at bounding box center [54, 163] width 69 height 14
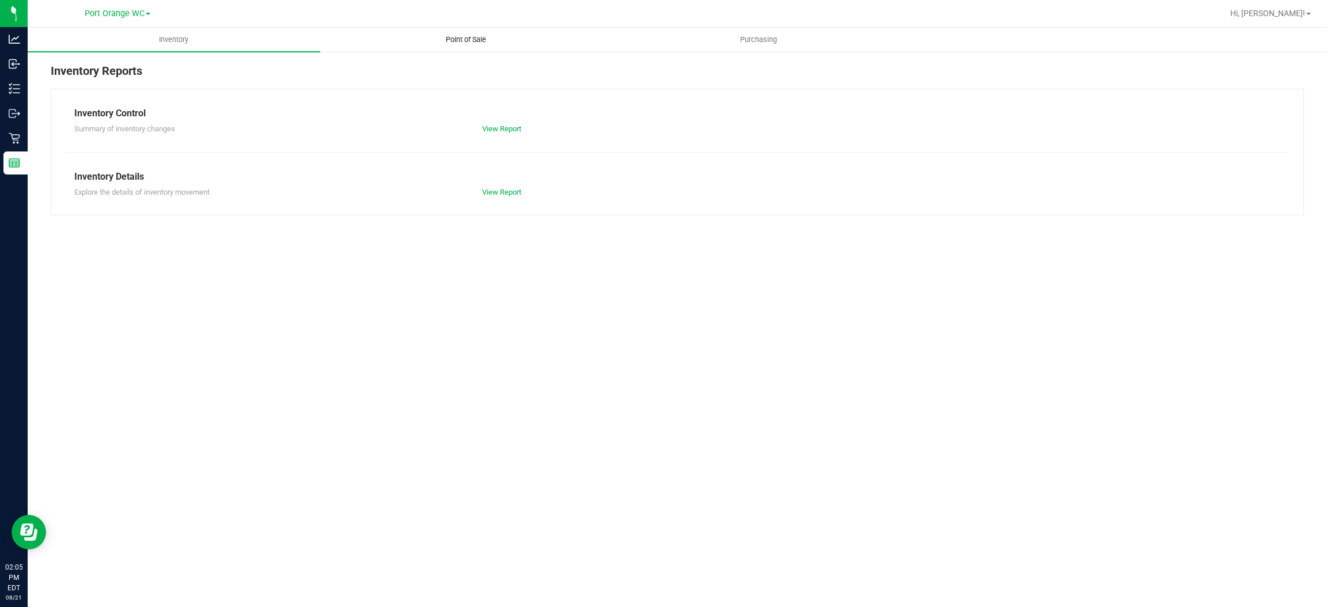
click at [483, 40] on span "Point of Sale" at bounding box center [465, 40] width 71 height 10
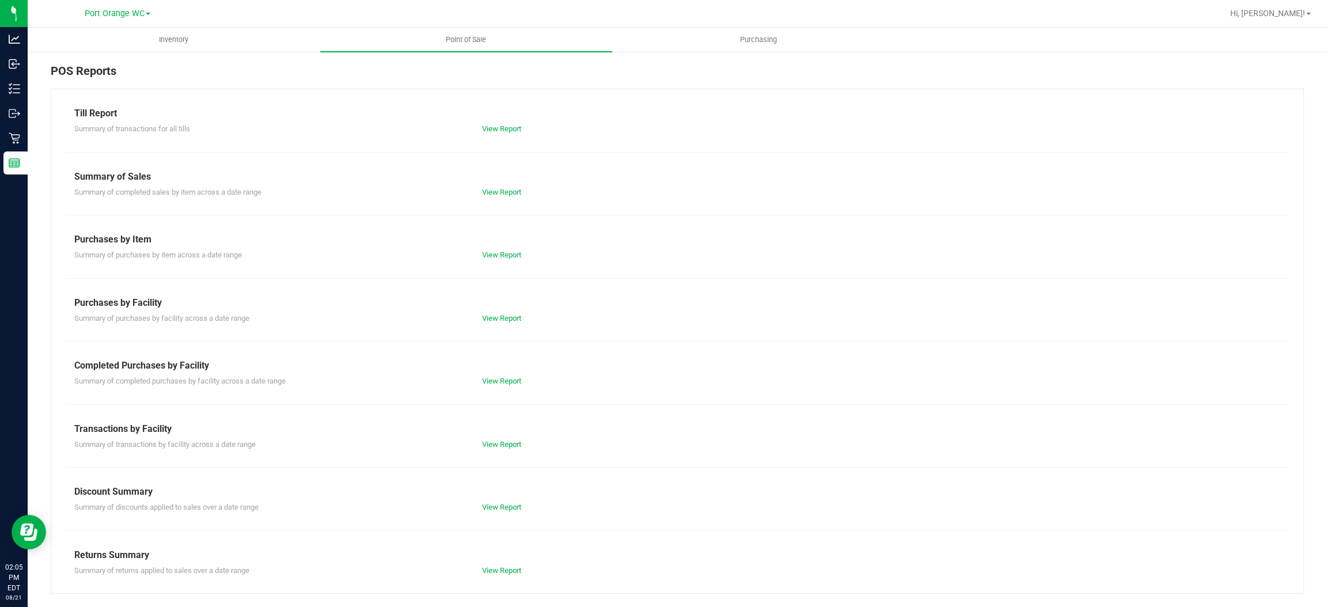
click at [512, 439] on div "View Report" at bounding box center [575, 445] width 204 height 12
click at [514, 440] on link "View Report" at bounding box center [501, 444] width 39 height 9
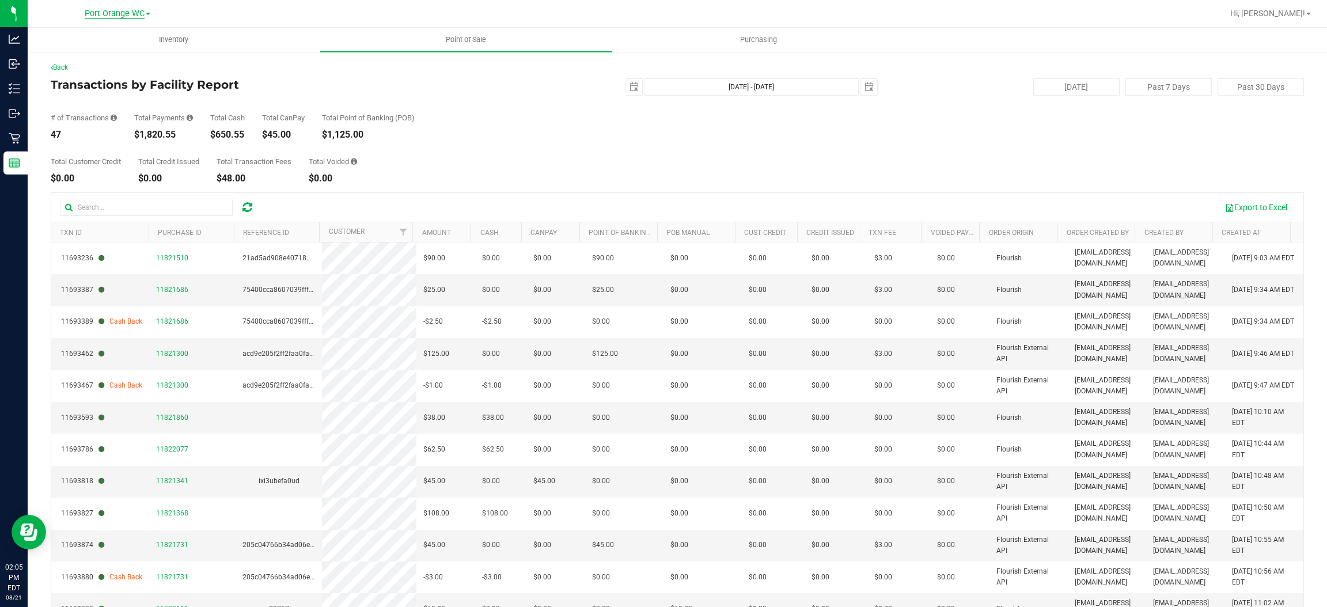
click at [119, 15] on span "Port Orange WC" at bounding box center [115, 14] width 60 height 10
click at [94, 33] on link "[GEOGRAPHIC_DATA]" at bounding box center [117, 41] width 168 height 16
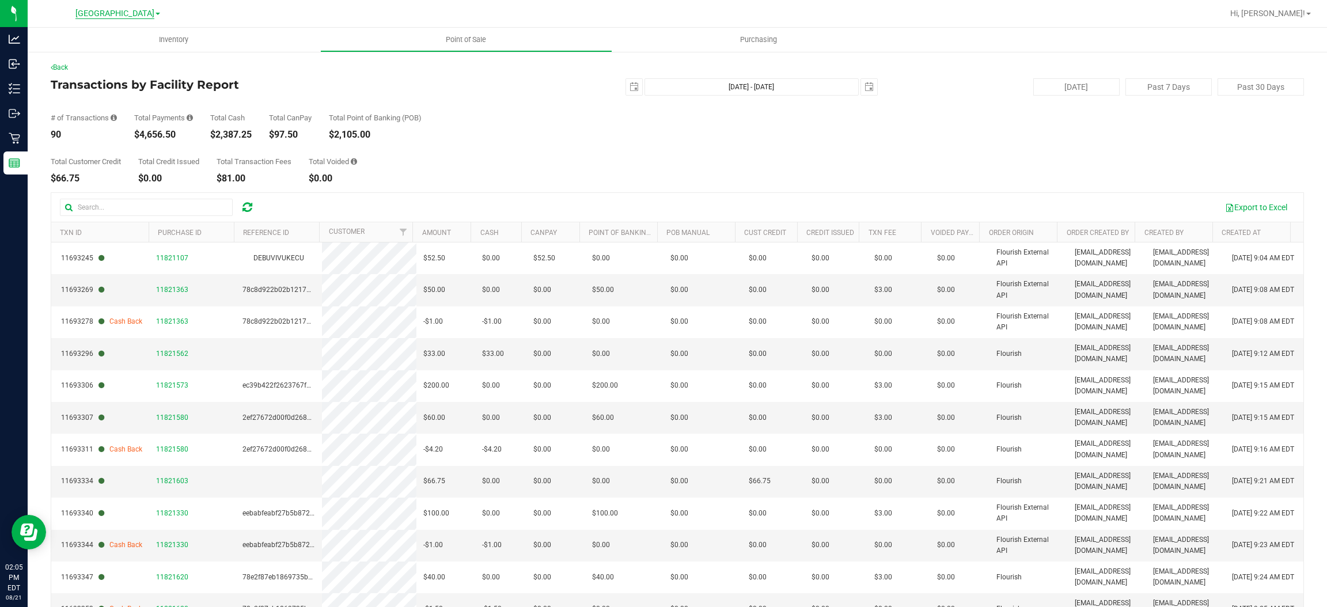
click at [111, 12] on span "[GEOGRAPHIC_DATA]" at bounding box center [114, 14] width 79 height 10
click at [91, 55] on link "Port Orange WC" at bounding box center [117, 56] width 168 height 16
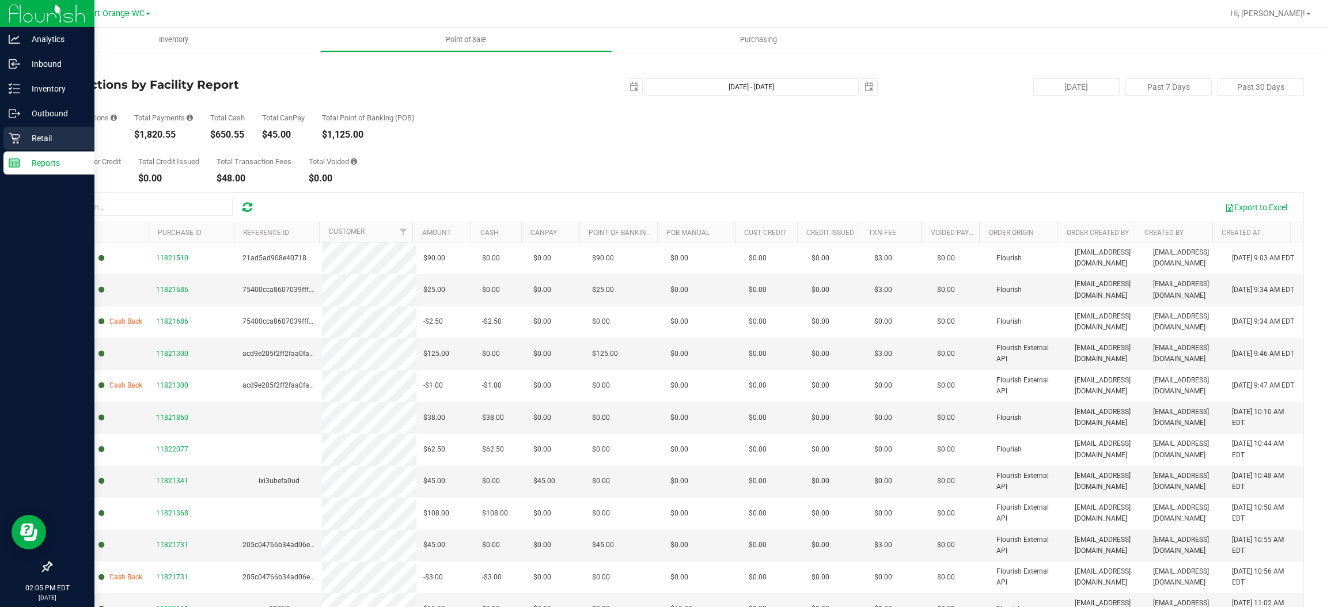
click at [40, 137] on p "Retail" at bounding box center [54, 138] width 69 height 14
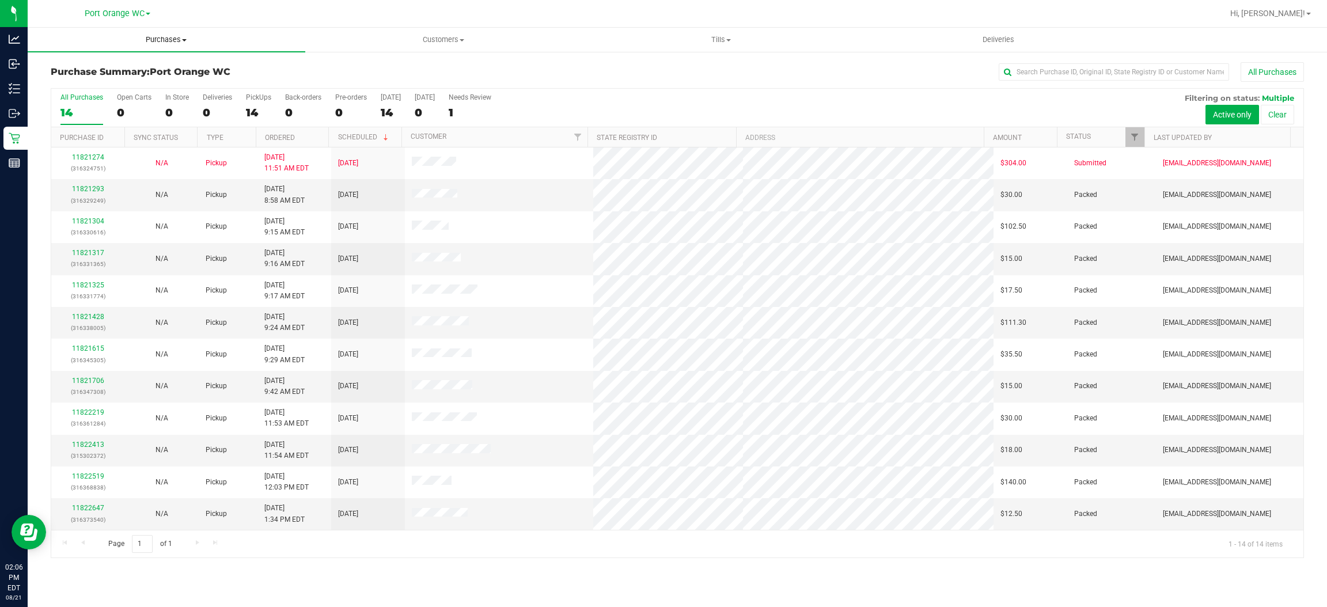
click at [169, 36] on span "Purchases" at bounding box center [167, 40] width 278 height 10
click at [92, 81] on span "Fulfillment" at bounding box center [63, 83] width 71 height 10
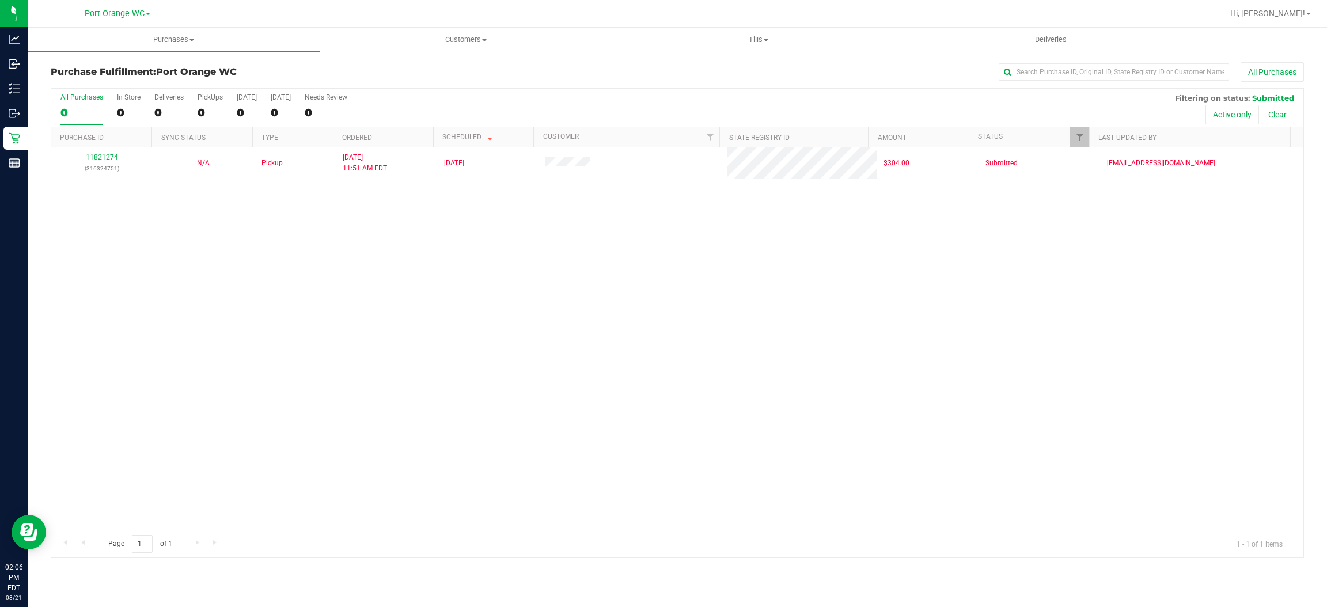
drag, startPoint x: 601, startPoint y: 297, endPoint x: 627, endPoint y: 307, distance: 28.4
click at [626, 306] on div "11821274 (316324751) N/A Pickup [DATE] 11:51 AM EDT 8/21/2025 $304.00 Submitted…" at bounding box center [677, 338] width 1252 height 382
